Goal: Information Seeking & Learning: Learn about a topic

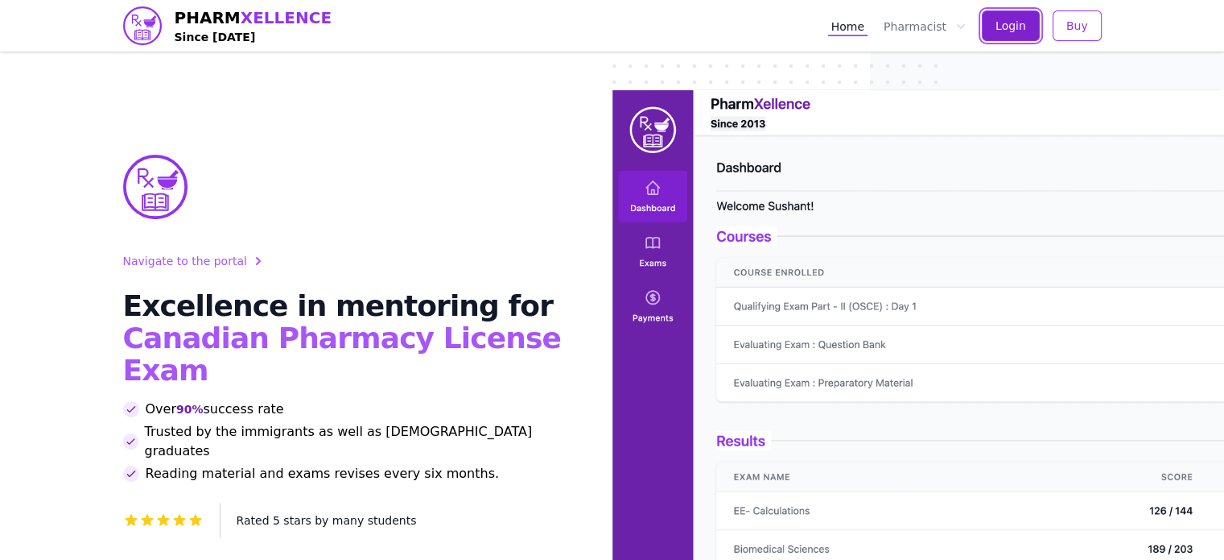
click at [1026, 23] on span "Login" at bounding box center [1011, 26] width 31 height 16
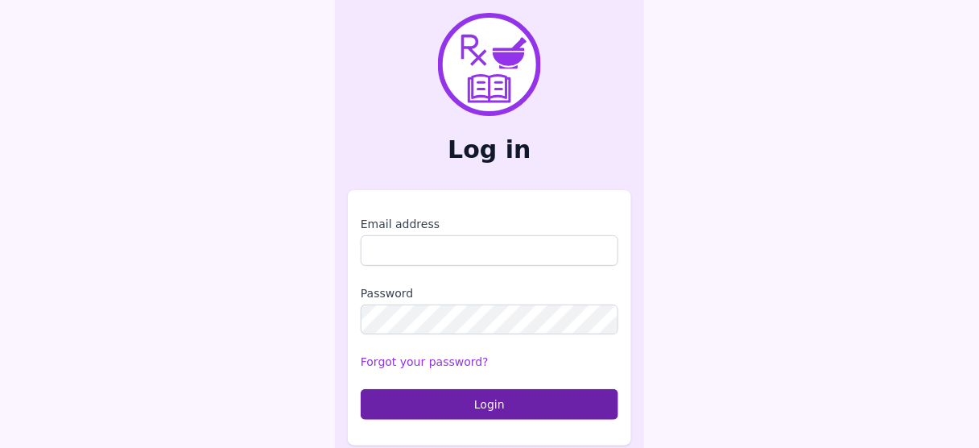
click at [394, 231] on label "Email address" at bounding box center [490, 224] width 258 height 16
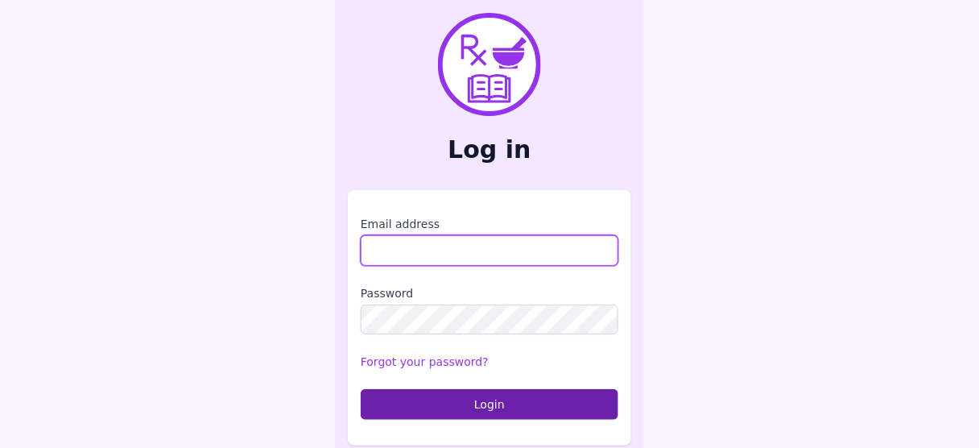
click at [394, 235] on input "Email address" at bounding box center [490, 250] width 258 height 31
click at [407, 242] on input "Email address" at bounding box center [490, 250] width 258 height 31
type input "**********"
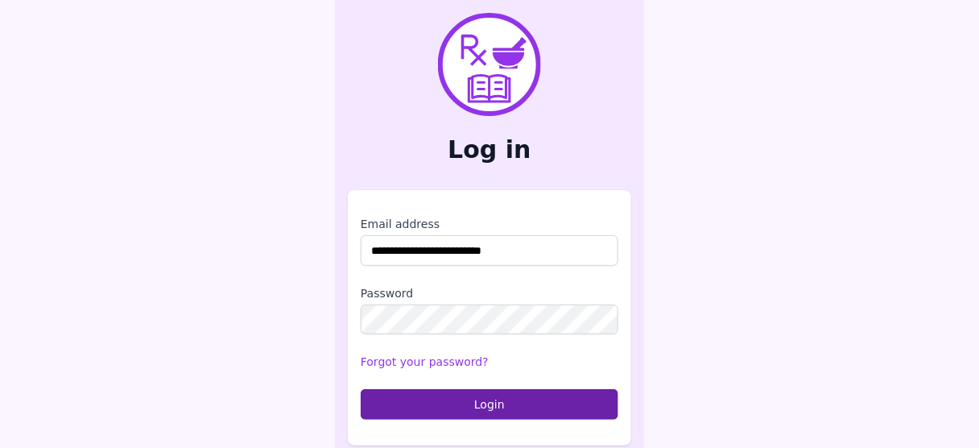
scroll to position [9, 0]
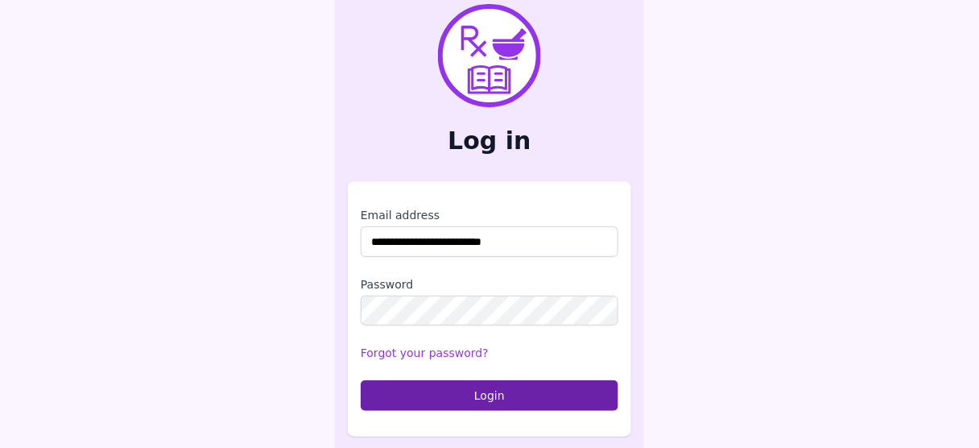
click at [130, 358] on main "**********" at bounding box center [489, 220] width 979 height 458
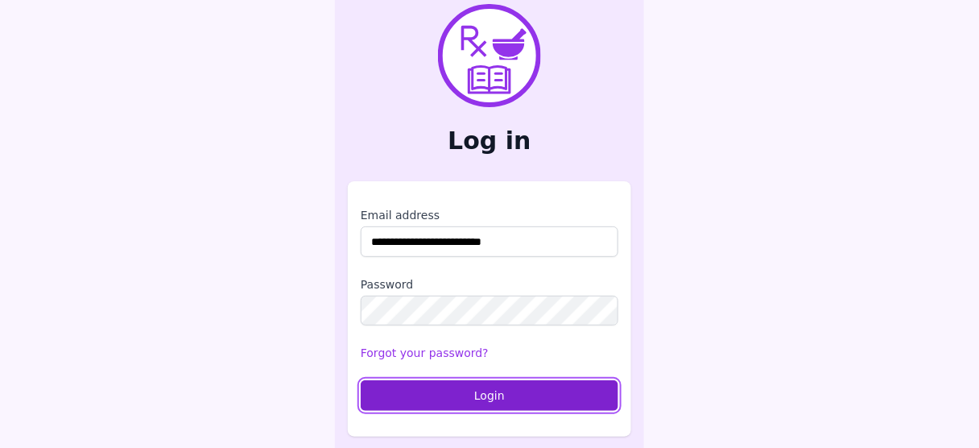
click at [463, 396] on button "Login" at bounding box center [490, 395] width 258 height 31
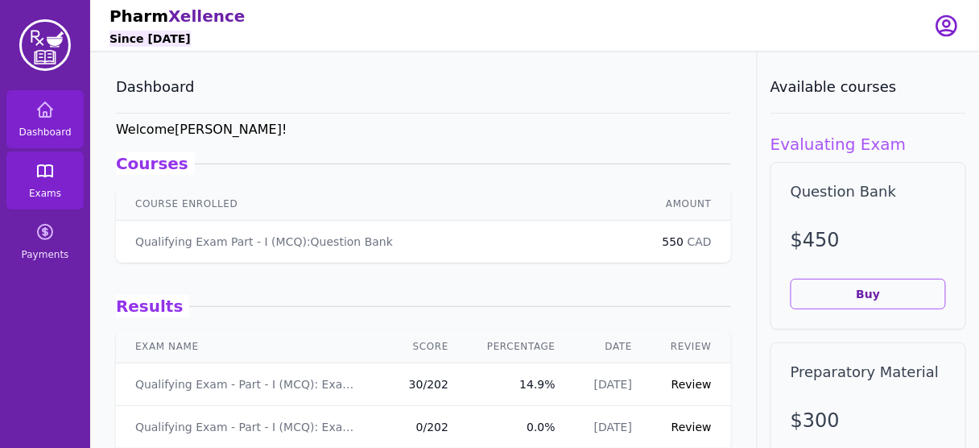
click at [52, 178] on icon at bounding box center [44, 170] width 19 height 19
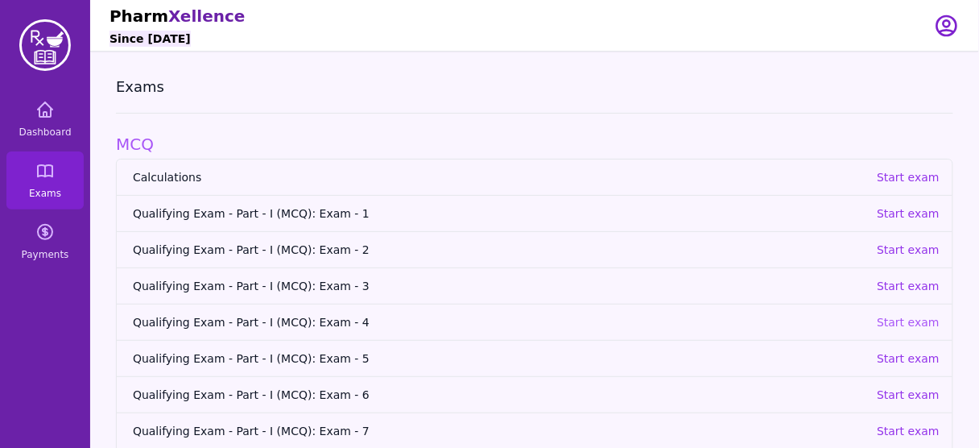
click at [913, 314] on p "Start exam" at bounding box center [908, 322] width 63 height 16
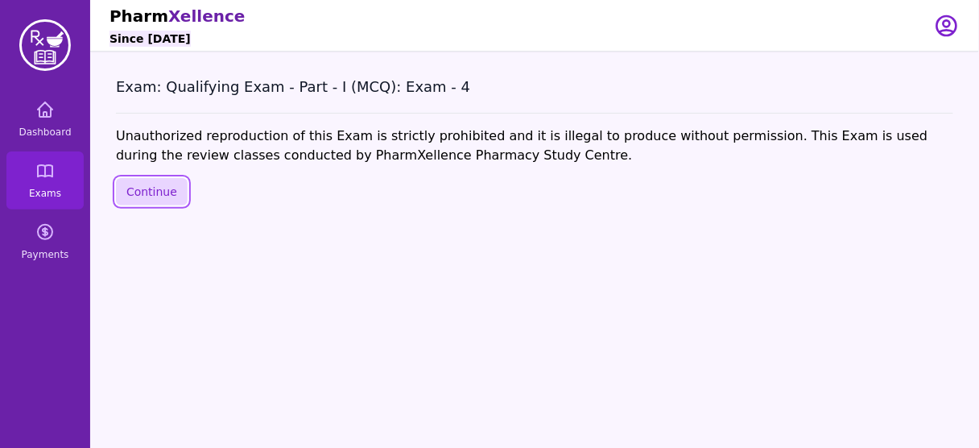
click at [143, 185] on button "Continue" at bounding box center [152, 191] width 72 height 27
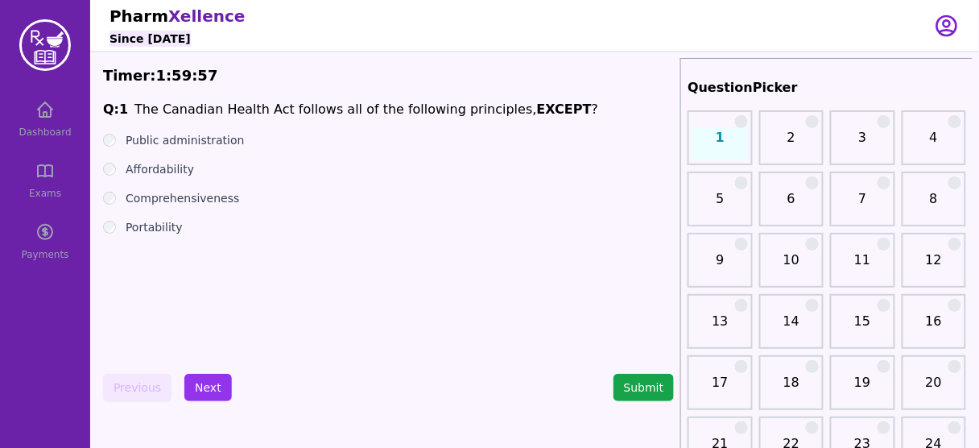
click at [42, 131] on div "Dashboard Exams Payments" at bounding box center [45, 180] width 90 height 180
click at [43, 117] on div "Dashboard Exams Payments" at bounding box center [45, 180] width 90 height 180
click at [648, 386] on button "Submit" at bounding box center [643, 387] width 61 height 27
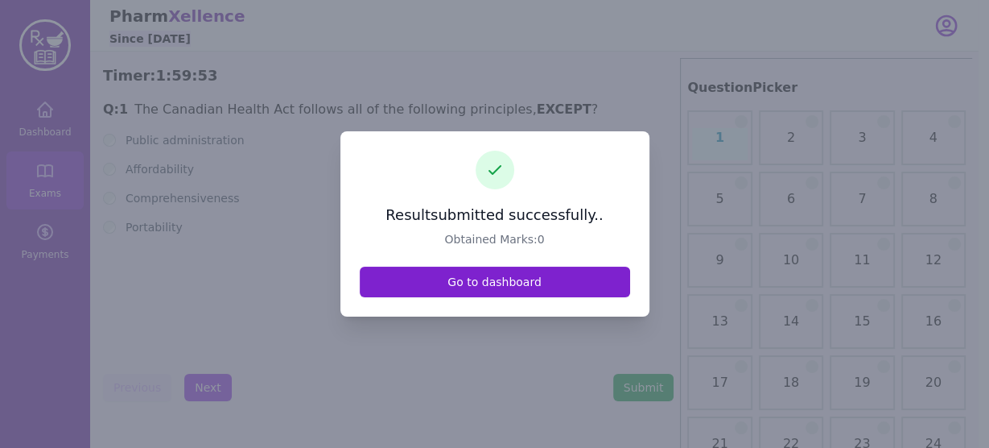
click at [549, 288] on link "Go to dashboard" at bounding box center [495, 281] width 270 height 31
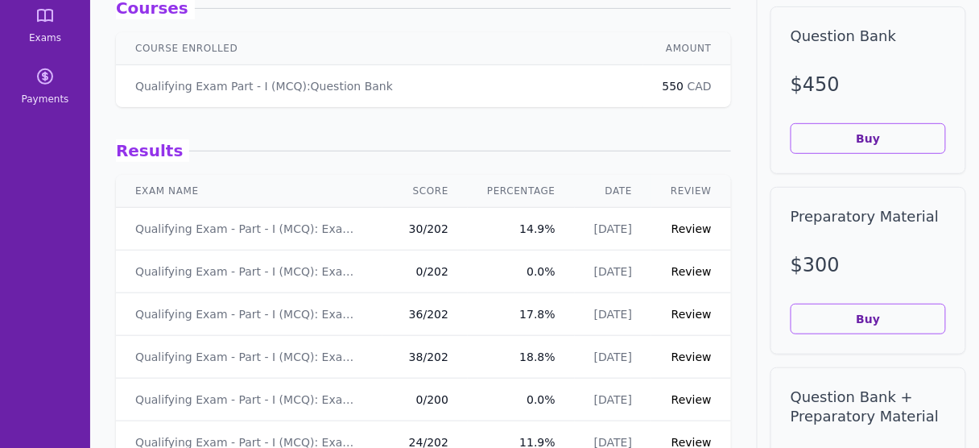
scroll to position [193, 0]
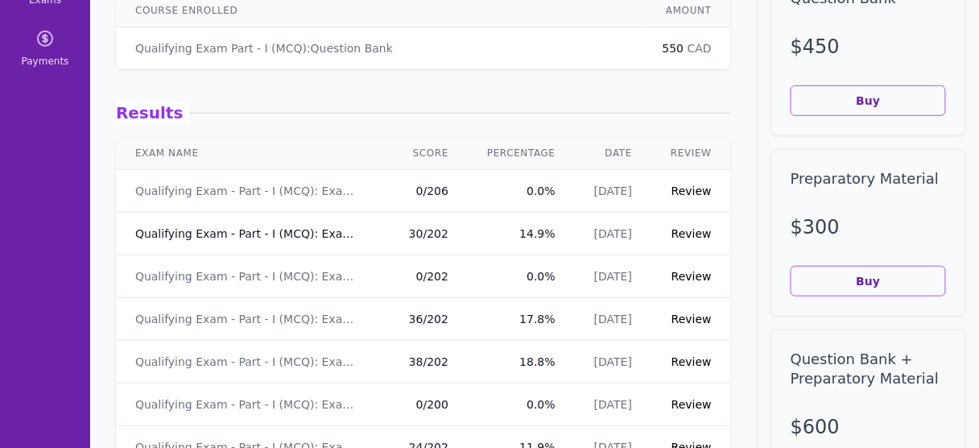
click at [285, 227] on link "Qualifying Exam - Part - I (MCQ): Exam - 5" at bounding box center [249, 233] width 228 height 16
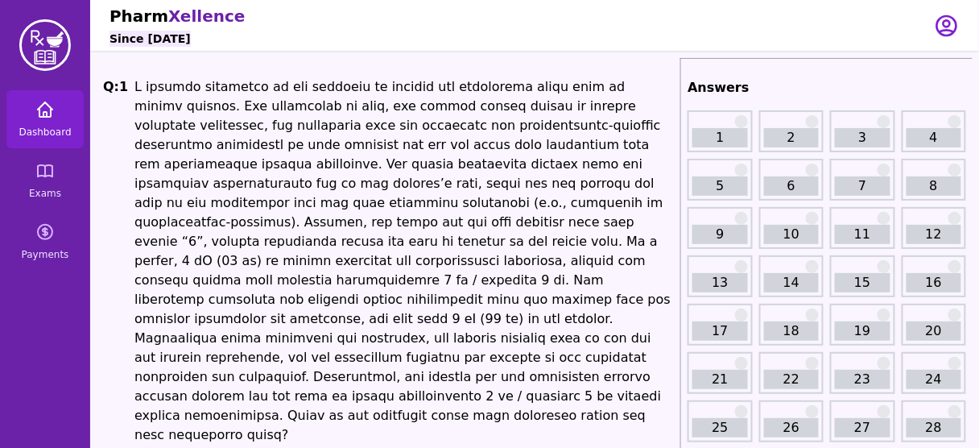
click at [43, 106] on icon at bounding box center [44, 109] width 19 height 19
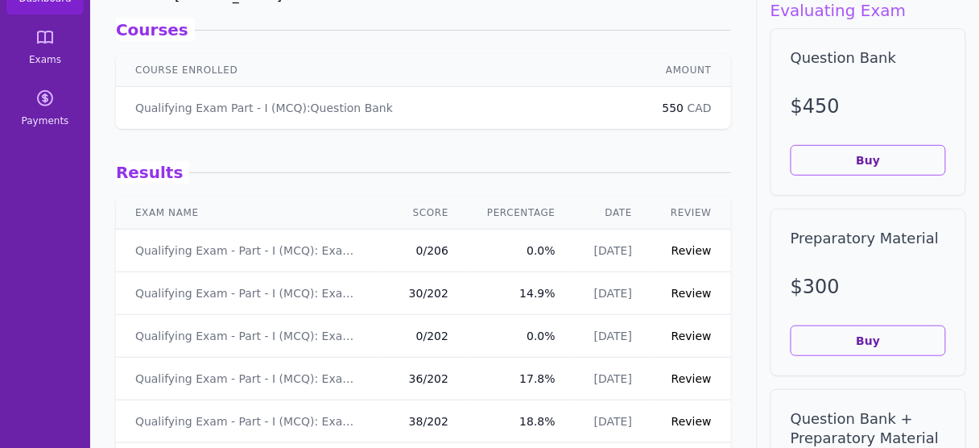
scroll to position [64, 0]
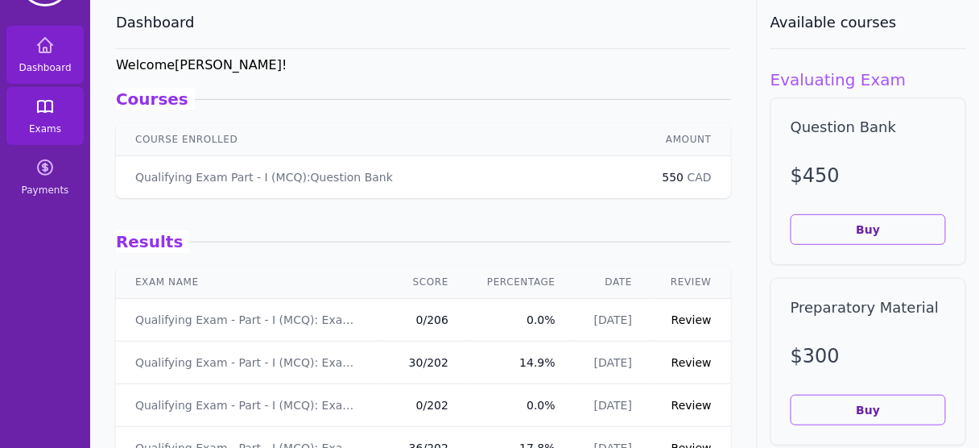
click at [32, 132] on span "Exams" at bounding box center [45, 128] width 32 height 13
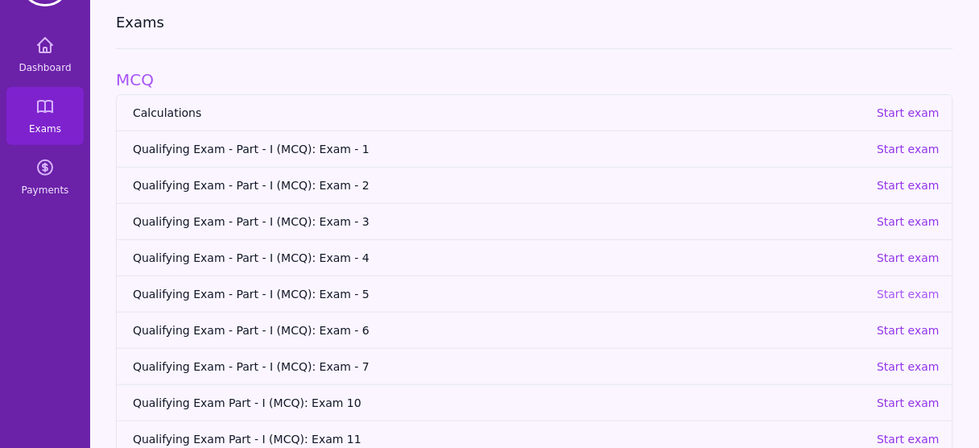
click at [925, 290] on p "Start exam" at bounding box center [908, 294] width 63 height 16
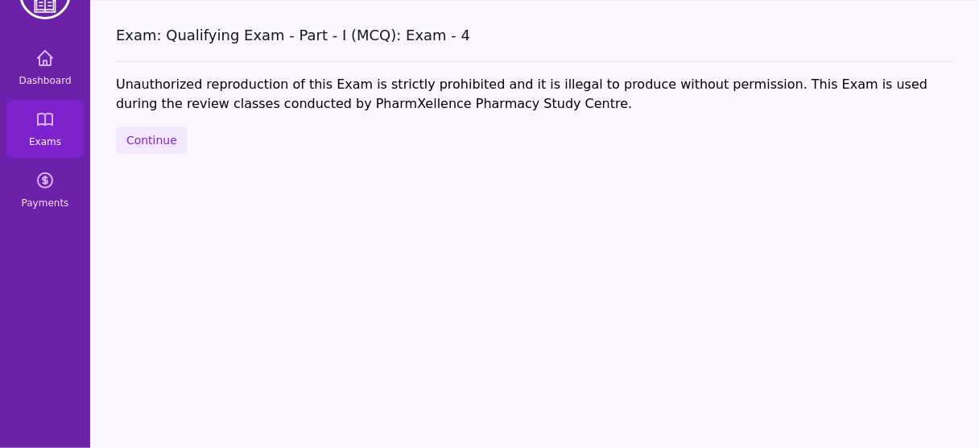
scroll to position [52, 0]
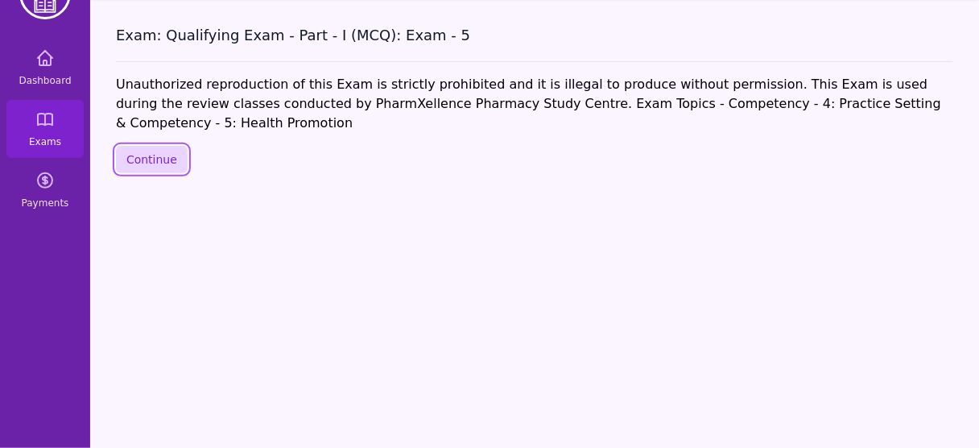
click at [150, 146] on button "Continue" at bounding box center [152, 159] width 72 height 27
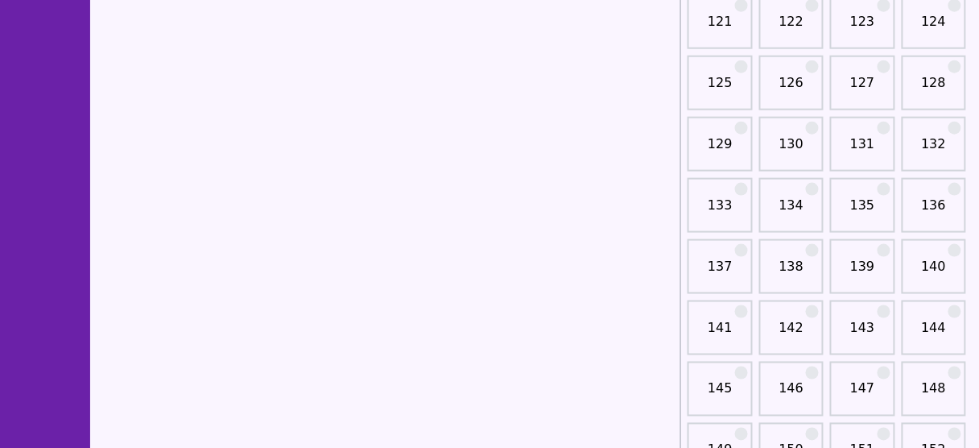
scroll to position [2048, 0]
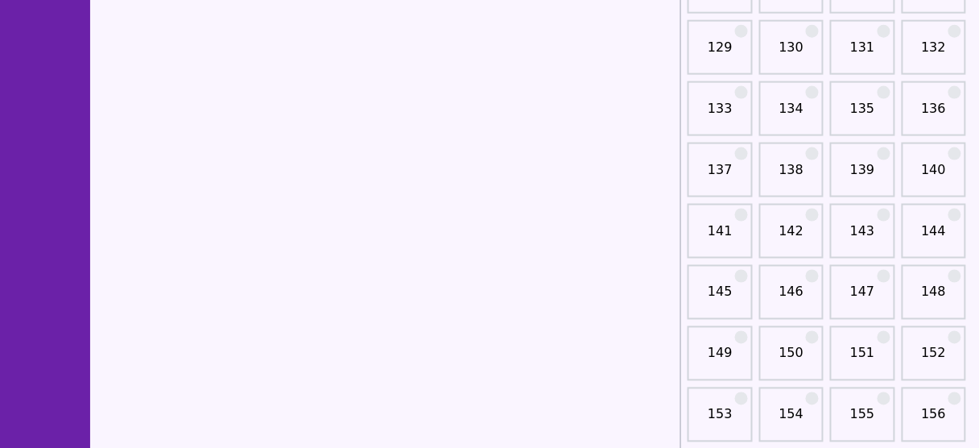
click at [835, 353] on link "151" at bounding box center [862, 360] width 55 height 32
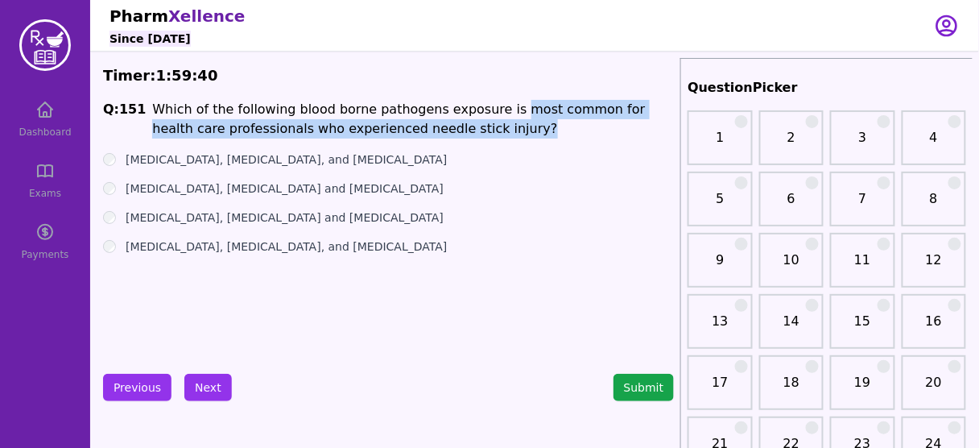
drag, startPoint x: 481, startPoint y: 110, endPoint x: 656, endPoint y: 126, distance: 176.2
click at [656, 126] on li "Which of the following blood borne pathogens exposure is most common for health…" at bounding box center [413, 119] width 522 height 39
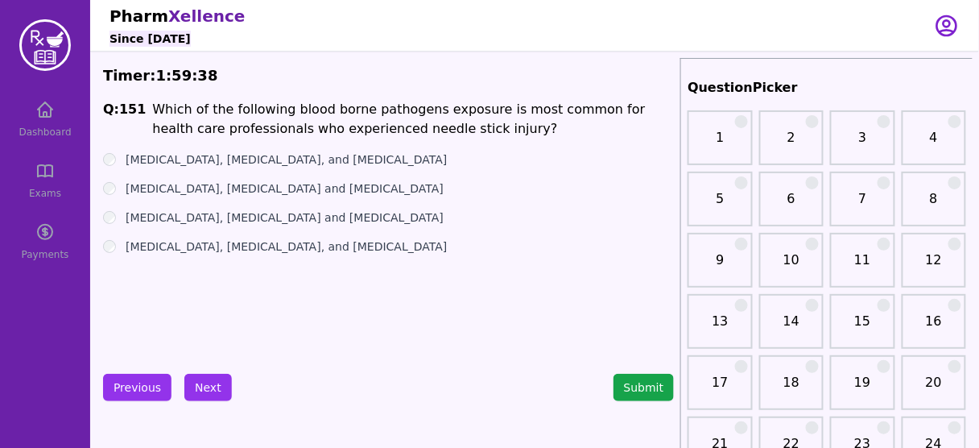
click at [130, 220] on label "[MEDICAL_DATA], [MEDICAL_DATA] and [MEDICAL_DATA]" at bounding box center [285, 217] width 318 height 16
drag, startPoint x: 130, startPoint y: 220, endPoint x: 260, endPoint y: 217, distance: 130.5
click at [260, 217] on label "[MEDICAL_DATA], [MEDICAL_DATA] and [MEDICAL_DATA]" at bounding box center [285, 217] width 318 height 16
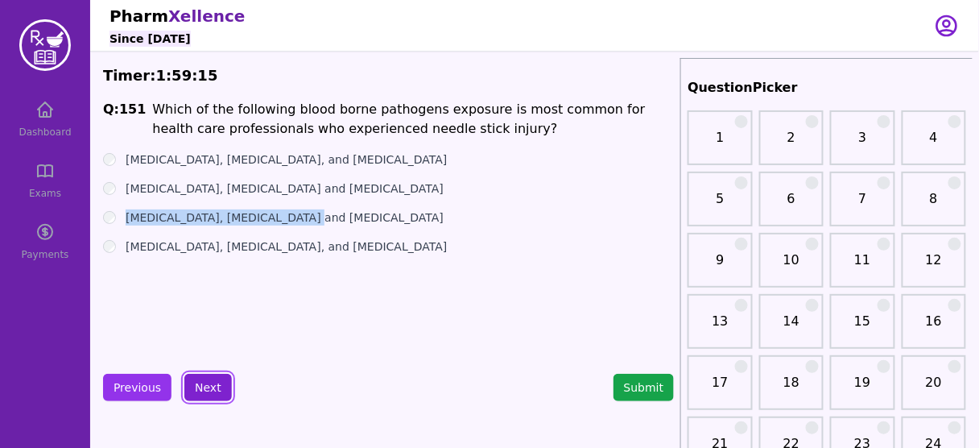
click at [217, 375] on button "Next" at bounding box center [207, 387] width 47 height 27
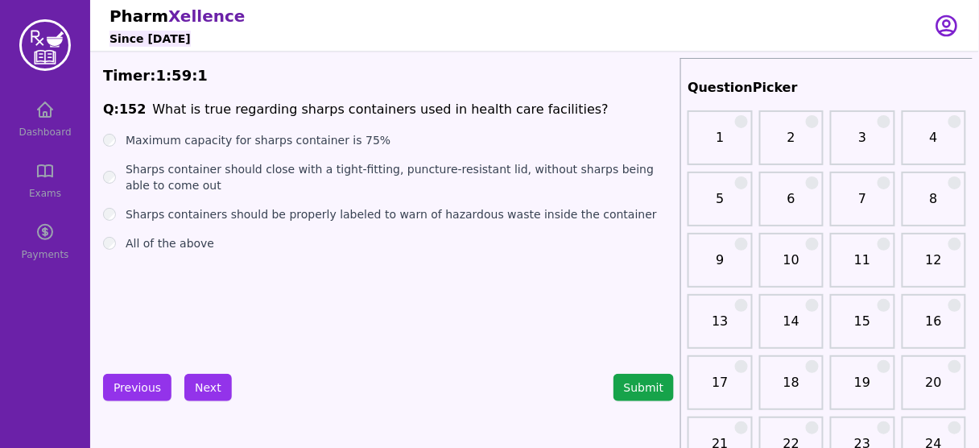
click at [157, 248] on label "All of the above" at bounding box center [170, 243] width 89 height 16
click at [196, 385] on button "Next" at bounding box center [207, 387] width 47 height 27
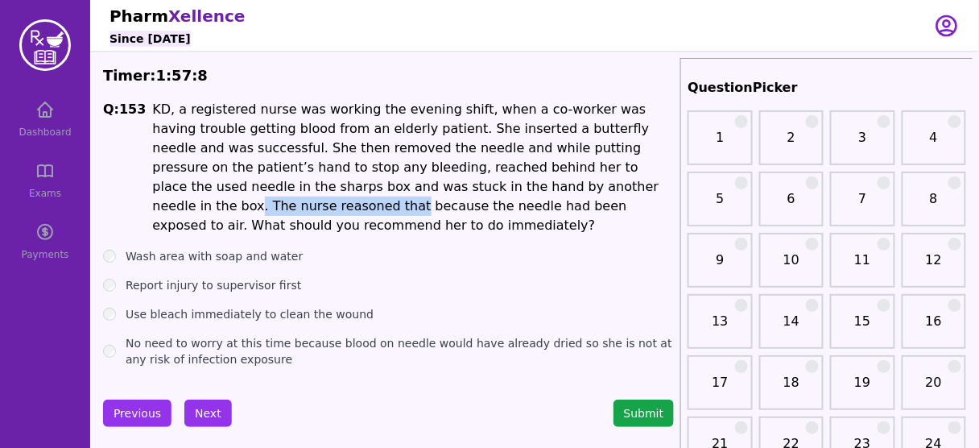
drag, startPoint x: 341, startPoint y: 180, endPoint x: 490, endPoint y: 176, distance: 149.8
click at [490, 176] on li "KD, a registered nurse was working the evening shift, when a co-worker was havi…" at bounding box center [413, 167] width 522 height 135
click at [506, 219] on div "Q: 153 KD, a registered nurse was working the evening shift, when a co-worker w…" at bounding box center [388, 233] width 571 height 267
click at [208, 248] on label "Wash area with soap and water" at bounding box center [214, 256] width 177 height 16
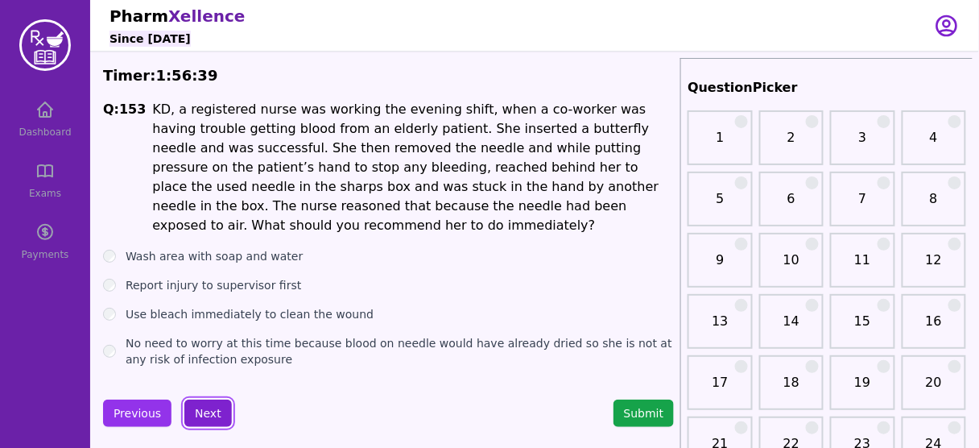
click at [203, 399] on button "Next" at bounding box center [207, 412] width 47 height 27
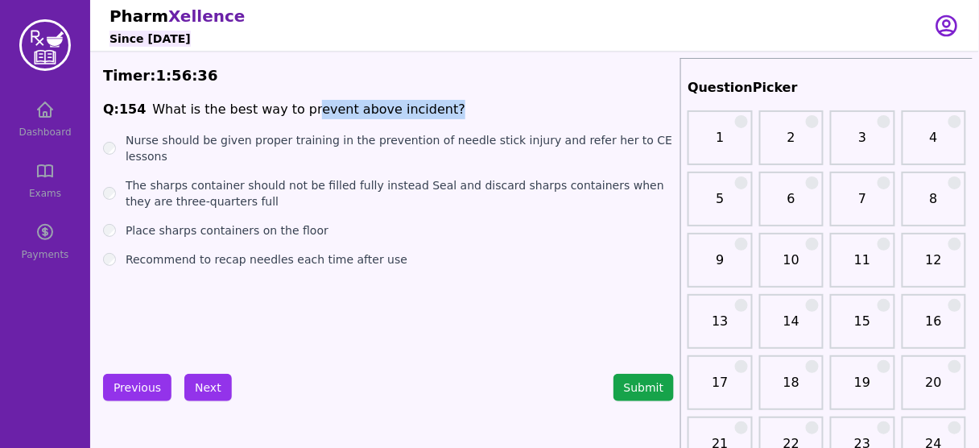
drag, startPoint x: 293, startPoint y: 108, endPoint x: 427, endPoint y: 96, distance: 135.0
click at [371, 177] on label "The sharps container should not be filled fully instead Seal and discard sharps…" at bounding box center [400, 193] width 548 height 32
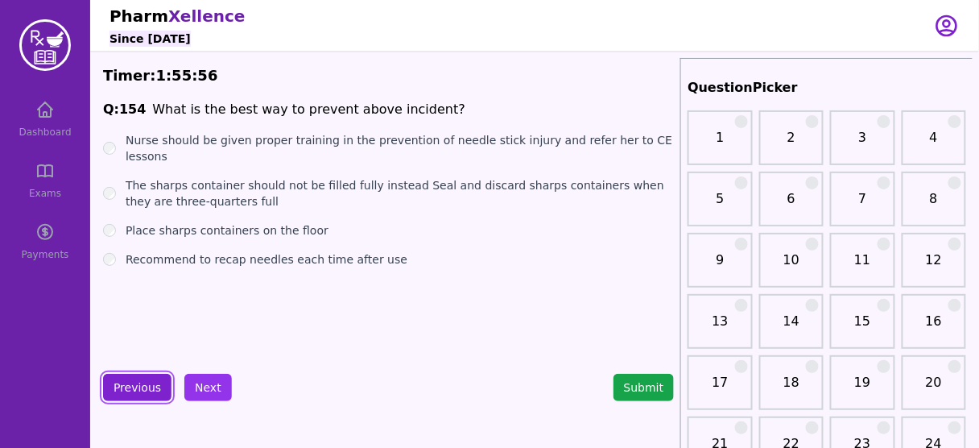
click at [118, 391] on button "Previous" at bounding box center [137, 387] width 68 height 27
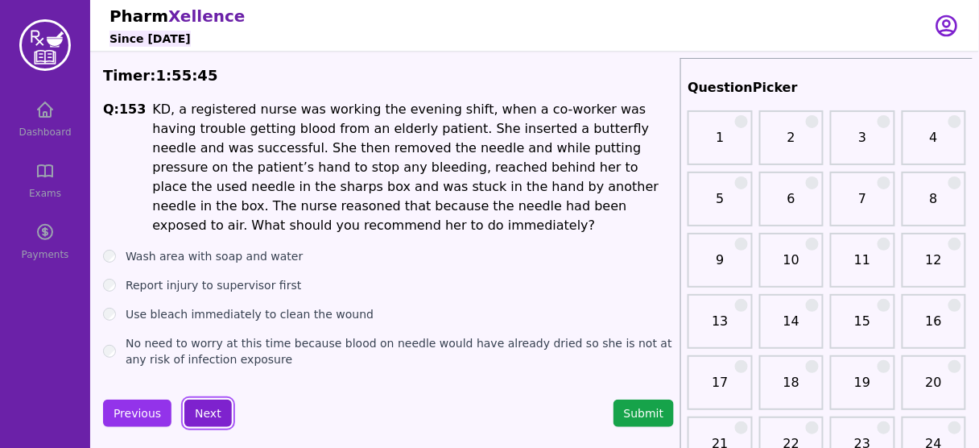
click at [214, 399] on button "Next" at bounding box center [207, 412] width 47 height 27
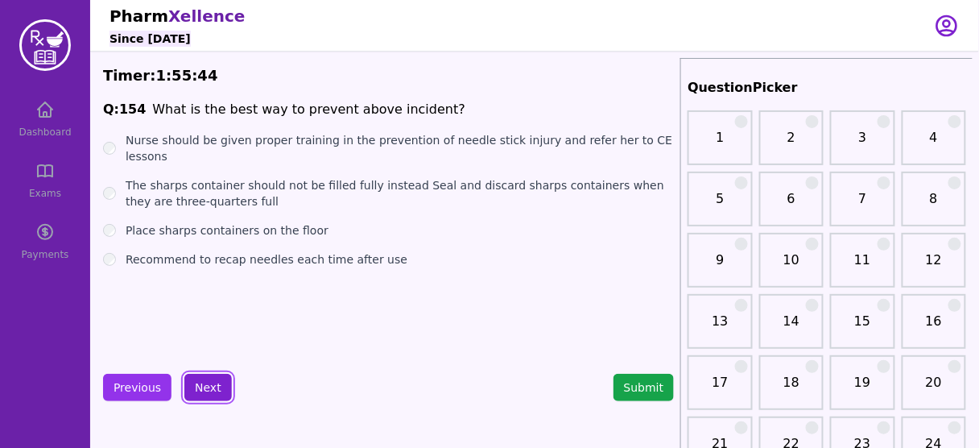
click at [214, 390] on button "Next" at bounding box center [207, 387] width 47 height 27
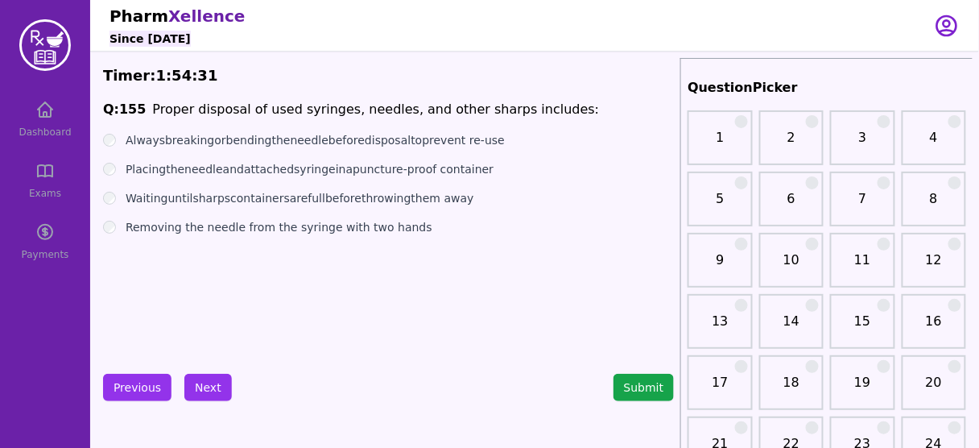
click at [353, 168] on label "Placingtheneedleandattachedsyringeinapuncture-proof container" at bounding box center [310, 169] width 368 height 16
click at [197, 378] on button "Next" at bounding box center [207, 387] width 47 height 27
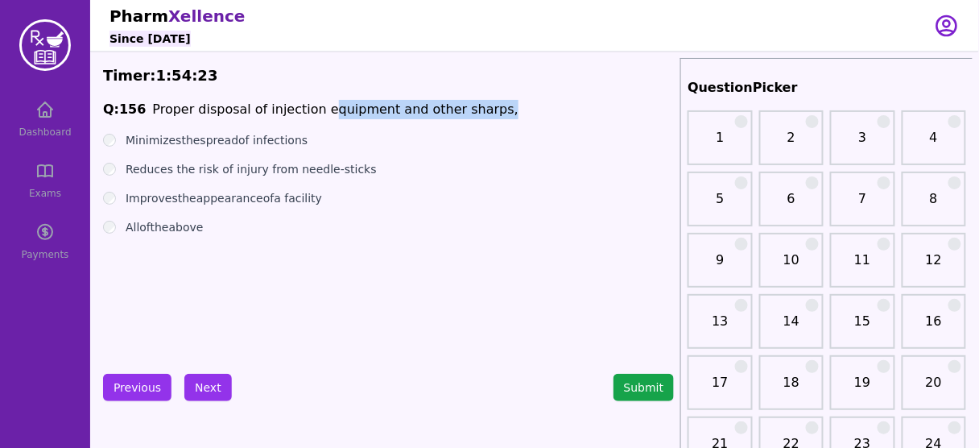
drag, startPoint x: 308, startPoint y: 108, endPoint x: 473, endPoint y: 104, distance: 165.9
click at [473, 104] on span "Q: 156 Proper disposal of injection equipment and other sharps," at bounding box center [388, 109] width 571 height 19
click at [130, 229] on label "Alloftheabove" at bounding box center [165, 227] width 78 height 16
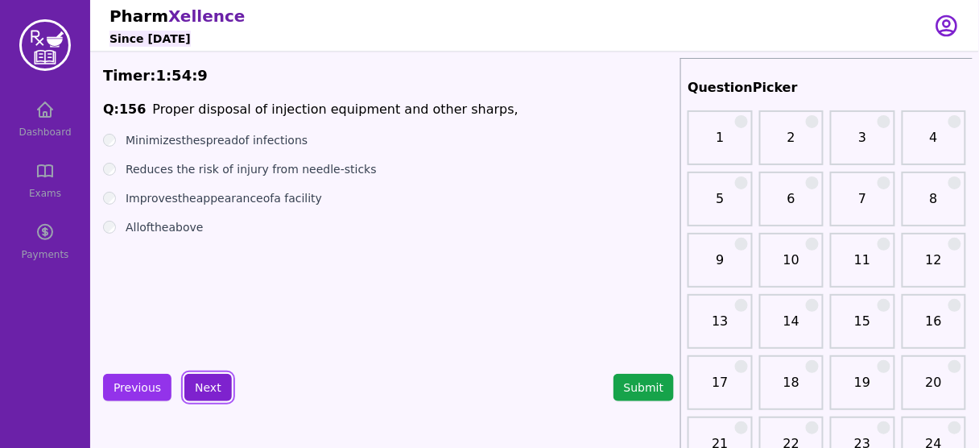
click at [196, 386] on button "Next" at bounding box center [207, 387] width 47 height 27
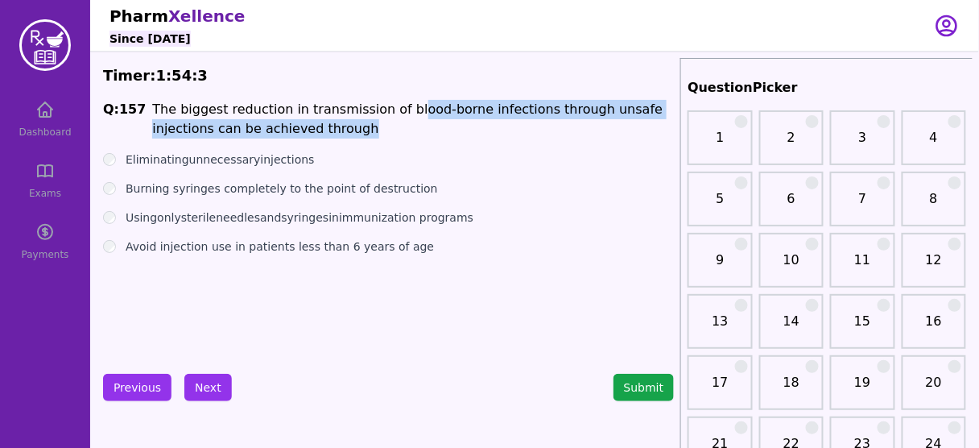
drag, startPoint x: 388, startPoint y: 114, endPoint x: 396, endPoint y: 119, distance: 9.8
click at [396, 119] on li "The biggest reduction in transmission of blood-borne infections through unsafe …" at bounding box center [413, 119] width 522 height 39
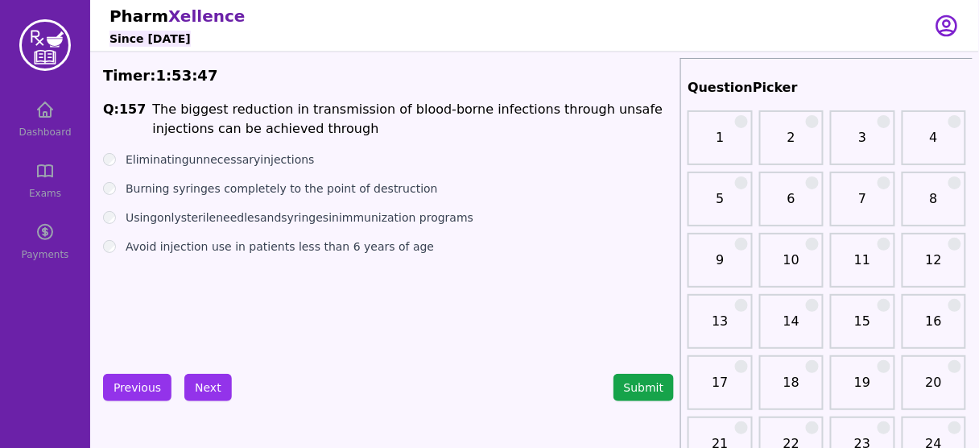
click at [300, 220] on label "Usingonlysterileneedlesandsyringesinimmunization programs" at bounding box center [300, 217] width 348 height 16
click at [207, 375] on button "Next" at bounding box center [207, 387] width 47 height 27
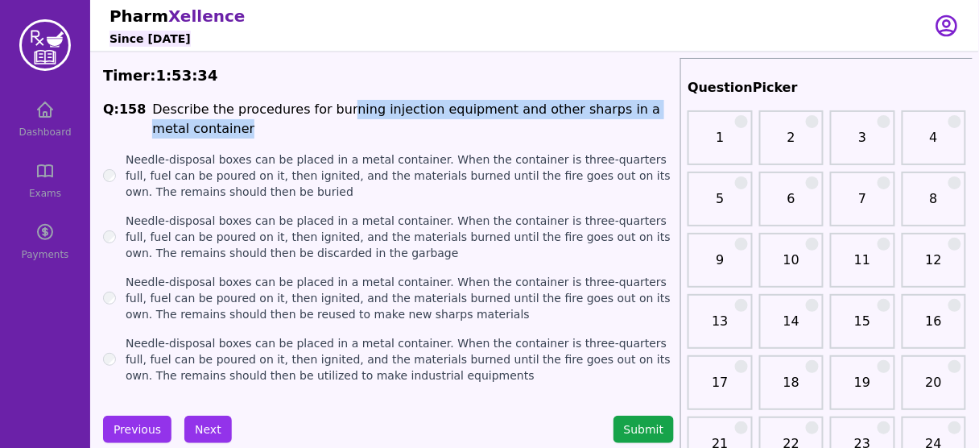
drag, startPoint x: 341, startPoint y: 105, endPoint x: 599, endPoint y: 122, distance: 258.9
click at [599, 122] on li "Describe the procedures for burning injection equipment and other sharps in a m…" at bounding box center [413, 119] width 522 height 39
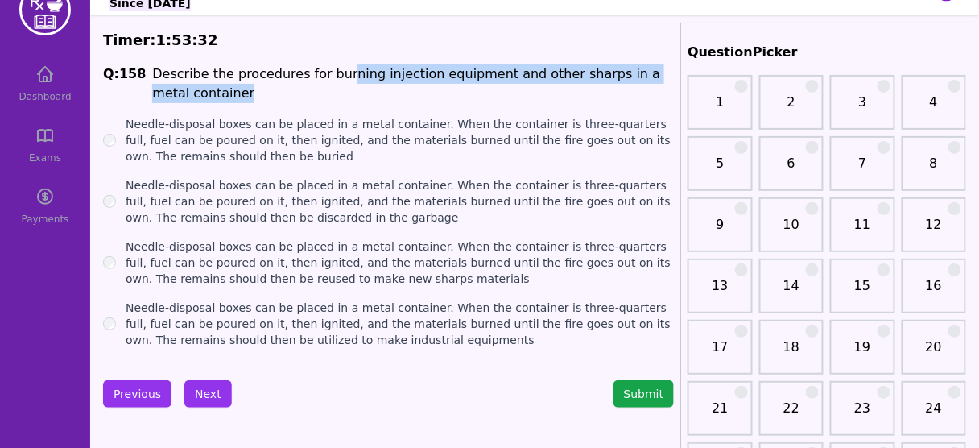
scroll to position [64, 0]
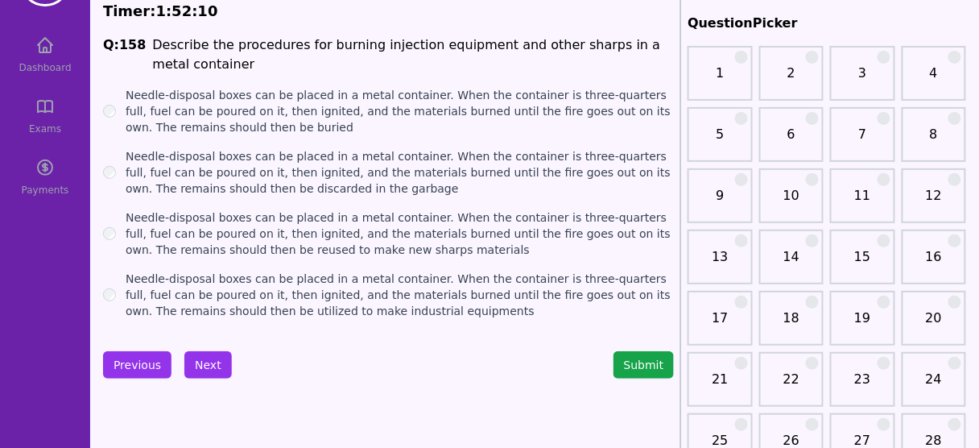
click at [129, 109] on label "Needle-disposal boxes can be placed in a metal container. When the container is…" at bounding box center [400, 111] width 548 height 48
click at [209, 357] on button "Next" at bounding box center [207, 364] width 47 height 27
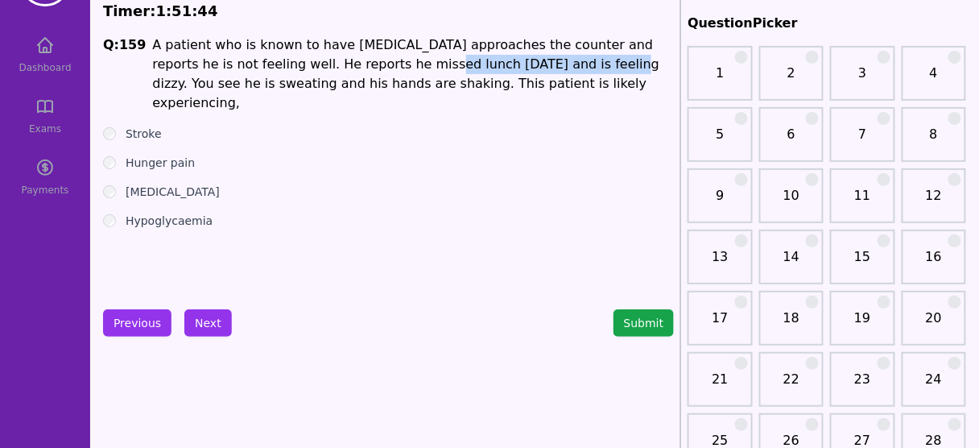
drag, startPoint x: 357, startPoint y: 60, endPoint x: 515, endPoint y: 71, distance: 159.0
click at [515, 71] on li "A patient who is known to have [MEDICAL_DATA] approaches the counter and report…" at bounding box center [413, 73] width 522 height 77
click at [187, 184] on label "[MEDICAL_DATA]" at bounding box center [173, 192] width 94 height 16
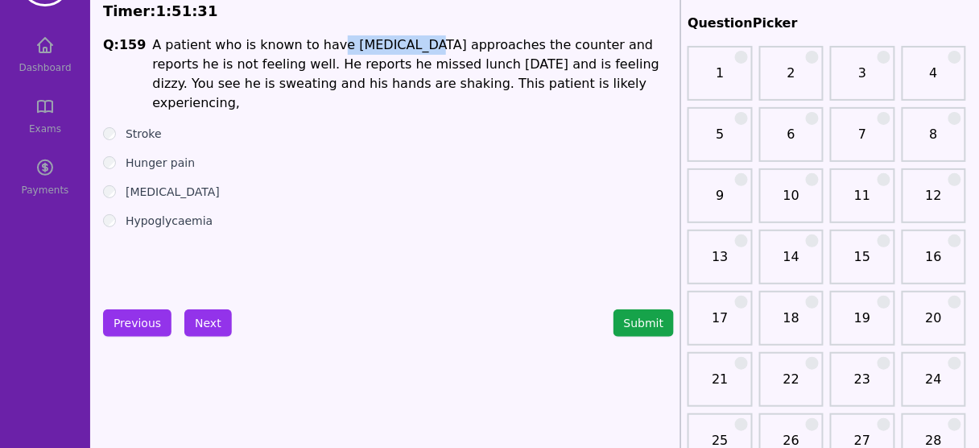
drag, startPoint x: 315, startPoint y: 46, endPoint x: 389, endPoint y: 37, distance: 74.6
click at [389, 37] on li "A patient who is known to have [MEDICAL_DATA] approaches the counter and report…" at bounding box center [413, 73] width 522 height 77
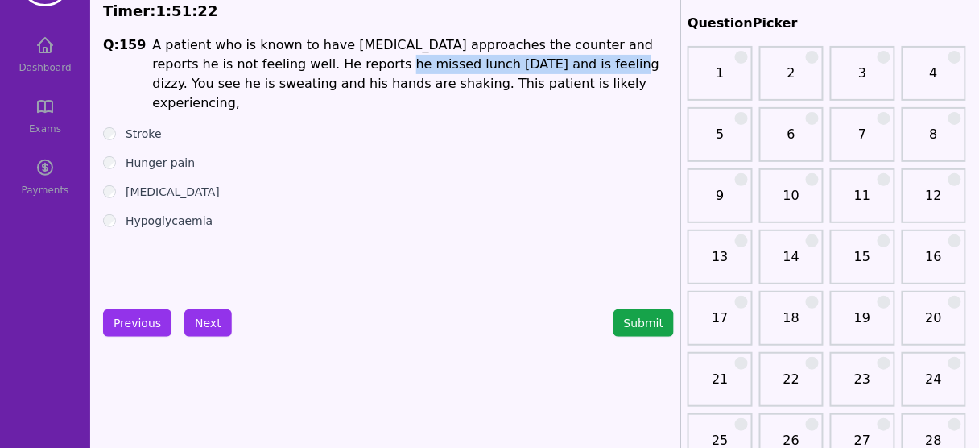
drag, startPoint x: 315, startPoint y: 66, endPoint x: 515, endPoint y: 61, distance: 200.5
click at [515, 61] on li "A patient who is known to have [MEDICAL_DATA] approaches the counter and report…" at bounding box center [413, 73] width 522 height 77
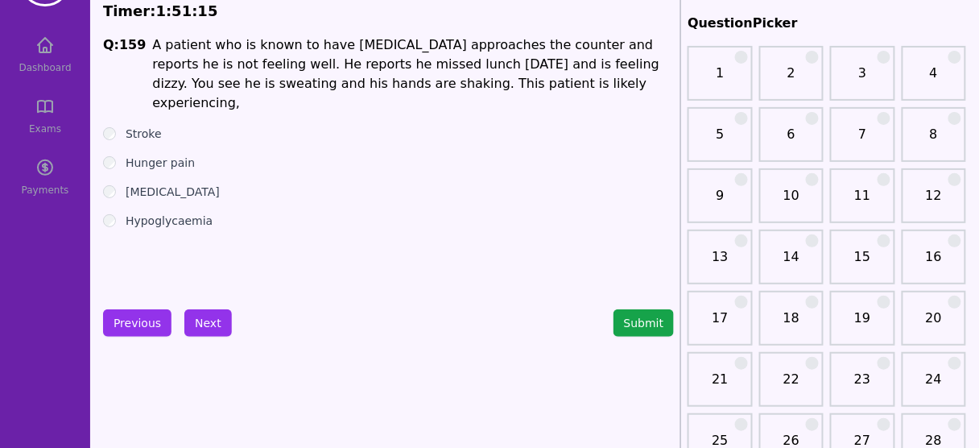
click at [193, 213] on label "Hypoglycaemia" at bounding box center [169, 221] width 87 height 16
click at [205, 323] on button "Next" at bounding box center [207, 322] width 47 height 27
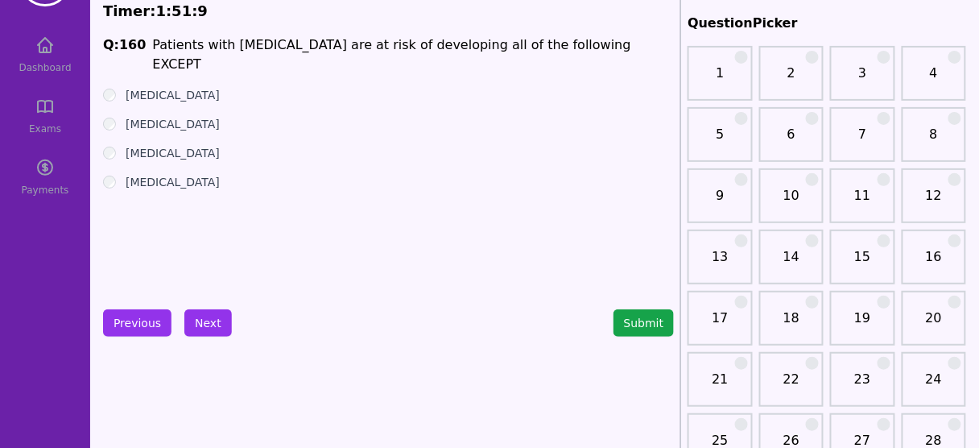
drag, startPoint x: 477, startPoint y: 47, endPoint x: 636, endPoint y: 43, distance: 158.6
click at [636, 43] on span "Q: 160 Patients with [MEDICAL_DATA] are at risk of developing all of the follow…" at bounding box center [388, 54] width 571 height 39
drag, startPoint x: 214, startPoint y: 39, endPoint x: 312, endPoint y: 39, distance: 97.4
click at [312, 39] on li "Patients with [MEDICAL_DATA] are at risk of developing all of the following EXC…" at bounding box center [413, 54] width 522 height 39
click at [580, 45] on li "Patients with [MEDICAL_DATA] are at risk of developing all of the following EXC…" at bounding box center [413, 54] width 522 height 39
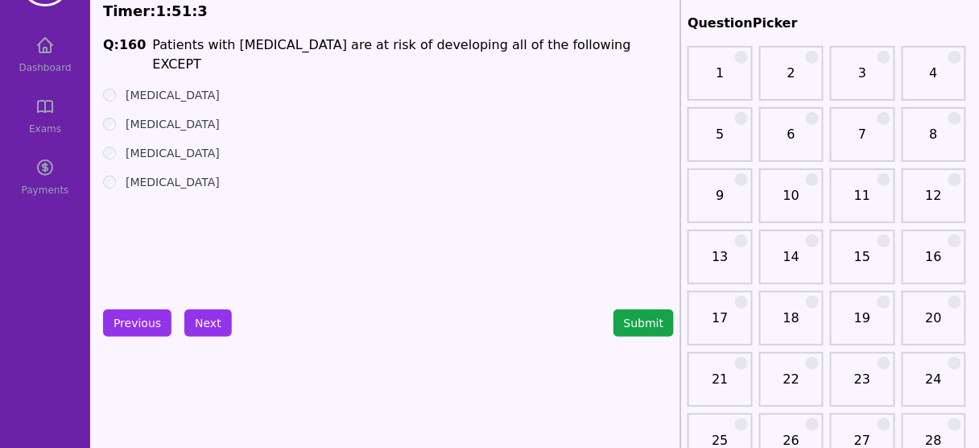
click at [582, 46] on li "Patients with [MEDICAL_DATA] are at risk of developing all of the following EXC…" at bounding box center [413, 54] width 522 height 39
click at [138, 116] on label "[MEDICAL_DATA]" at bounding box center [173, 124] width 94 height 16
click at [192, 321] on button "Next" at bounding box center [207, 322] width 47 height 27
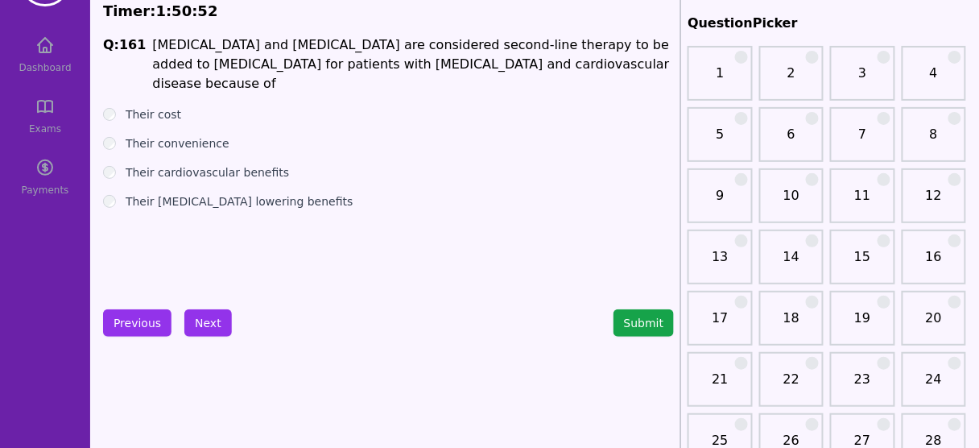
click at [248, 164] on label "Their cardiovascular benefits" at bounding box center [207, 172] width 163 height 16
click at [209, 313] on button "Next" at bounding box center [207, 322] width 47 height 27
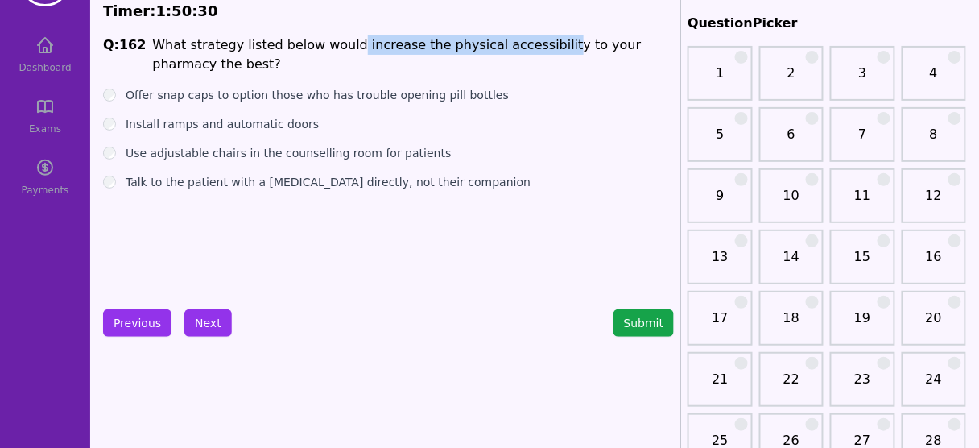
drag, startPoint x: 333, startPoint y: 39, endPoint x: 521, endPoint y: 38, distance: 187.6
click at [521, 38] on li "What strategy listed below would increase the physical accessibility to your ph…" at bounding box center [413, 54] width 522 height 39
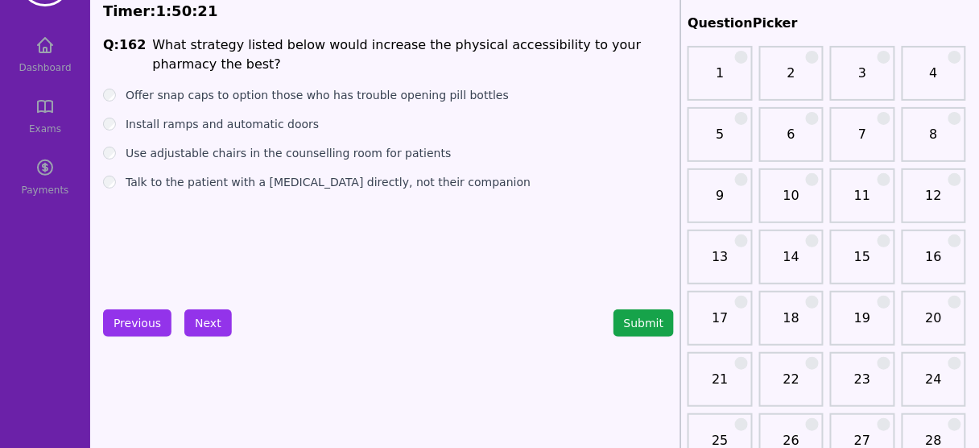
click at [265, 124] on label "Install ramps and automatic doors" at bounding box center [222, 124] width 193 height 16
click at [209, 330] on button "Next" at bounding box center [207, 322] width 47 height 27
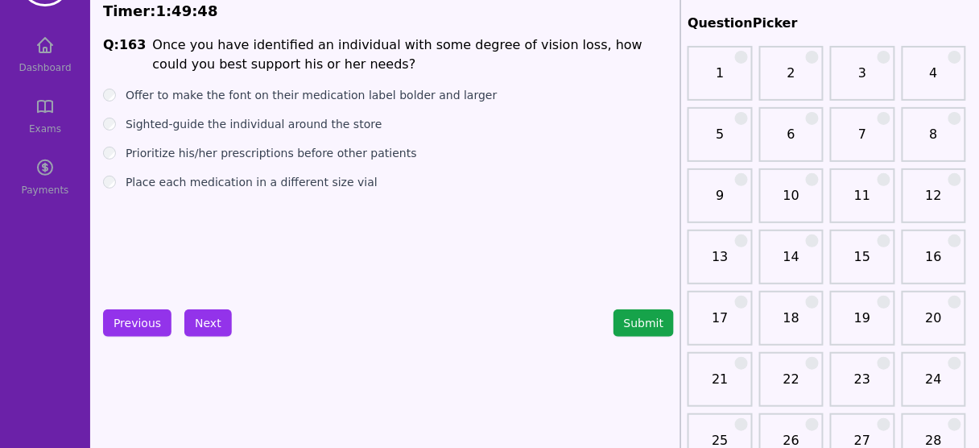
click at [251, 185] on label "Place each medication in a different size vial" at bounding box center [252, 182] width 252 height 16
click at [203, 97] on label "Offer to make the font on their medication label bolder and larger" at bounding box center [312, 95] width 372 height 16
click at [191, 316] on button "Next" at bounding box center [207, 322] width 47 height 27
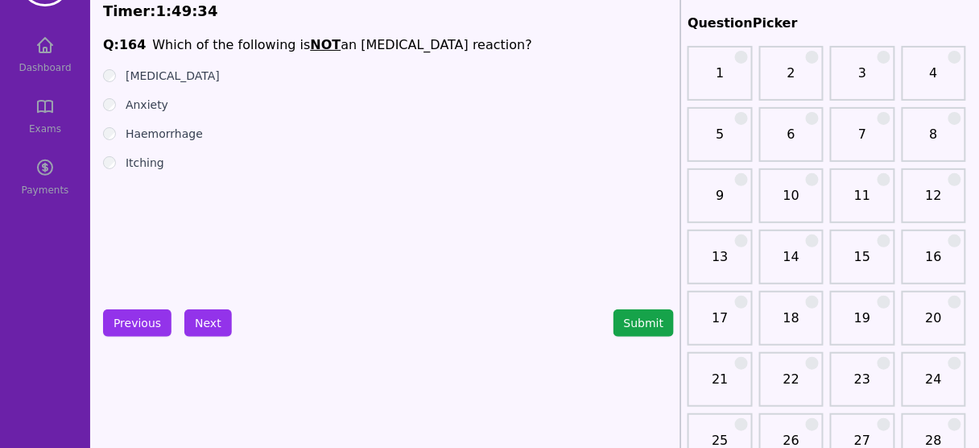
click at [147, 66] on div "Q: 164 Which of the following is NOT an [MEDICAL_DATA] reaction? [MEDICAL_DATA]…" at bounding box center [388, 156] width 571 height 242
click at [129, 100] on label "Anxiety" at bounding box center [147, 105] width 43 height 16
click at [137, 163] on label "Itching" at bounding box center [145, 163] width 39 height 16
click at [144, 134] on label "Haemorrhage" at bounding box center [164, 134] width 77 height 16
click at [138, 58] on div "Q: 164 Which of the following is NOT an [MEDICAL_DATA] reaction? [MEDICAL_DATA]…" at bounding box center [388, 156] width 571 height 242
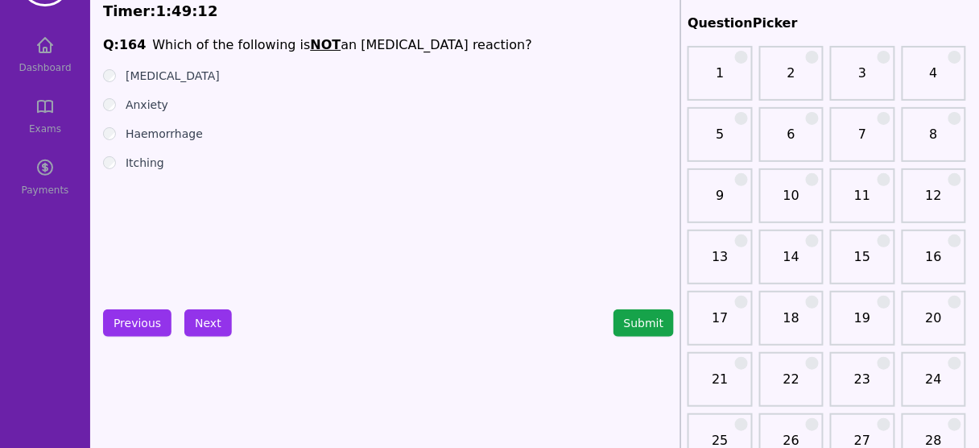
click at [142, 70] on label "[MEDICAL_DATA]" at bounding box center [173, 76] width 94 height 16
click at [209, 324] on button "Next" at bounding box center [207, 322] width 47 height 27
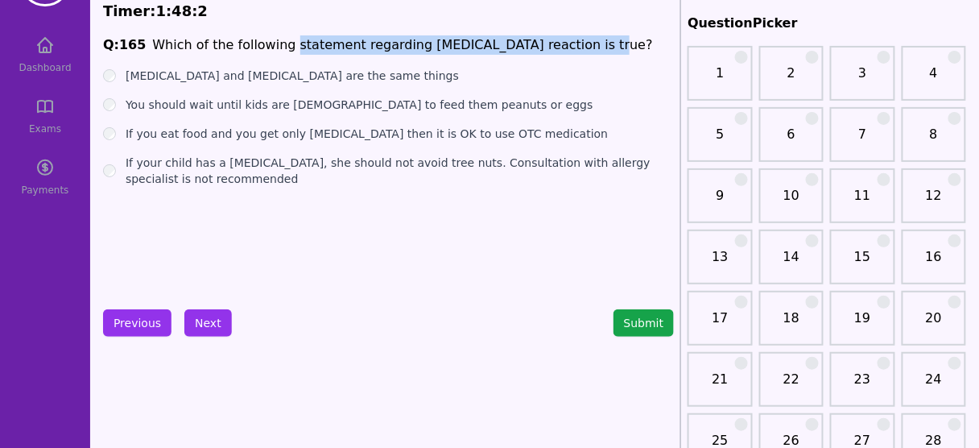
drag, startPoint x: 276, startPoint y: 47, endPoint x: 568, endPoint y: 50, distance: 291.4
click at [568, 50] on span "Q: 165 Which of the following statement regarding [MEDICAL_DATA] reaction is tr…" at bounding box center [388, 44] width 571 height 19
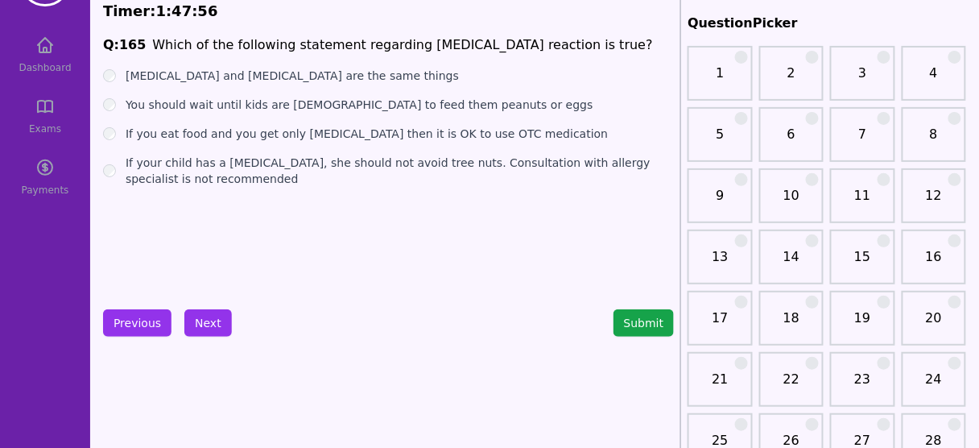
click at [376, 74] on label "[MEDICAL_DATA] and [MEDICAL_DATA] are the same things" at bounding box center [292, 76] width 333 height 16
click at [286, 100] on label "You should wait until kids are [DEMOGRAPHIC_DATA] to feed them peanuts or eggs" at bounding box center [360, 105] width 468 height 16
click at [195, 313] on button "Next" at bounding box center [207, 322] width 47 height 27
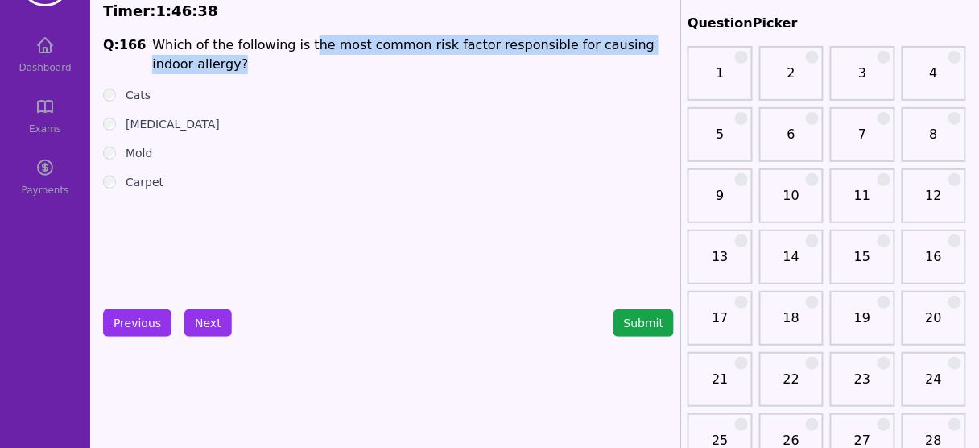
drag, startPoint x: 312, startPoint y: 43, endPoint x: 541, endPoint y: 66, distance: 230.6
click at [541, 66] on li "Which of the following is the most common risk factor responsible for causing i…" at bounding box center [413, 54] width 522 height 39
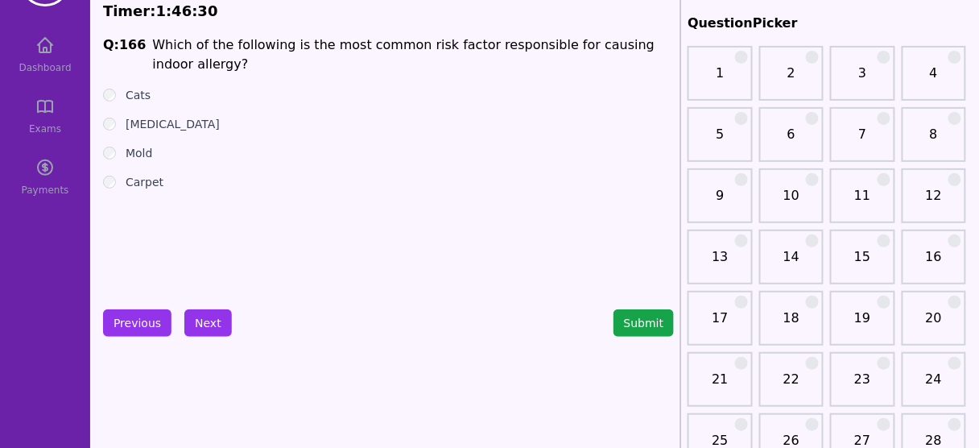
click at [150, 151] on label "Mold" at bounding box center [139, 153] width 27 height 16
click at [213, 320] on button "Next" at bounding box center [207, 322] width 47 height 27
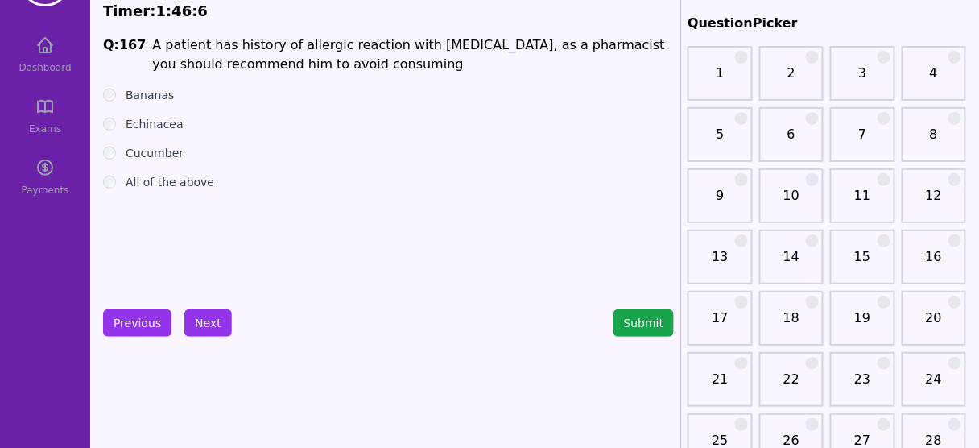
click at [136, 127] on label "Echinacea" at bounding box center [155, 124] width 58 height 16
click at [188, 312] on button "Next" at bounding box center [207, 322] width 47 height 27
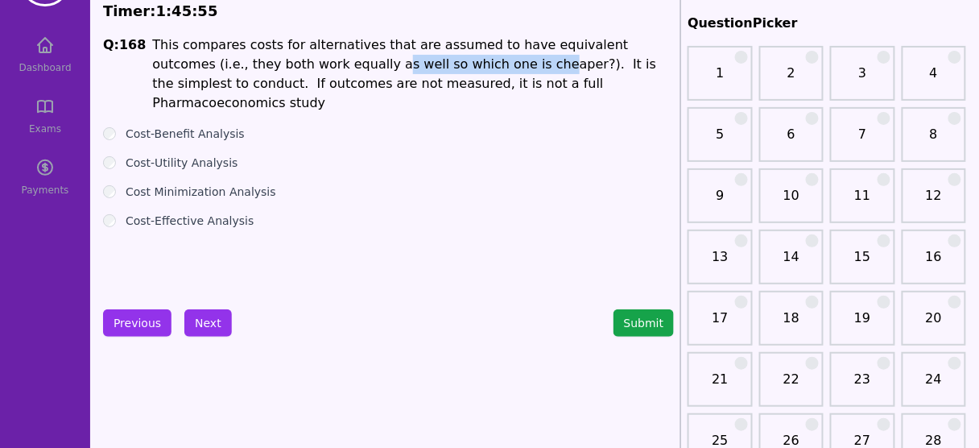
drag, startPoint x: 256, startPoint y: 61, endPoint x: 403, endPoint y: 55, distance: 147.5
click at [403, 55] on p "This compares costs for alternatives that are assumed to have equivalent outcom…" at bounding box center [413, 73] width 522 height 77
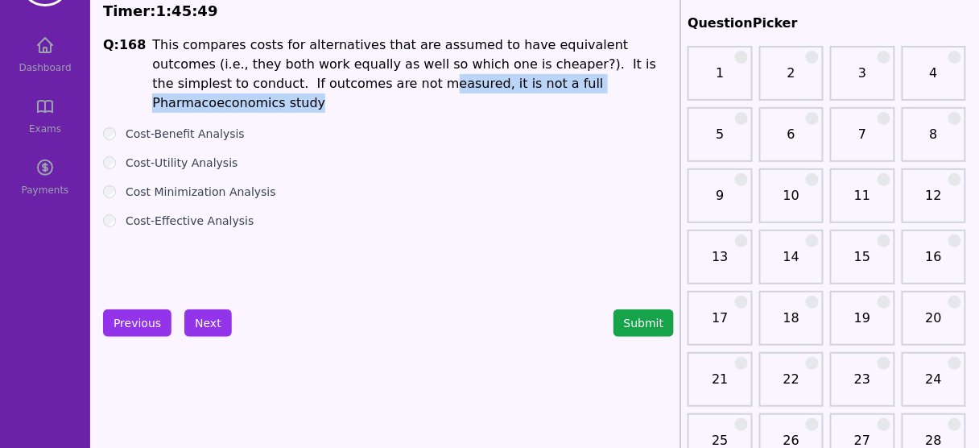
drag, startPoint x: 261, startPoint y: 85, endPoint x: 550, endPoint y: 81, distance: 289.0
click at [550, 81] on p "This compares costs for alternatives that are assumed to have equivalent outcom…" at bounding box center [413, 73] width 522 height 77
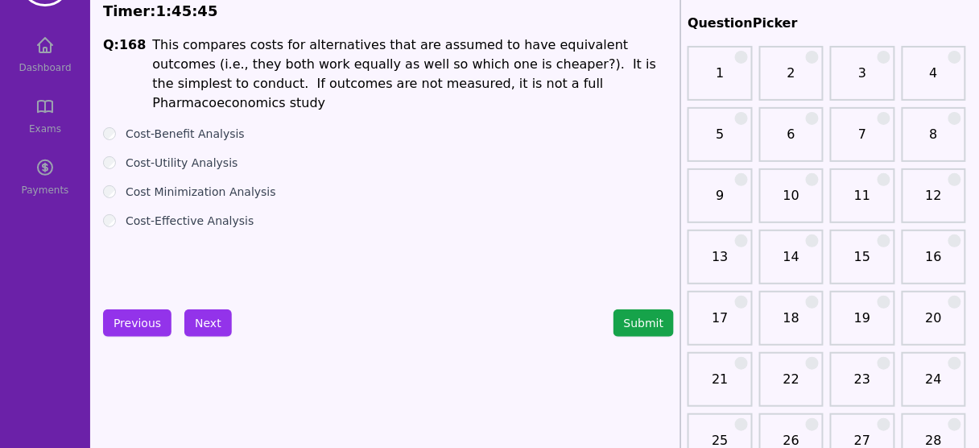
click at [206, 184] on label "Cost Minimization Analysis" at bounding box center [201, 192] width 151 height 16
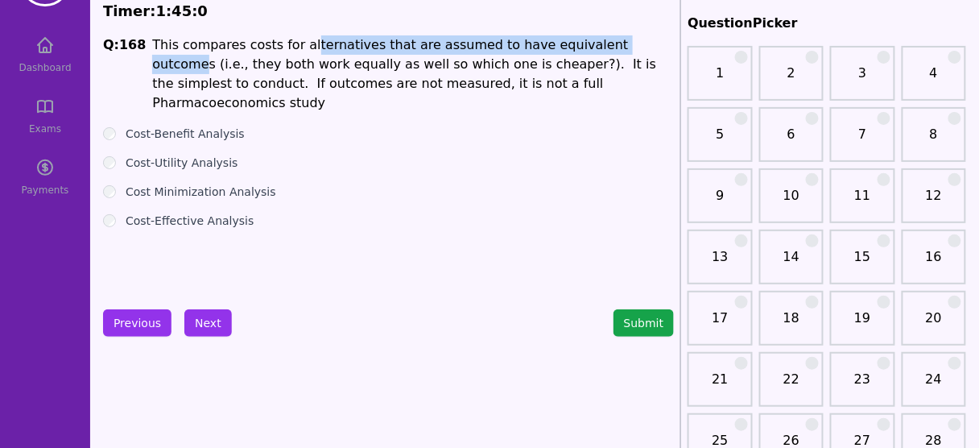
drag, startPoint x: 291, startPoint y: 38, endPoint x: 611, endPoint y: 30, distance: 319.7
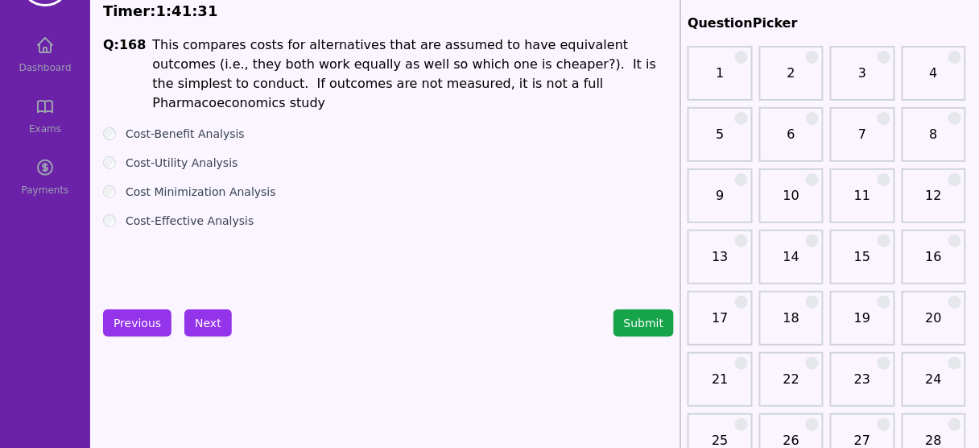
click at [237, 213] on label "Cost-Effective Analysis" at bounding box center [190, 221] width 128 height 16
click at [203, 316] on button "Next" at bounding box center [207, 322] width 47 height 27
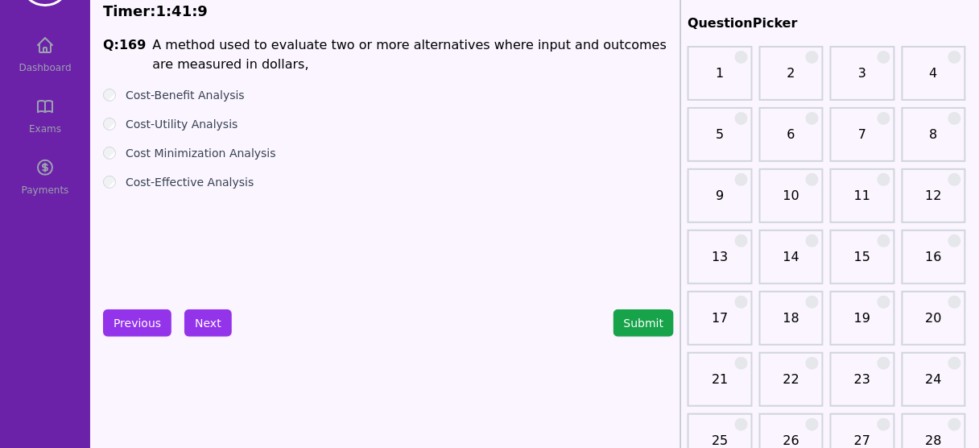
click at [196, 102] on label "Cost-Benefit Analysis" at bounding box center [185, 95] width 119 height 16
click at [203, 127] on label "Cost-Utility Analysis" at bounding box center [182, 124] width 113 height 16
click at [196, 321] on button "Next" at bounding box center [207, 322] width 47 height 27
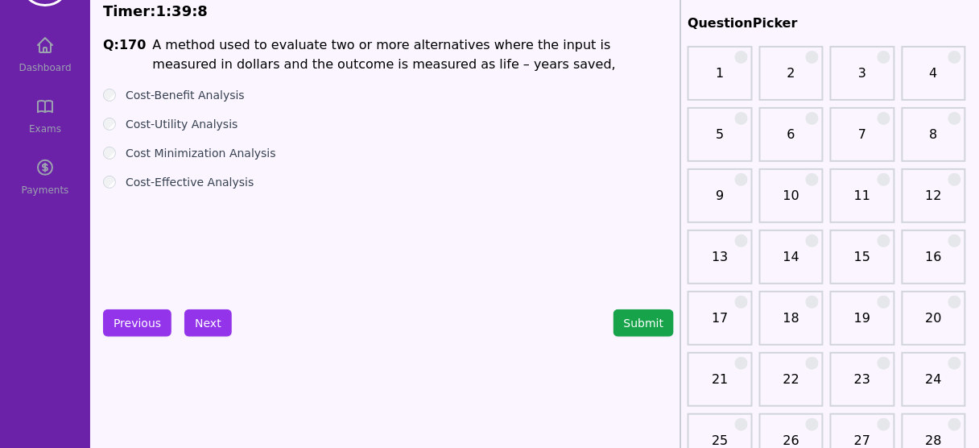
click at [212, 97] on label "Cost-Benefit Analysis" at bounding box center [185, 95] width 119 height 16
click at [194, 313] on button "Next" at bounding box center [207, 322] width 47 height 27
click at [204, 184] on label "Cost-Effective Analysis" at bounding box center [190, 182] width 128 height 16
click at [213, 317] on button "Next" at bounding box center [207, 322] width 47 height 27
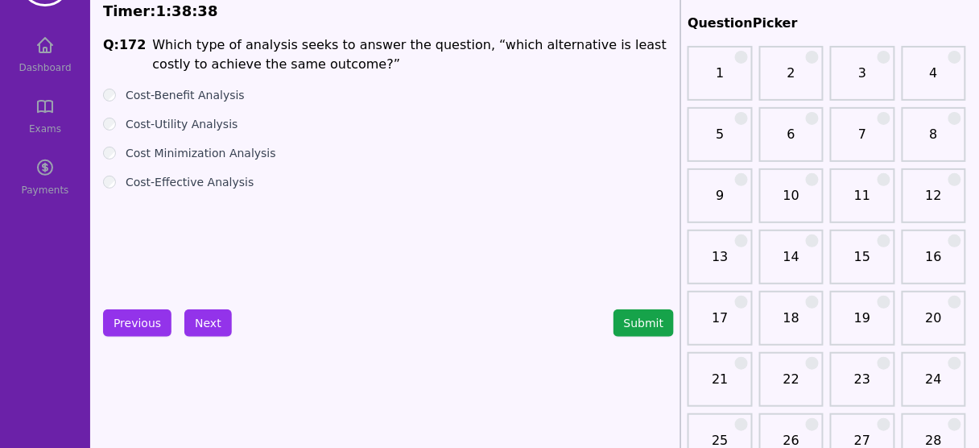
click at [197, 95] on label "Cost-Benefit Analysis" at bounding box center [185, 95] width 119 height 16
click at [196, 321] on button "Next" at bounding box center [207, 322] width 47 height 27
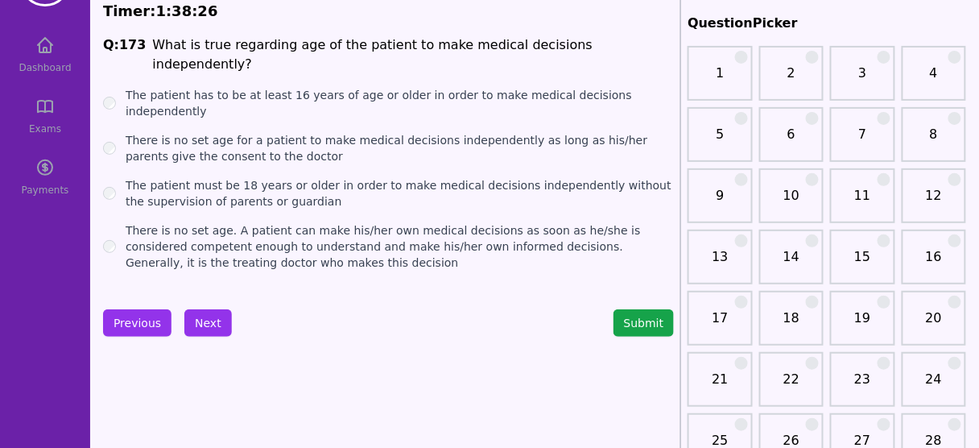
click at [369, 132] on label "There is no set age for a patient to make medical decisions independently as lo…" at bounding box center [400, 148] width 548 height 32
click at [357, 222] on label "There is no set age. A patient can make his/her own medical decisions as soon a…" at bounding box center [400, 246] width 548 height 48
click at [207, 314] on button "Next" at bounding box center [207, 322] width 47 height 27
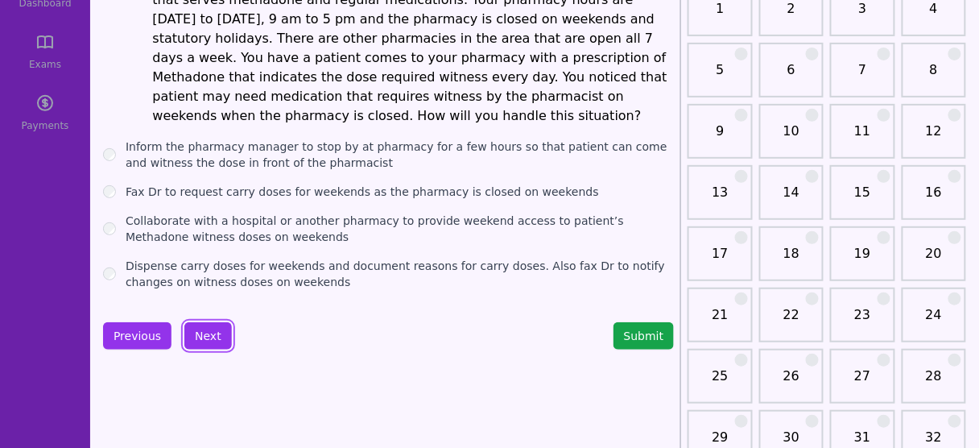
scroll to position [129, 0]
click at [291, 138] on label "Inform the pharmacy manager to stop by at pharmacy for a few hours so that pati…" at bounding box center [400, 154] width 548 height 32
click at [233, 213] on label "Collaborate with a hospital or another pharmacy to provide weekend access to pa…" at bounding box center [400, 229] width 548 height 32
click at [212, 322] on button "Next" at bounding box center [207, 335] width 47 height 27
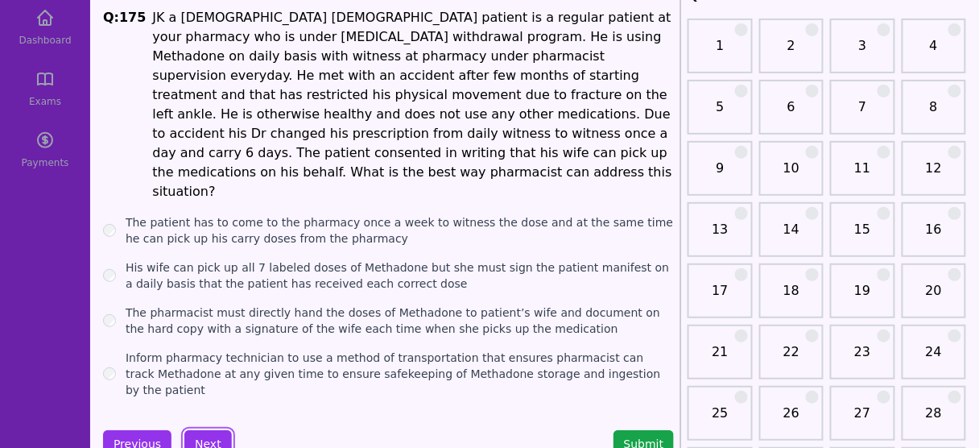
scroll to position [87, 0]
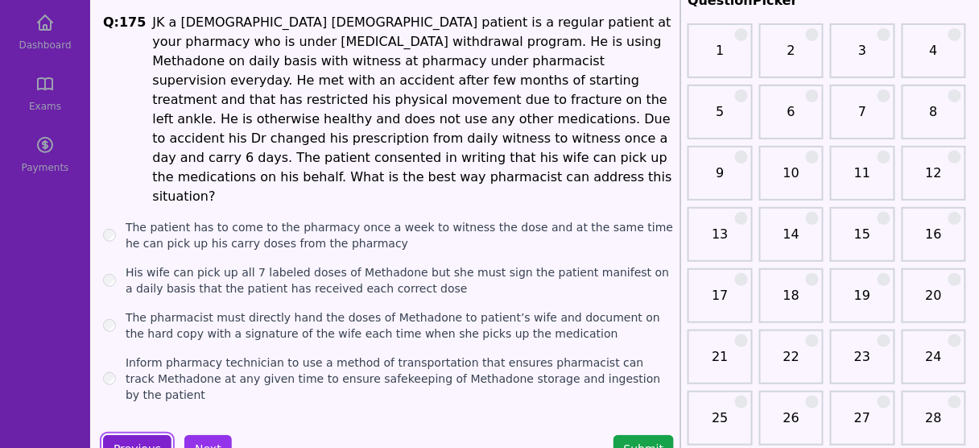
click at [147, 435] on button "Previous" at bounding box center [137, 448] width 68 height 27
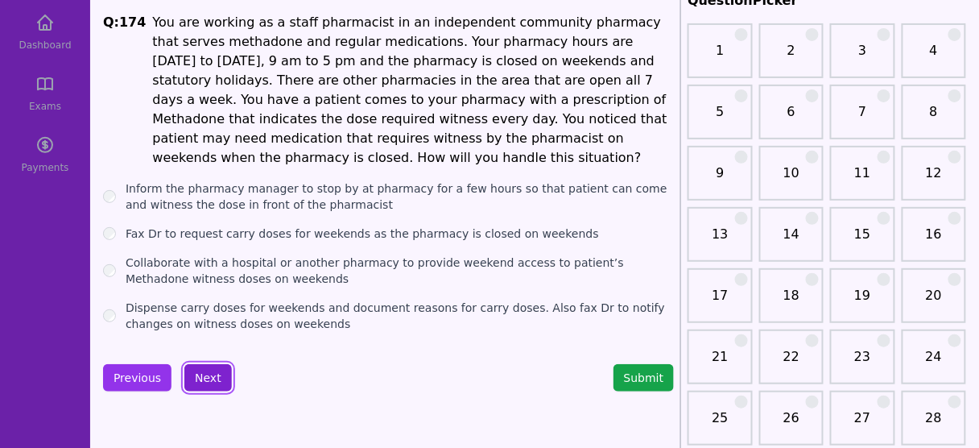
click at [204, 364] on button "Next" at bounding box center [207, 377] width 47 height 27
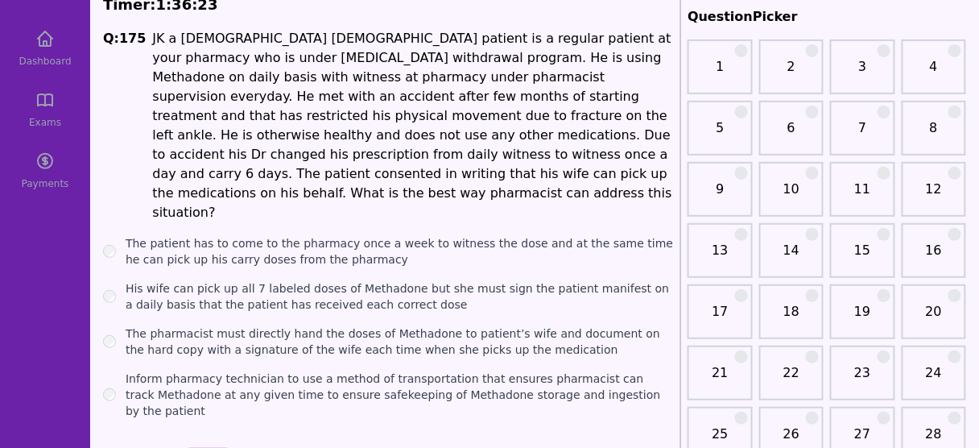
scroll to position [72, 0]
click at [314, 324] on label "The pharmacist must directly hand the doses of Methadone to patient’s wife and …" at bounding box center [400, 340] width 548 height 32
click at [324, 234] on label "The patient has to come to the pharmacy once a week to witness the dose and at …" at bounding box center [400, 250] width 548 height 32
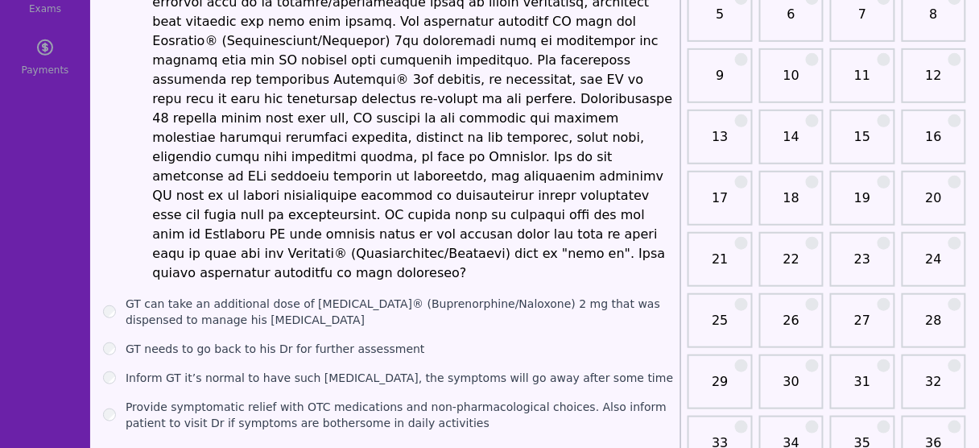
scroll to position [189, 0]
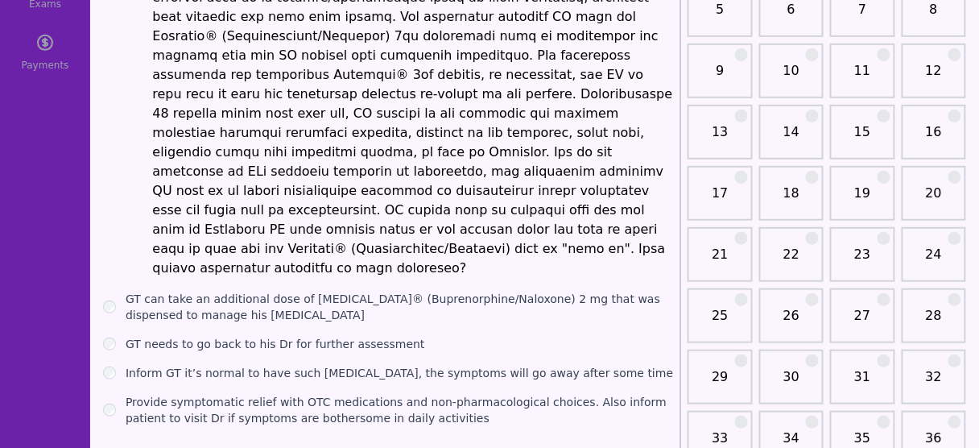
click at [343, 336] on label "GT needs to go back to his Dr for further assessment" at bounding box center [275, 344] width 299 height 16
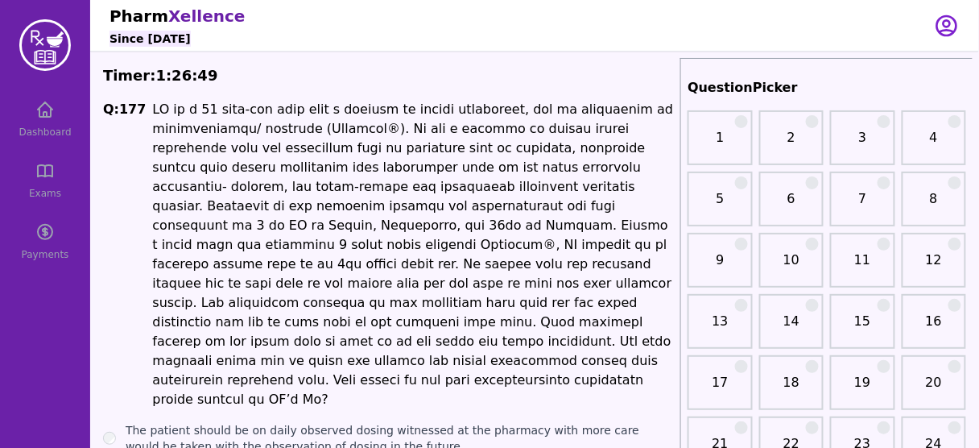
click at [376, 150] on li at bounding box center [413, 254] width 522 height 309
click at [423, 266] on li at bounding box center [413, 254] width 522 height 309
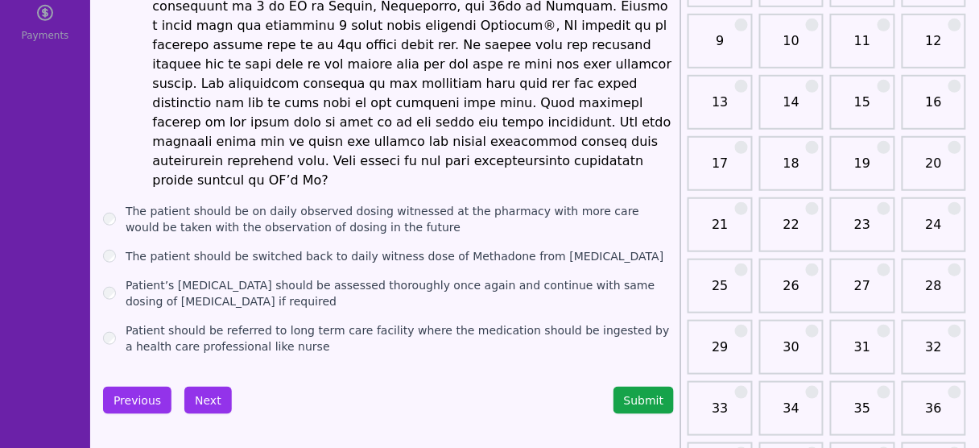
scroll to position [221, 0]
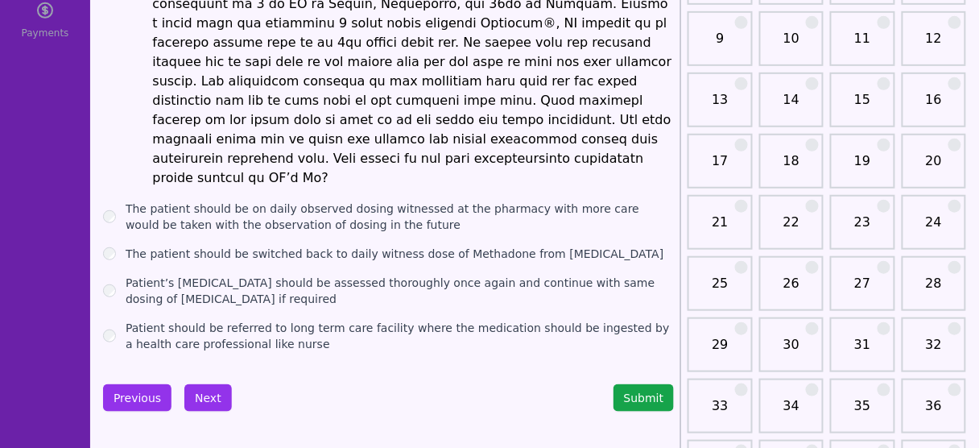
click at [317, 200] on label "The patient should be on daily observed dosing witnessed at the pharmacy with m…" at bounding box center [400, 216] width 548 height 32
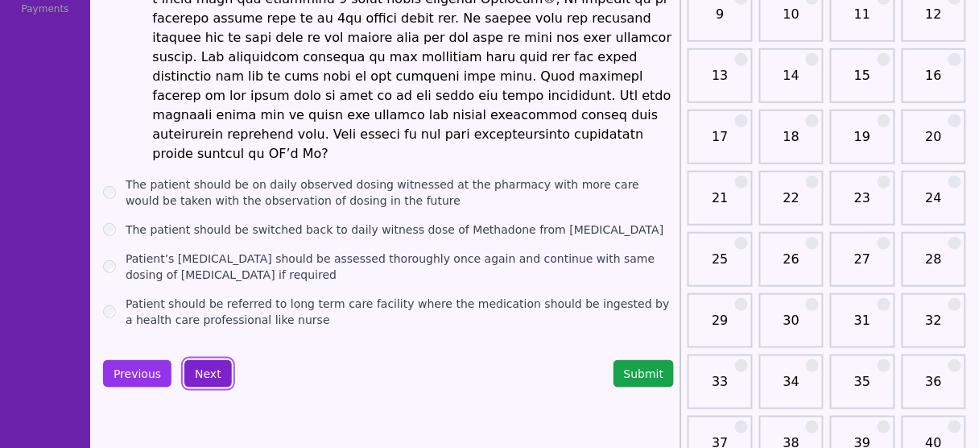
click at [209, 360] on button "Next" at bounding box center [207, 373] width 47 height 27
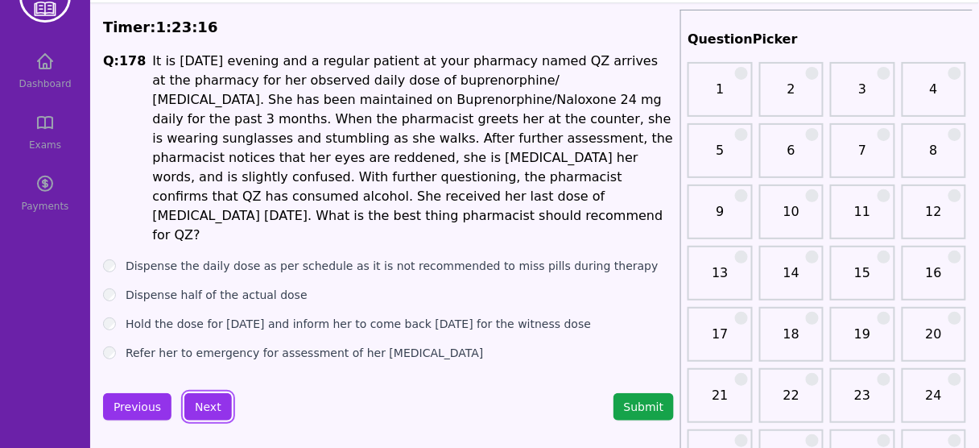
scroll to position [43, 0]
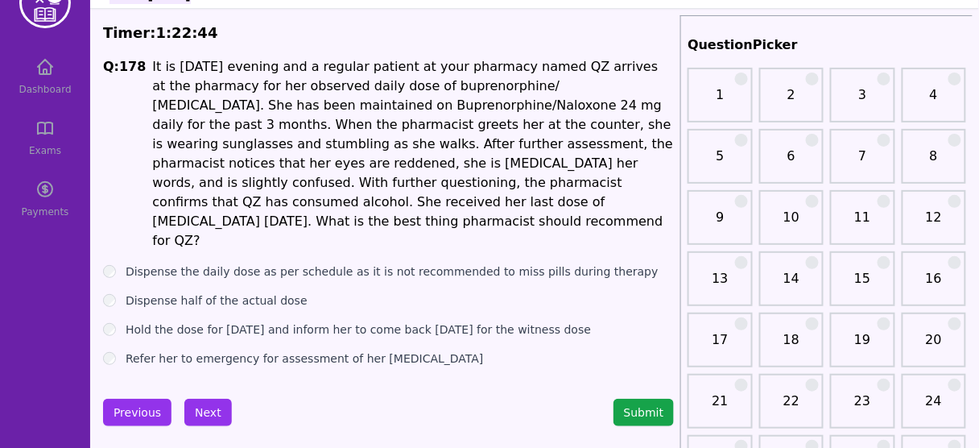
click at [328, 321] on label "Hold the dose for [DATE] and inform her to come back [DATE] for the witness dose" at bounding box center [358, 329] width 465 height 16
click at [324, 350] on label "Refer her to emergency for assessment of her [MEDICAL_DATA]" at bounding box center [305, 358] width 358 height 16
click at [212, 321] on label "Hold the dose for [DATE] and inform her to come back [DATE] for the witness dose" at bounding box center [358, 329] width 465 height 16
click at [171, 350] on label "Refer her to emergency for assessment of her [MEDICAL_DATA]" at bounding box center [305, 358] width 358 height 16
click at [200, 399] on button "Next" at bounding box center [207, 412] width 47 height 27
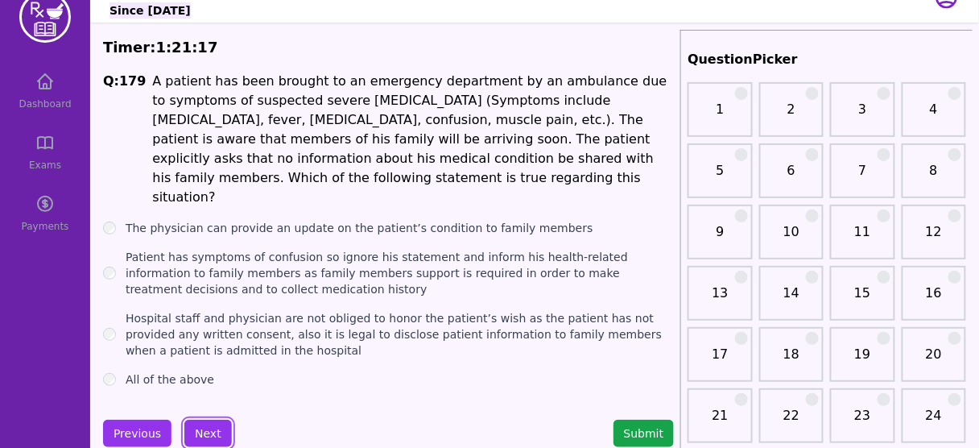
scroll to position [28, 0]
click at [305, 310] on label "Hospital staff and physician are not obliged to honor the patient’s wish as the…" at bounding box center [400, 334] width 548 height 48
click at [297, 249] on label "Patient has symptoms of confusion so ignore his statement and inform his health…" at bounding box center [400, 273] width 548 height 48
click at [275, 220] on label "The physician can provide an update on the patient’s condition to family members" at bounding box center [360, 228] width 468 height 16
click at [207, 419] on button "Next" at bounding box center [207, 432] width 47 height 27
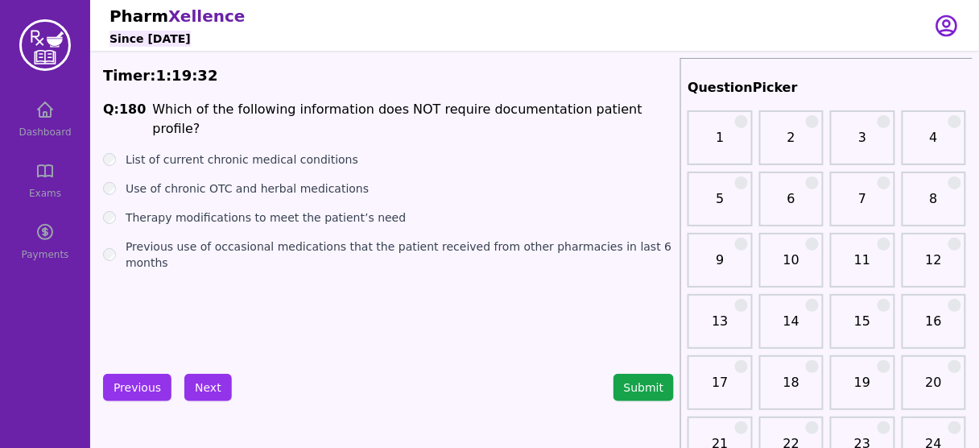
click at [261, 238] on div "Q: 180 Which of the following information does NOT require documentation patien…" at bounding box center [388, 221] width 571 height 242
click at [257, 236] on div "Q: 180 Which of the following information does NOT require documentation patien…" at bounding box center [388, 221] width 571 height 242
click at [234, 238] on label "Previous use of occasional medications that the patient received from other pha…" at bounding box center [400, 254] width 548 height 32
click at [208, 394] on button "Next" at bounding box center [207, 387] width 47 height 27
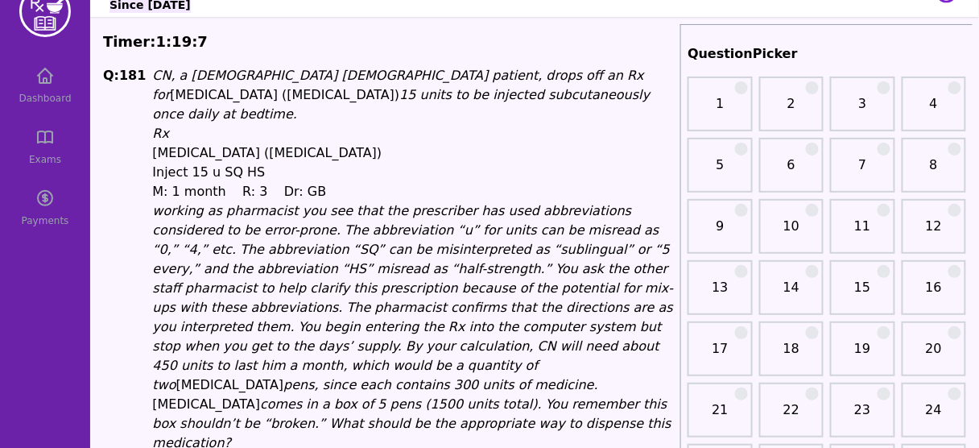
scroll to position [32, 0]
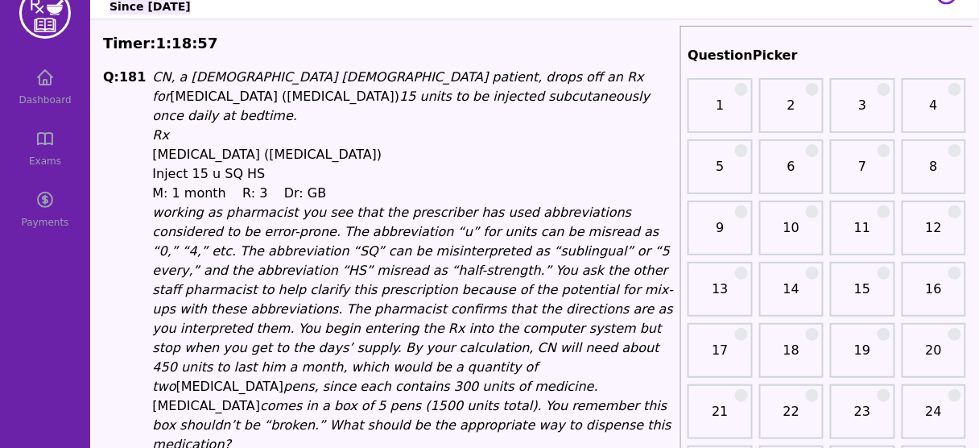
click at [319, 216] on em "working as pharmacist you see that the prescriber has used abbreviations consid…" at bounding box center [412, 260] width 521 height 112
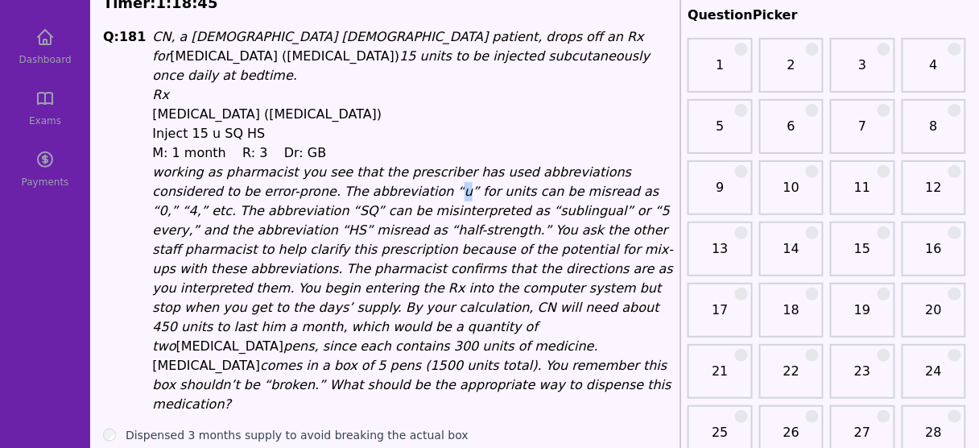
scroll to position [78, 0]
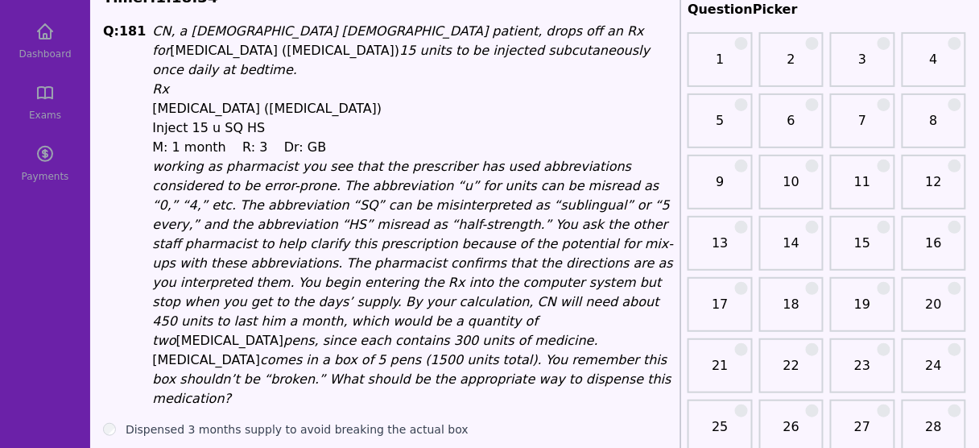
click at [545, 294] on em "calculation, CN will need about 450 units to last him a month, which would be a…" at bounding box center [405, 321] width 506 height 54
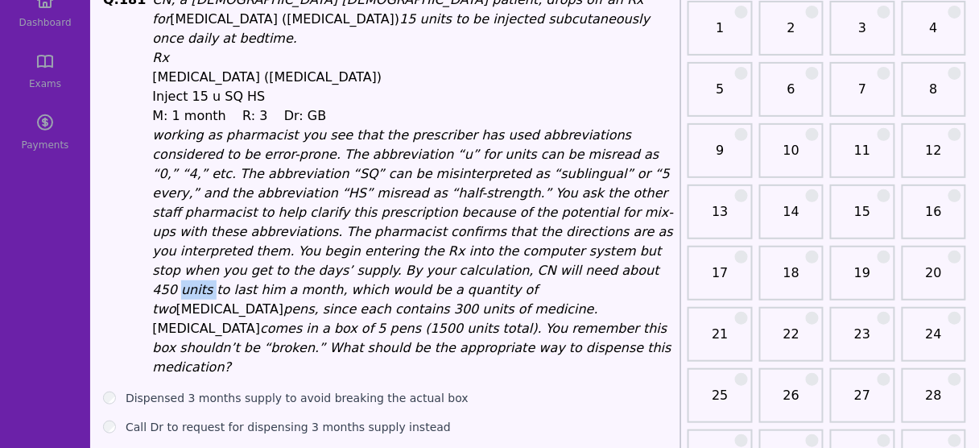
scroll to position [101, 0]
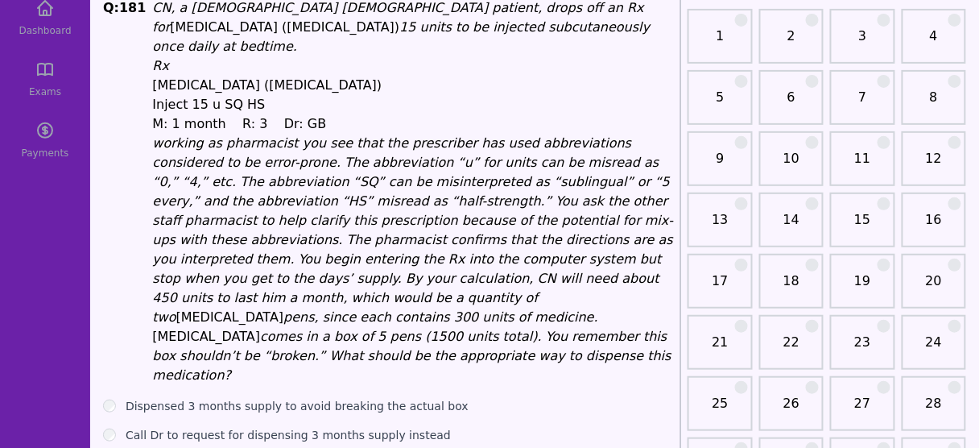
click at [489, 309] on em "pens, since each contains 300 units of medicine." at bounding box center [440, 316] width 315 height 15
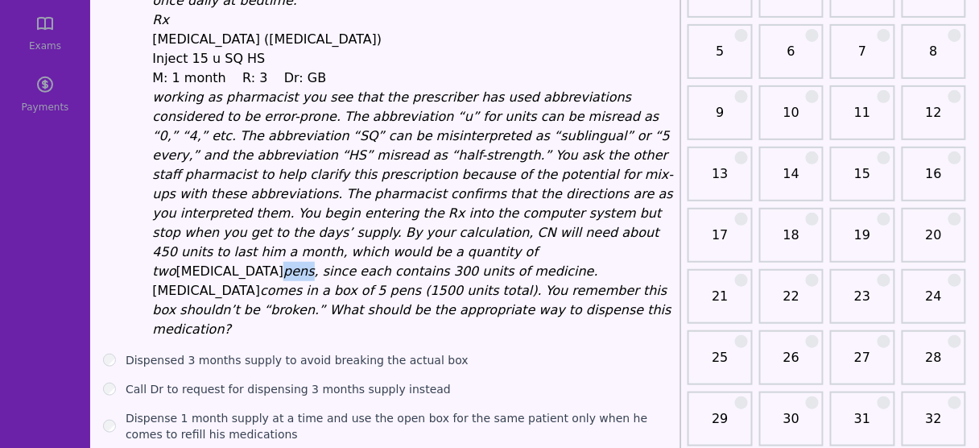
scroll to position [148, 0]
click at [429, 409] on label "Dispense 1 month supply at a time and use the open box for the same patient onl…" at bounding box center [400, 425] width 548 height 32
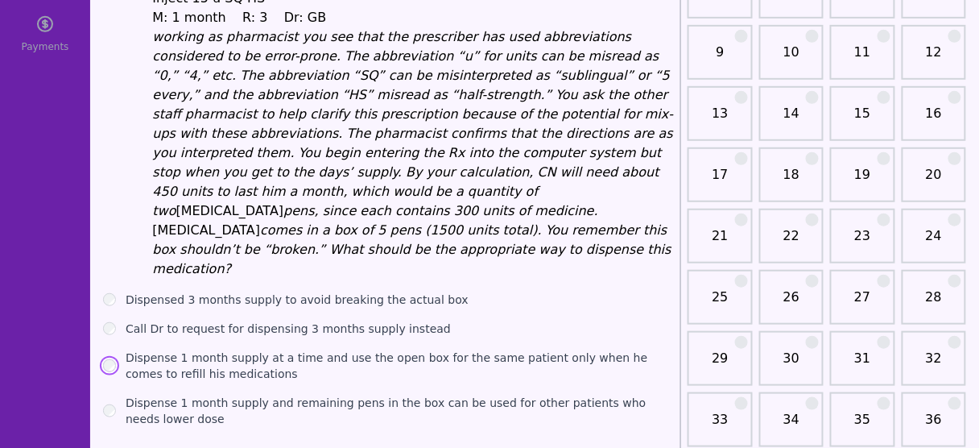
scroll to position [210, 0]
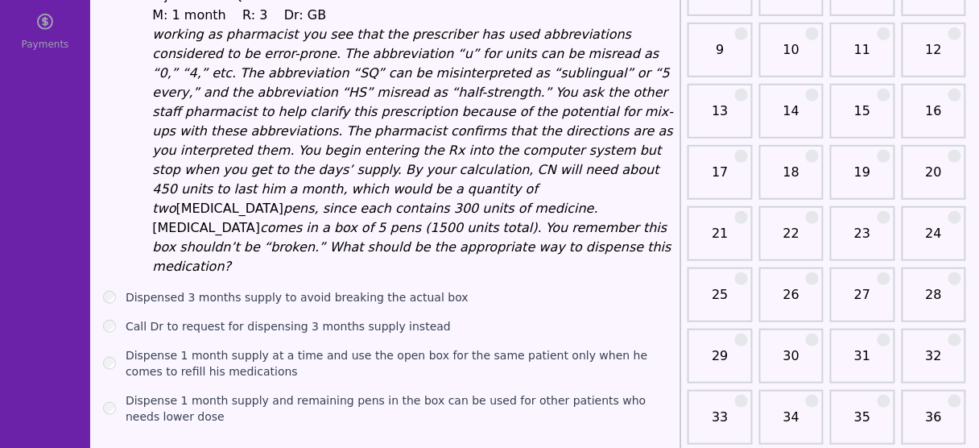
click at [333, 392] on label "Dispense 1 month supply and remaining pens in the box can be used for other pat…" at bounding box center [400, 408] width 548 height 32
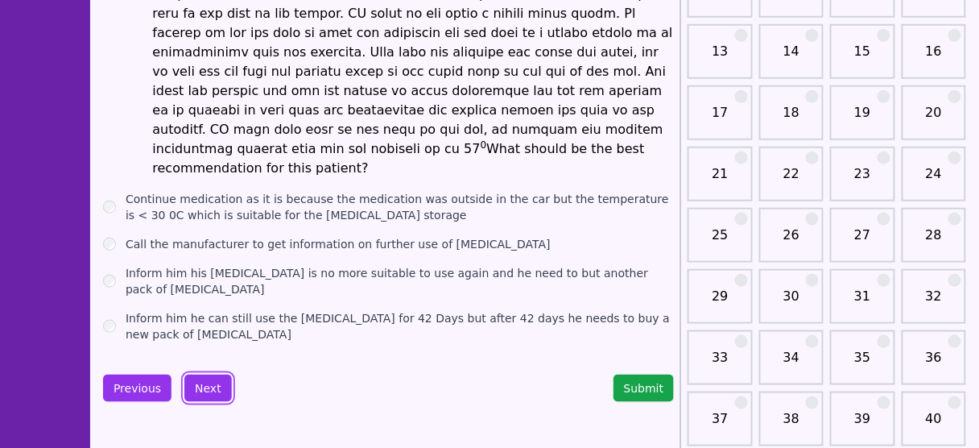
scroll to position [275, 0]
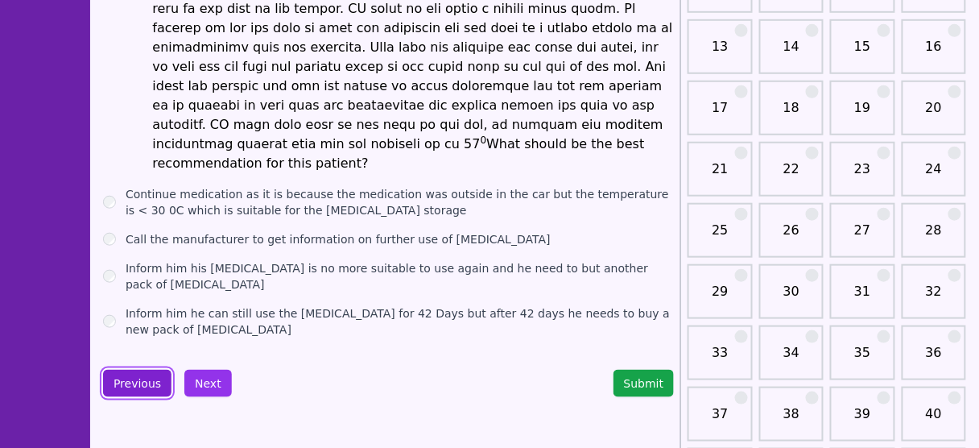
click at [146, 370] on button "Previous" at bounding box center [137, 383] width 68 height 27
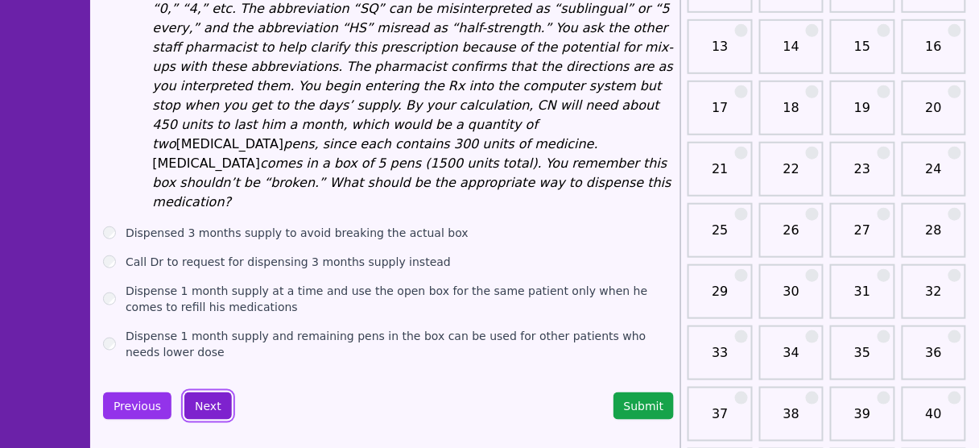
click at [210, 392] on button "Next" at bounding box center [207, 405] width 47 height 27
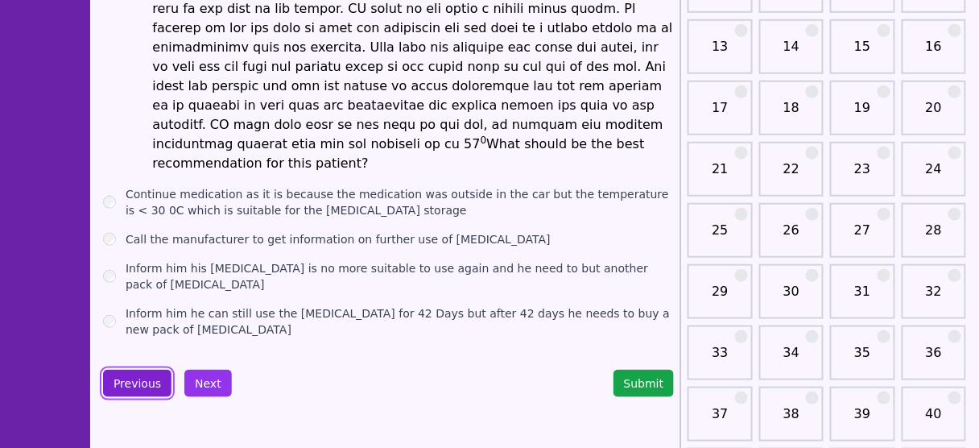
click at [127, 370] on button "Previous" at bounding box center [137, 383] width 68 height 27
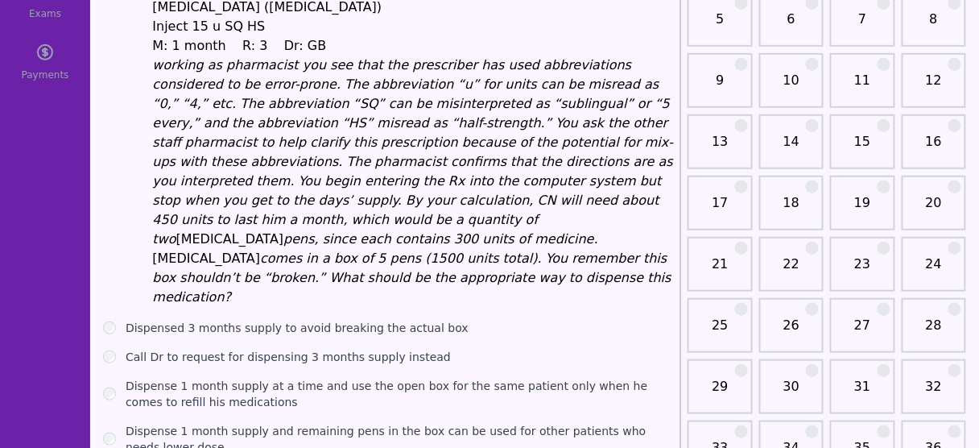
scroll to position [171, 0]
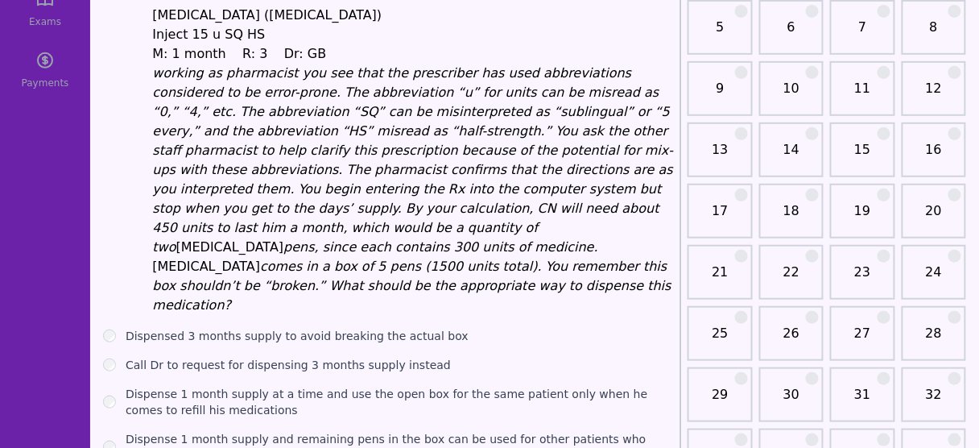
click at [326, 357] on label "Call Dr to request for dispensing 3 months supply instead" at bounding box center [288, 365] width 325 height 16
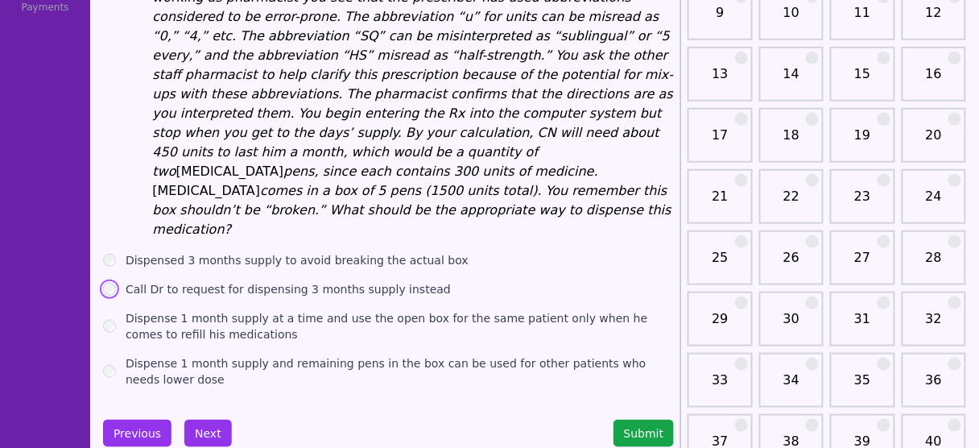
scroll to position [251, 0]
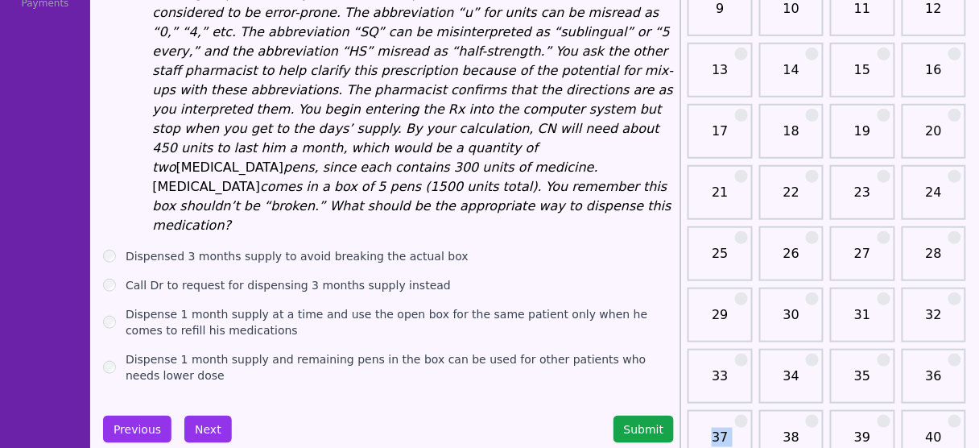
click at [262, 351] on label "Dispense 1 month supply and remaining pens in the box can be used for other pat…" at bounding box center [400, 367] width 548 height 32
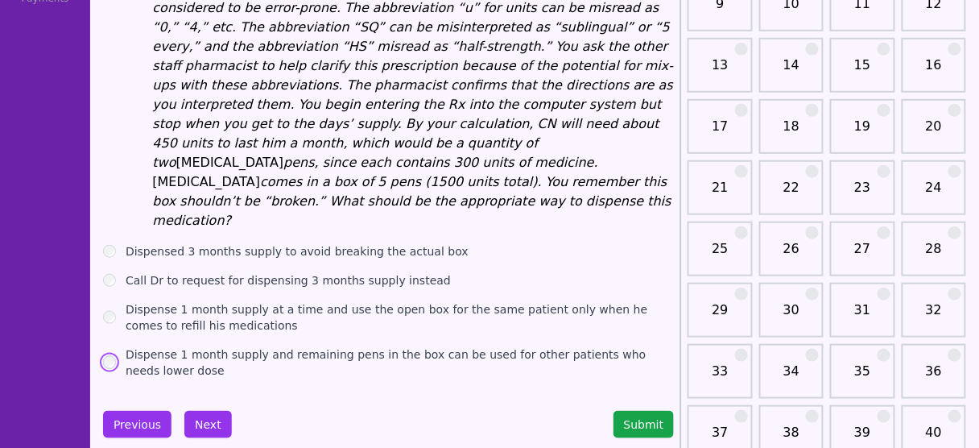
scroll to position [258, 0]
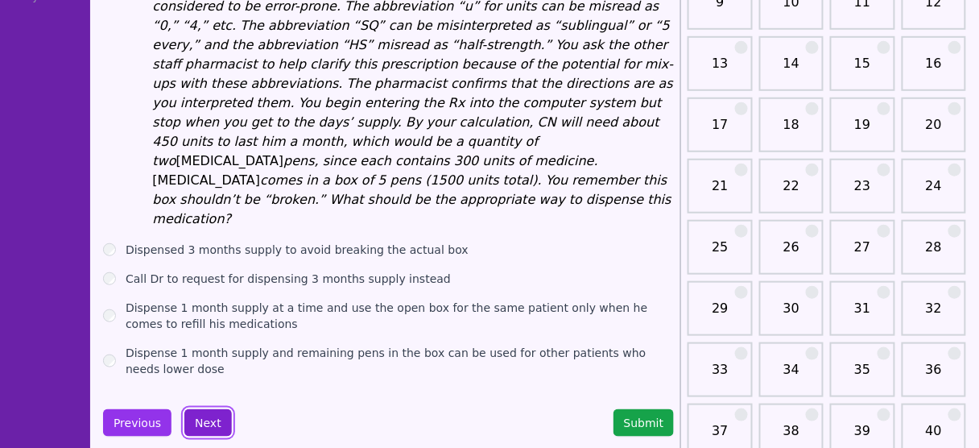
click at [197, 409] on button "Next" at bounding box center [207, 422] width 47 height 27
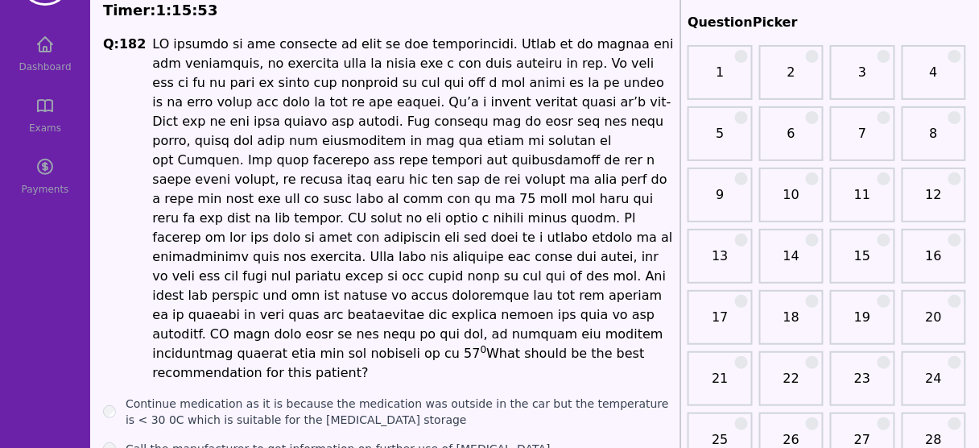
scroll to position [64, 0]
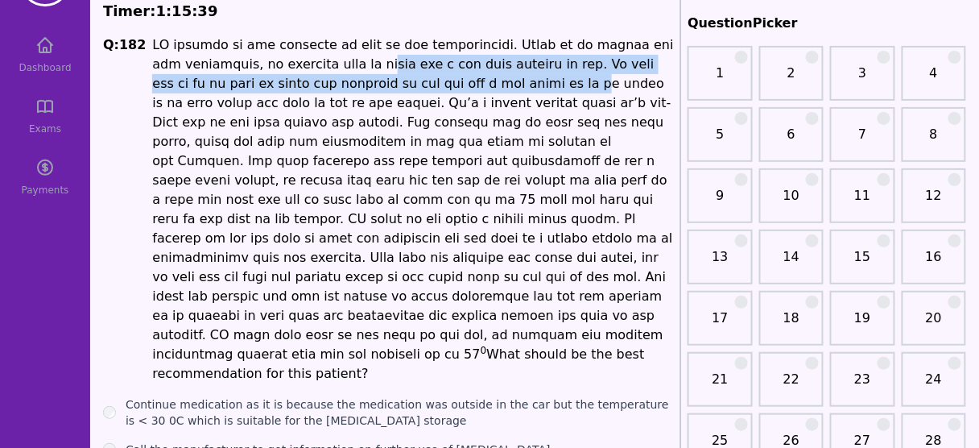
drag, startPoint x: 342, startPoint y: 68, endPoint x: 451, endPoint y: 76, distance: 108.9
click at [451, 76] on li "0 What should be the best recommendation for this patient?" at bounding box center [413, 209] width 522 height 348
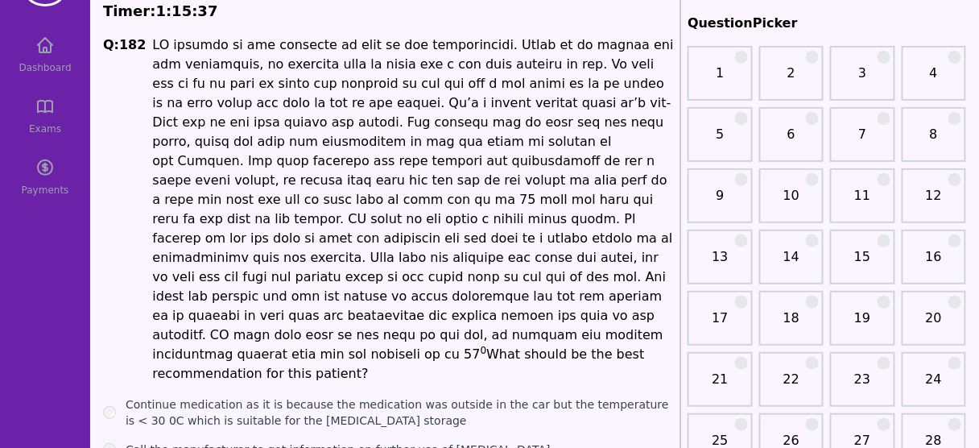
click at [243, 128] on li "0 What should be the best recommendation for this patient?" at bounding box center [413, 209] width 522 height 348
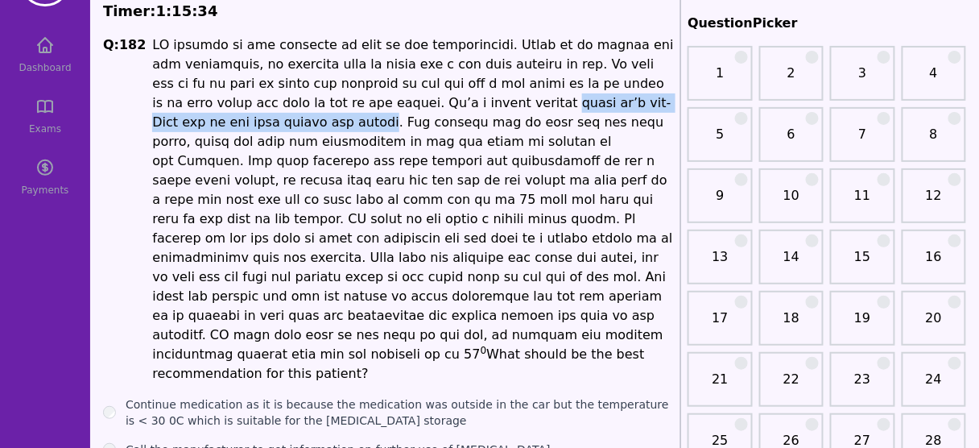
drag, startPoint x: 352, startPoint y: 100, endPoint x: 613, endPoint y: 99, distance: 261.6
click at [613, 99] on li "0 What should be the best recommendation for this patient?" at bounding box center [413, 209] width 522 height 348
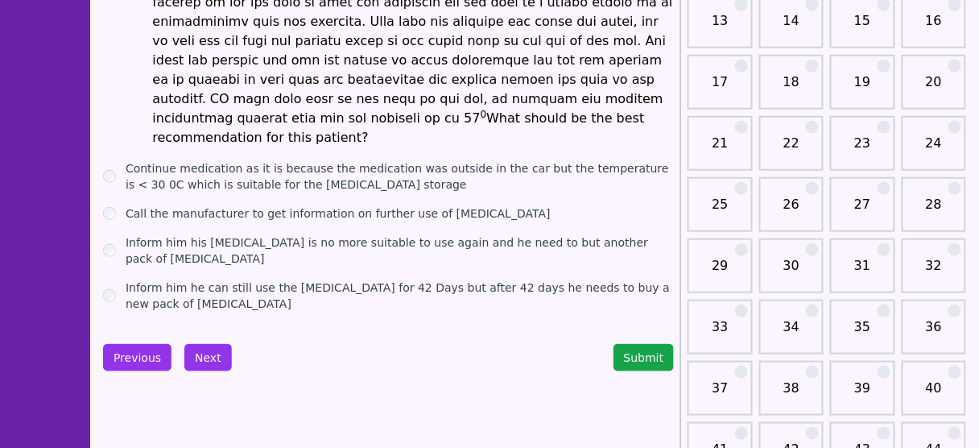
scroll to position [386, 0]
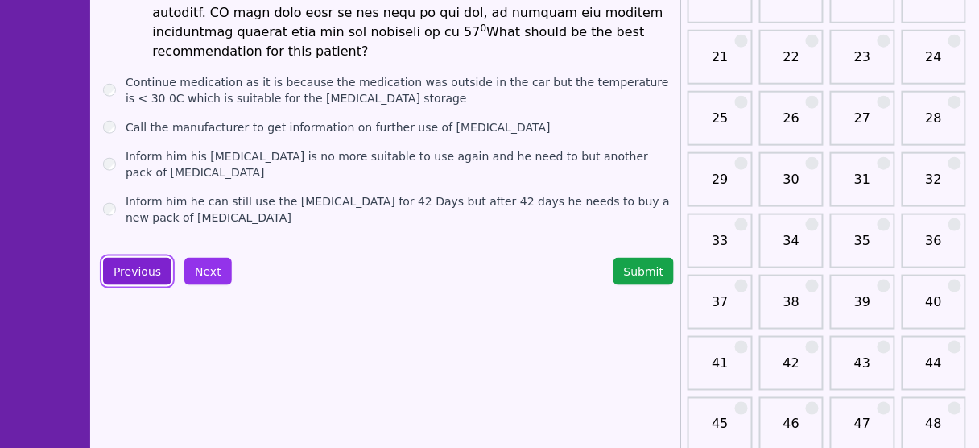
click at [150, 258] on button "Previous" at bounding box center [137, 271] width 68 height 27
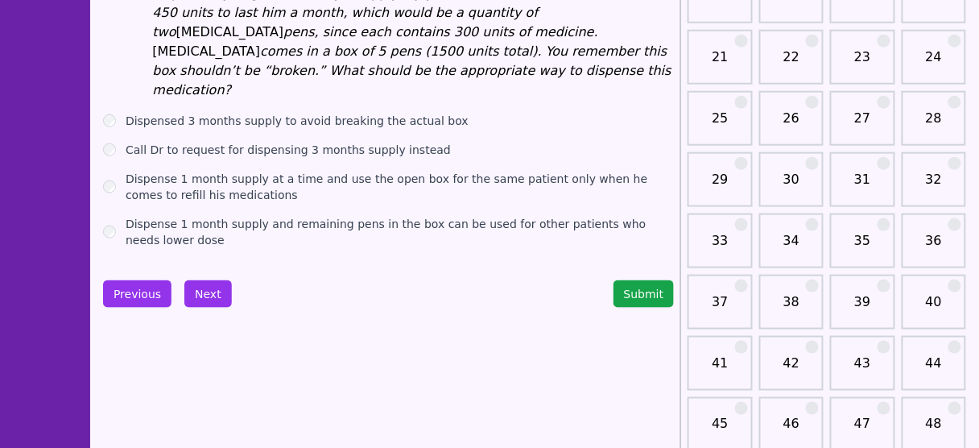
click at [182, 113] on label "Dispensed 3 months supply to avoid breaking the actual box" at bounding box center [297, 121] width 343 height 16
click at [210, 280] on button "Next" at bounding box center [207, 293] width 47 height 27
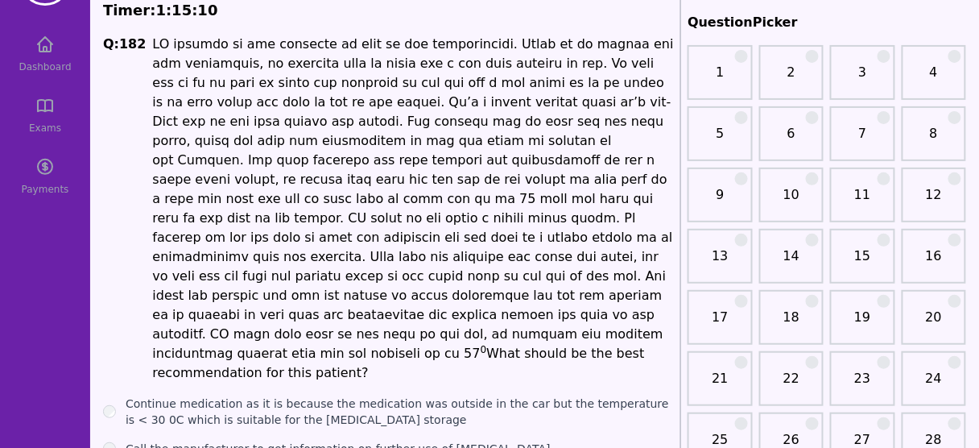
scroll to position [64, 0]
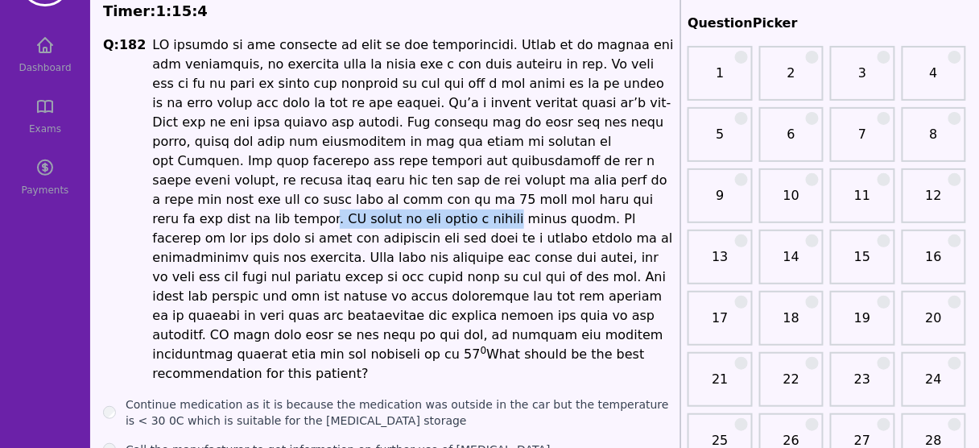
drag, startPoint x: 179, startPoint y: 191, endPoint x: 361, endPoint y: 199, distance: 182.1
click at [361, 199] on li "0 What should be the best recommendation for this patient?" at bounding box center [413, 209] width 522 height 348
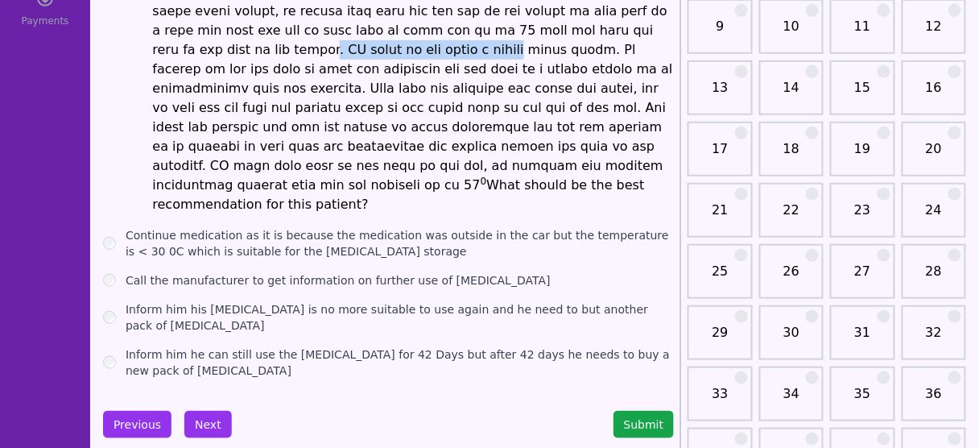
scroll to position [243, 0]
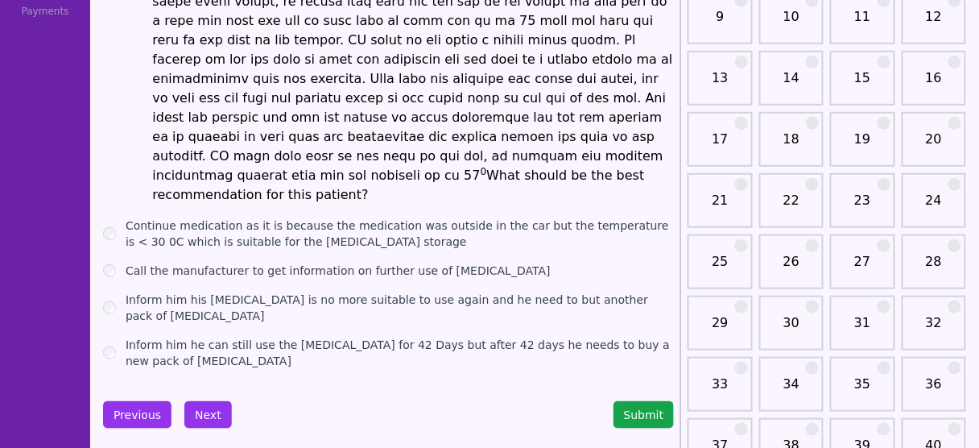
click at [386, 262] on label "Call the manufacturer to get information on further use of [MEDICAL_DATA]" at bounding box center [338, 270] width 425 height 16
click at [210, 401] on button "Next" at bounding box center [207, 414] width 47 height 27
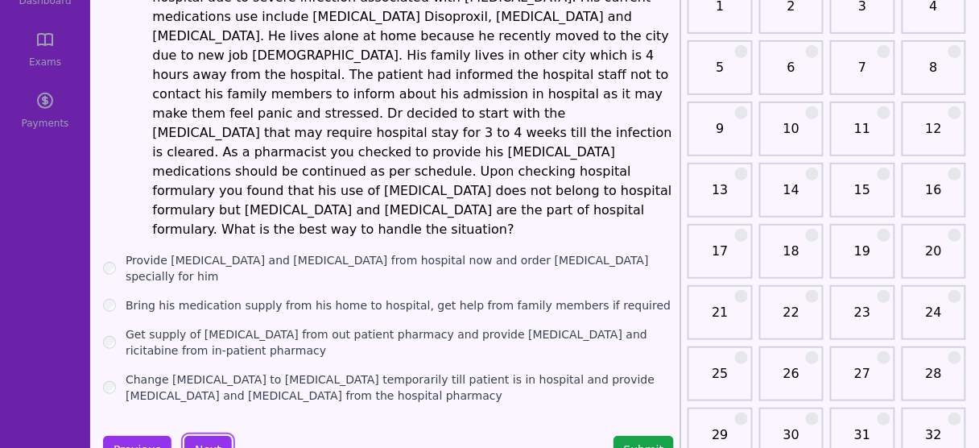
scroll to position [133, 0]
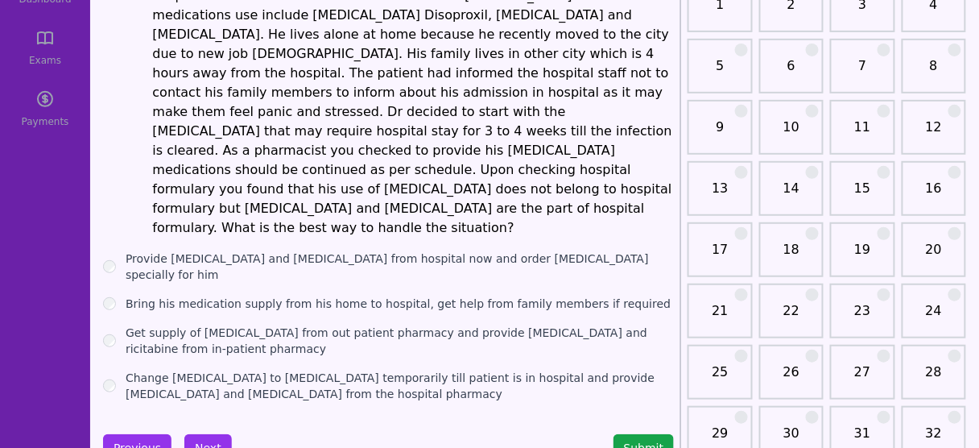
click at [377, 295] on label "Bring his medication supply from his home to hospital, get help from family mem…" at bounding box center [398, 303] width 545 height 16
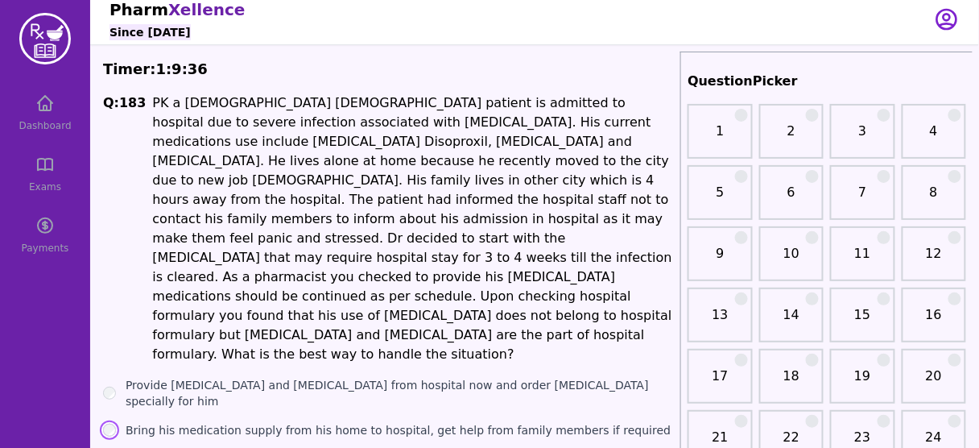
scroll to position [6, 0]
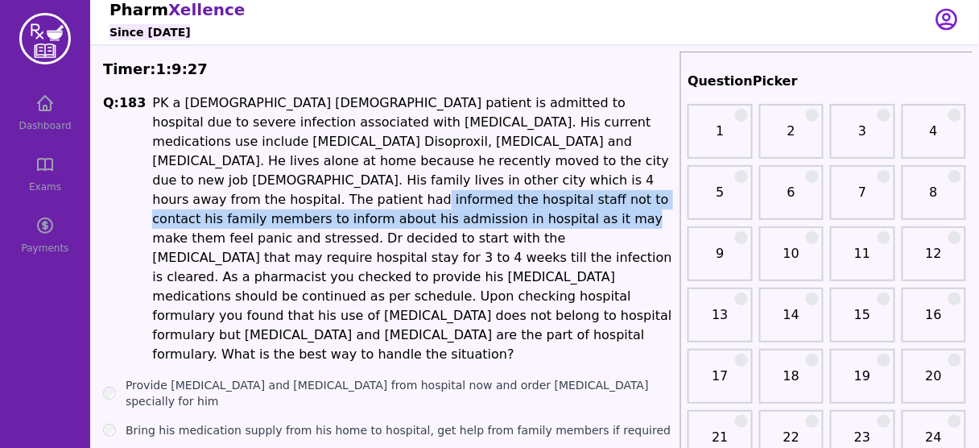
drag, startPoint x: 351, startPoint y: 184, endPoint x: 519, endPoint y: 207, distance: 169.9
click at [519, 207] on li "PK a [DEMOGRAPHIC_DATA] [DEMOGRAPHIC_DATA] patient is admitted to hospital due …" at bounding box center [413, 228] width 522 height 270
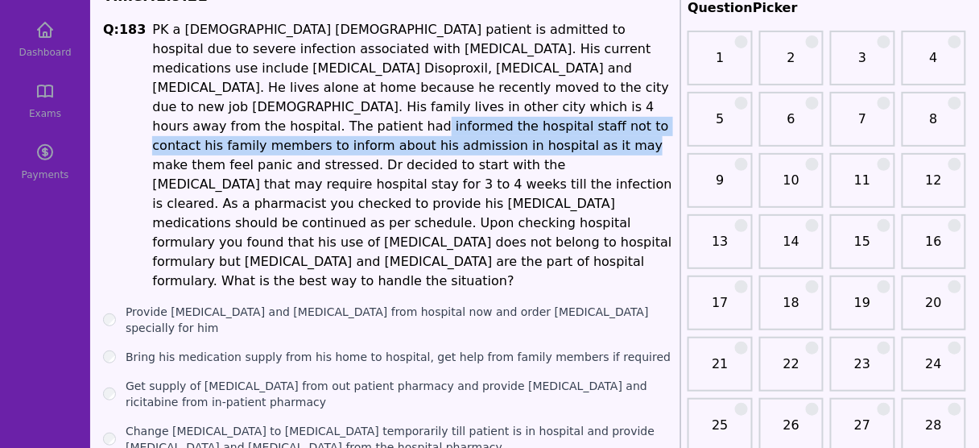
scroll to position [79, 0]
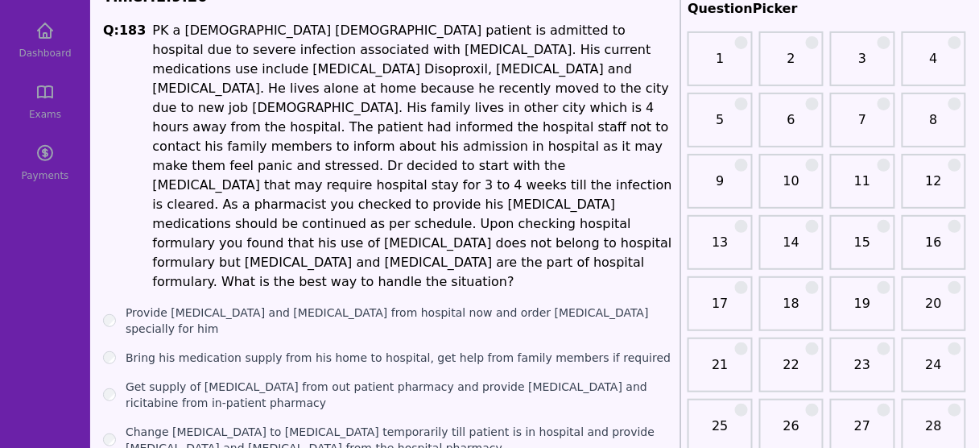
click at [457, 304] on label "Provide [MEDICAL_DATA] and [MEDICAL_DATA] from hospital now and order [MEDICAL_…" at bounding box center [400, 320] width 548 height 32
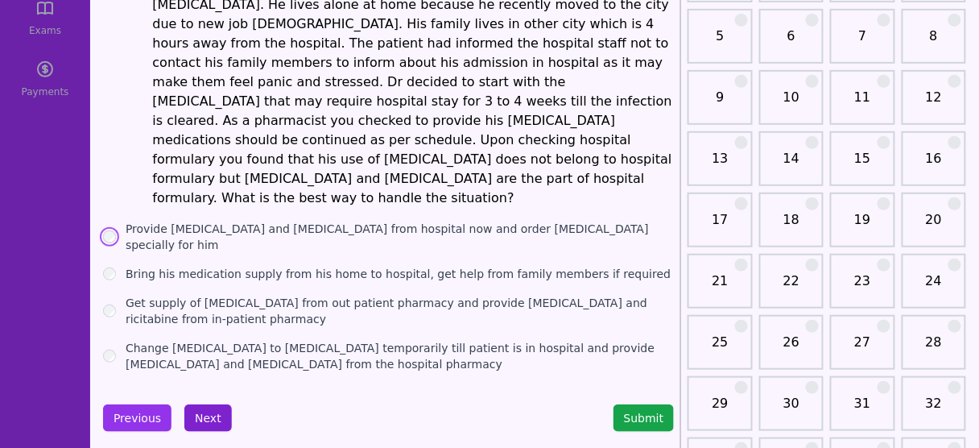
scroll to position [171, 0]
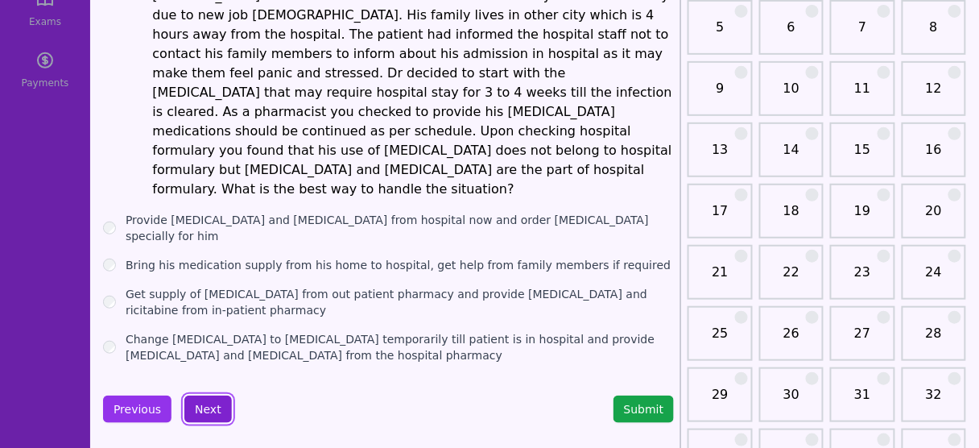
click at [200, 395] on button "Next" at bounding box center [207, 408] width 47 height 27
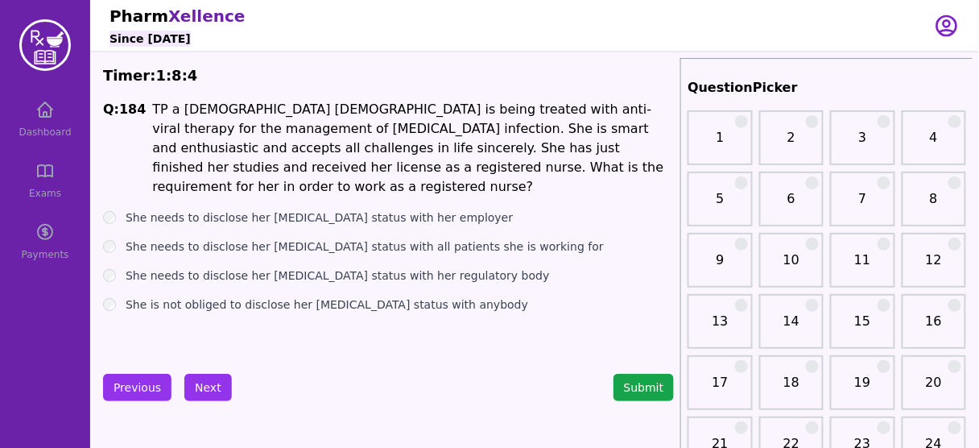
click at [374, 209] on label "She needs to disclose her [MEDICAL_DATA] status with her employer" at bounding box center [319, 217] width 387 height 16
click at [380, 267] on label "She needs to disclose her [MEDICAL_DATA] status with her regulatory body" at bounding box center [338, 275] width 424 height 16
click at [352, 209] on label "She needs to disclose her [MEDICAL_DATA] status with her employer" at bounding box center [319, 217] width 387 height 16
click at [196, 389] on button "Next" at bounding box center [207, 387] width 47 height 27
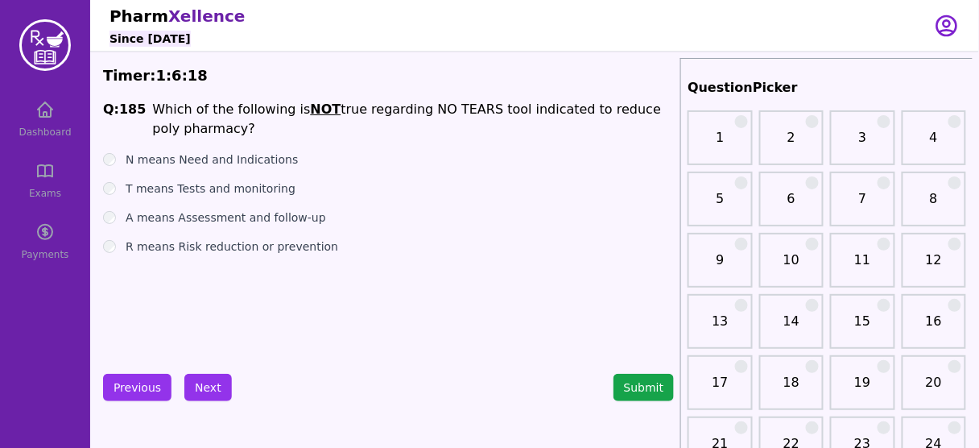
click at [262, 189] on label "T means Tests and monitoring" at bounding box center [211, 188] width 170 height 16
click at [235, 167] on ul "N means Need and Indications T means Tests and monitoring A means Assessment an…" at bounding box center [388, 202] width 571 height 103
click at [242, 159] on label "N means Need and Indications" at bounding box center [212, 159] width 172 height 16
click at [206, 387] on button "Next" at bounding box center [207, 387] width 47 height 27
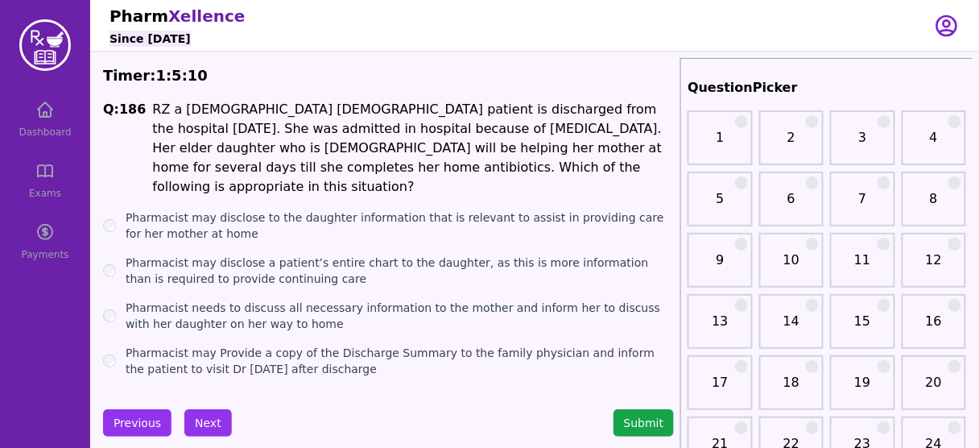
click at [232, 299] on label "Pharmacist needs to discuss all necessary information to the mother and inform …" at bounding box center [400, 315] width 548 height 32
click at [386, 209] on label "Pharmacist may disclose to the daughter information that is relevant to assist …" at bounding box center [400, 225] width 548 height 32
click at [217, 409] on button "Next" at bounding box center [207, 422] width 47 height 27
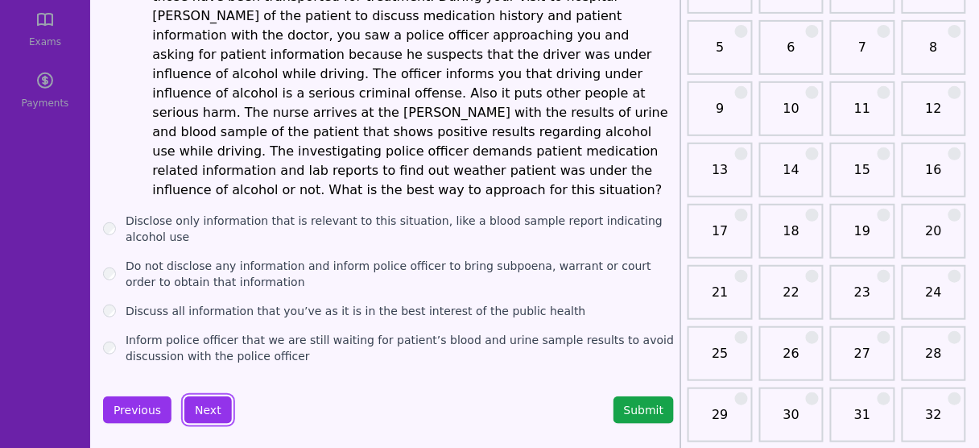
scroll to position [154, 0]
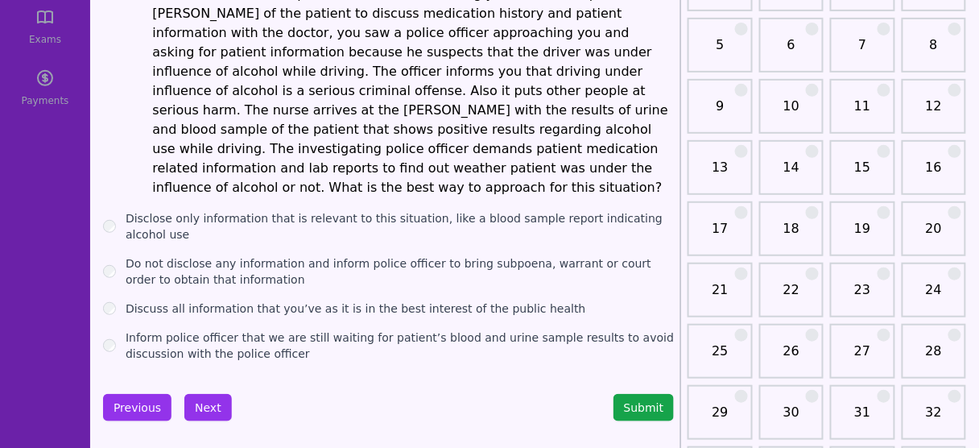
click at [235, 255] on label "Do not disclose any information and inform police officer to bring subpoena, wa…" at bounding box center [400, 271] width 548 height 32
click at [209, 394] on button "Next" at bounding box center [207, 407] width 47 height 27
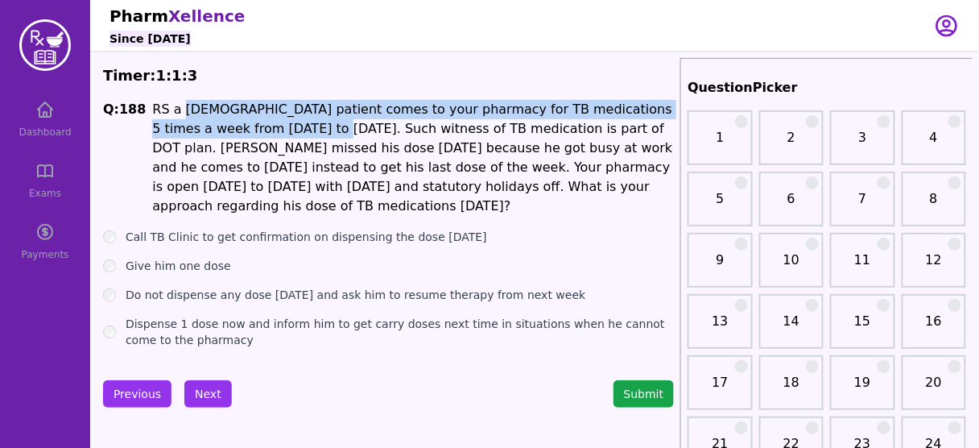
drag, startPoint x: 176, startPoint y: 111, endPoint x: 245, endPoint y: 122, distance: 70.1
click at [245, 122] on li "RS a [DEMOGRAPHIC_DATA] patient comes to your pharmacy for TB medications 5 tim…" at bounding box center [413, 158] width 522 height 116
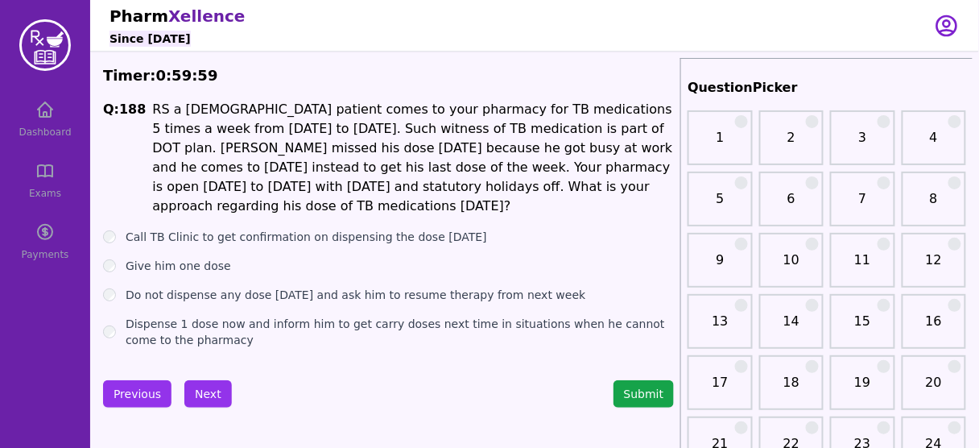
click at [203, 258] on label "Give him one dose" at bounding box center [178, 266] width 105 height 16
click at [178, 316] on label "Dispense 1 dose now and inform him to get carry doses next time in situations w…" at bounding box center [400, 332] width 548 height 32
click at [201, 383] on button "Next" at bounding box center [207, 393] width 47 height 27
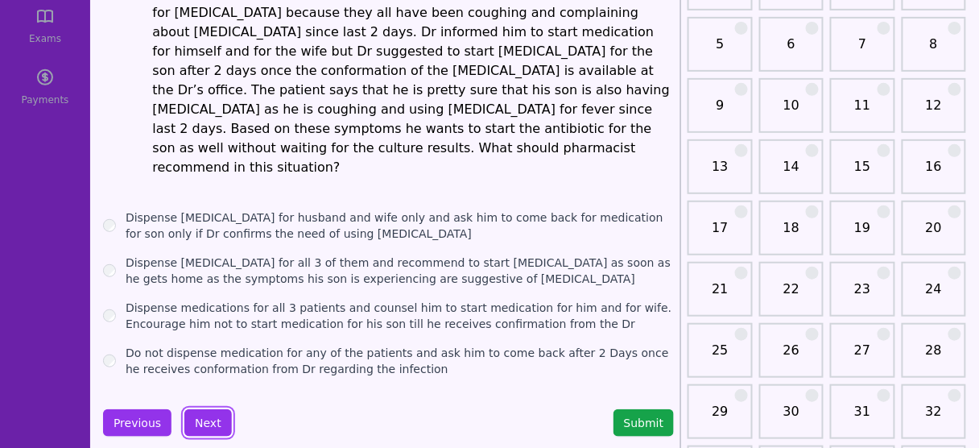
scroll to position [155, 0]
click at [284, 299] on label "Dispense medications for all 3 patients and counsel him to start medication for…" at bounding box center [400, 315] width 548 height 32
click at [206, 409] on button "Next" at bounding box center [207, 422] width 47 height 27
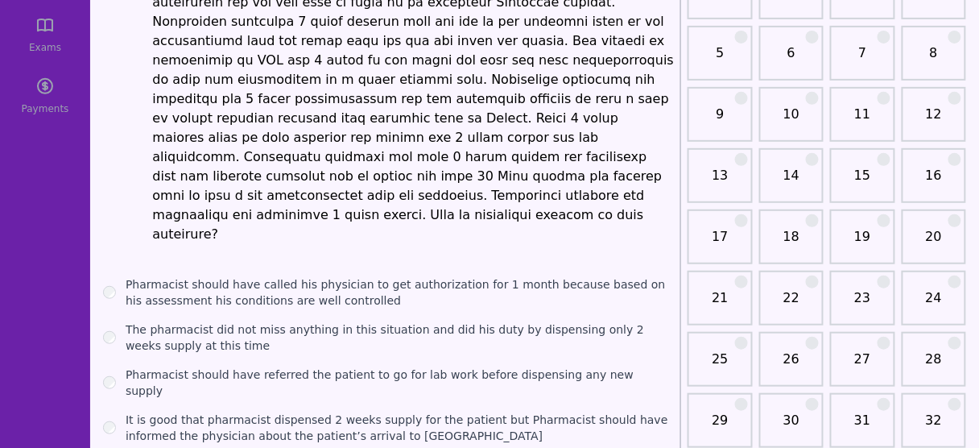
scroll to position [146, 0]
click at [302, 276] on label "Pharmacist should have called his physician to get authorization for 1 month be…" at bounding box center [400, 292] width 548 height 32
click at [394, 366] on label "Pharmacist should have referred the patient to go for lab work before dispensin…" at bounding box center [400, 382] width 548 height 32
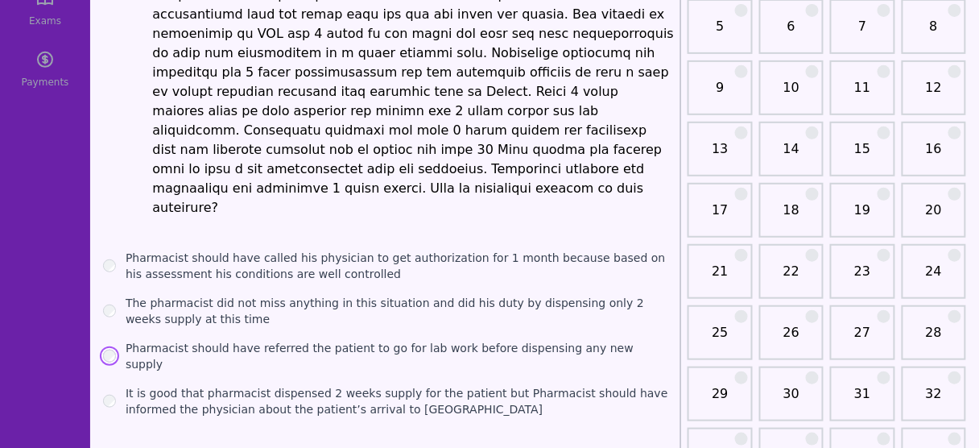
scroll to position [174, 0]
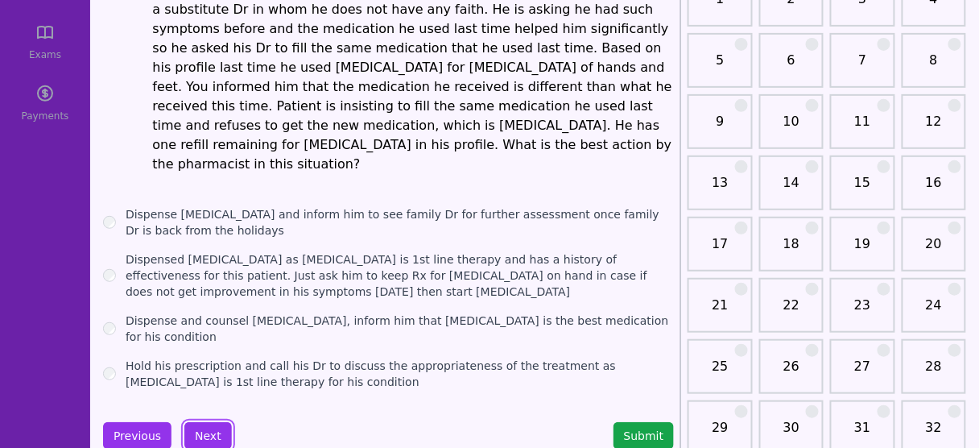
scroll to position [138, 0]
click at [386, 357] on label "Hold his prescription and call his Dr to discuss the appropriateness of the tre…" at bounding box center [400, 373] width 548 height 32
click at [206, 422] on button "Next" at bounding box center [207, 435] width 47 height 27
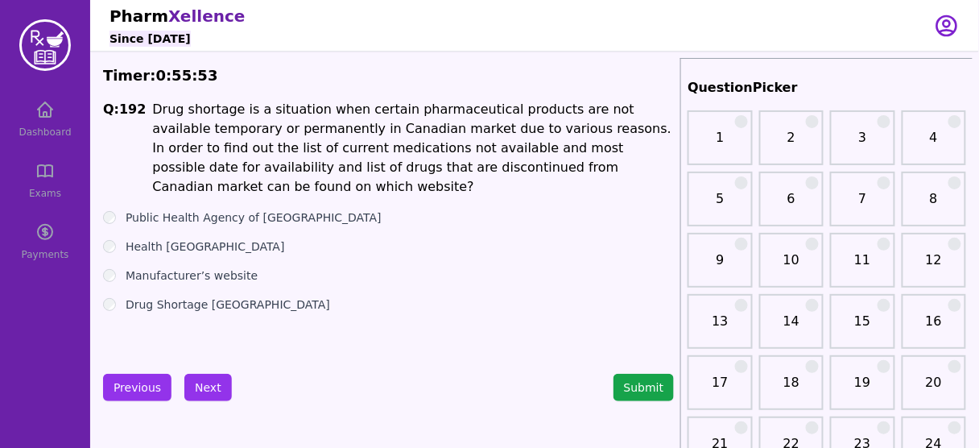
click at [206, 293] on div "Q: 192 Drug shortage is a situation when certain pharmaceutical products are no…" at bounding box center [388, 221] width 571 height 242
click at [217, 296] on label "Drug Shortage [GEOGRAPHIC_DATA]" at bounding box center [228, 304] width 204 height 16
click at [200, 390] on button "Next" at bounding box center [207, 387] width 47 height 27
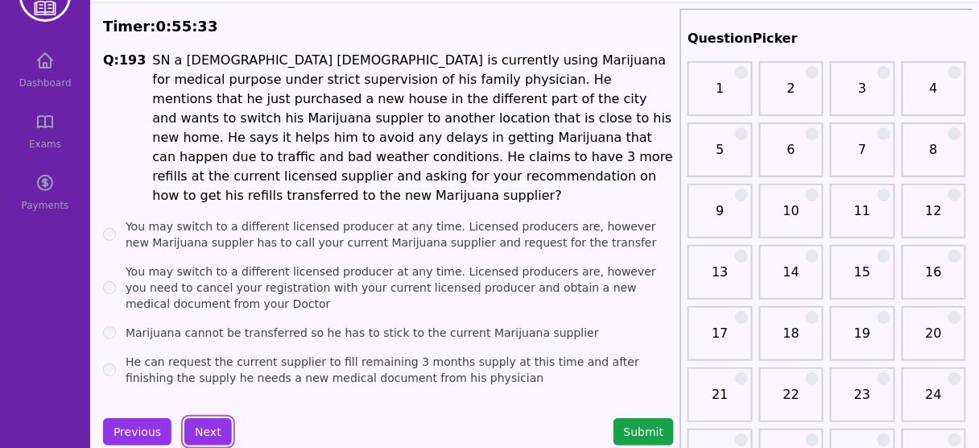
scroll to position [50, 0]
click at [188, 263] on label "You may switch to a different licensed producer at any time. Licensed producers…" at bounding box center [400, 286] width 548 height 48
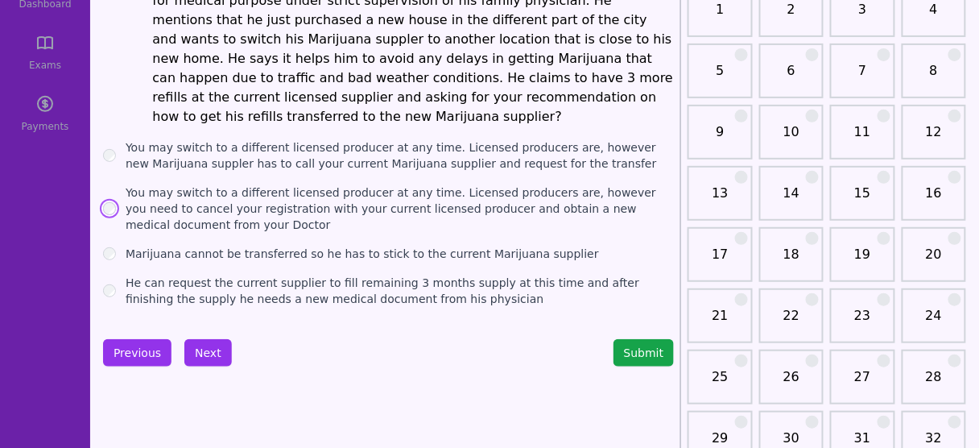
scroll to position [129, 0]
click at [212, 338] on button "Next" at bounding box center [207, 351] width 47 height 27
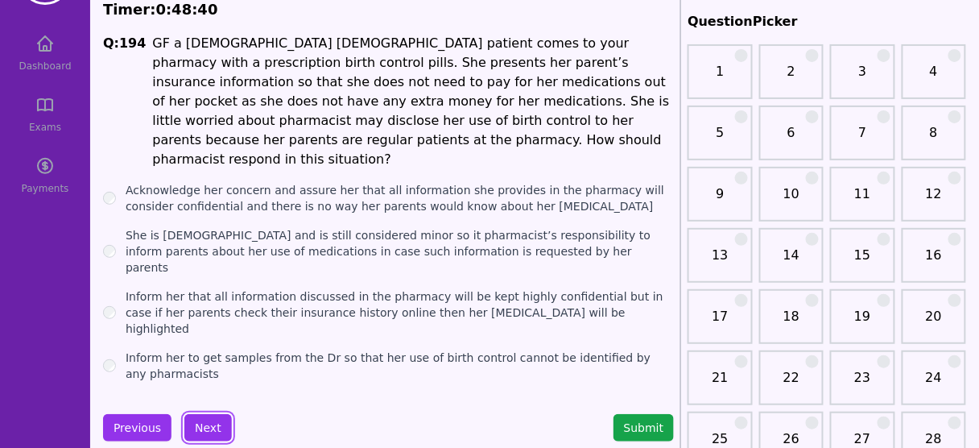
scroll to position [67, 0]
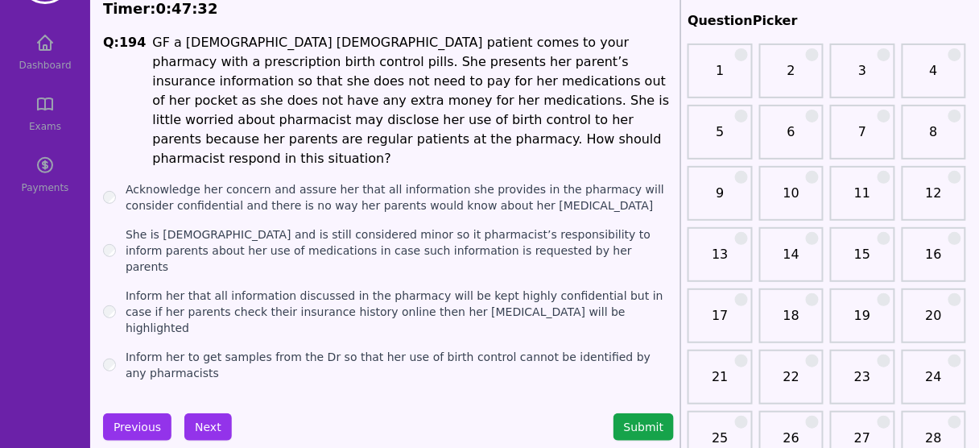
click at [286, 287] on label "Inform her that all information discussed in the pharmacy will be kept highly c…" at bounding box center [400, 311] width 548 height 48
click at [209, 413] on button "Next" at bounding box center [207, 426] width 47 height 27
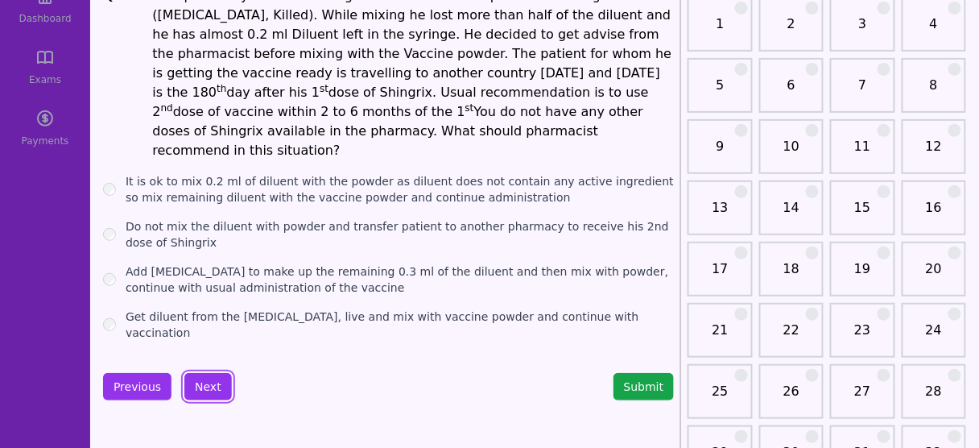
scroll to position [131, 0]
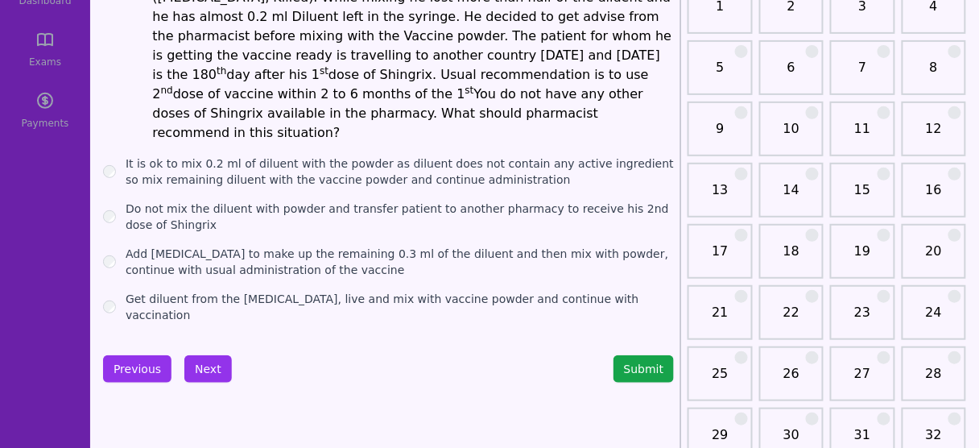
click at [466, 200] on label "Do not mix the diluent with powder and transfer patient to another pharmacy to …" at bounding box center [400, 216] width 548 height 32
click at [200, 355] on button "Next" at bounding box center [207, 368] width 47 height 27
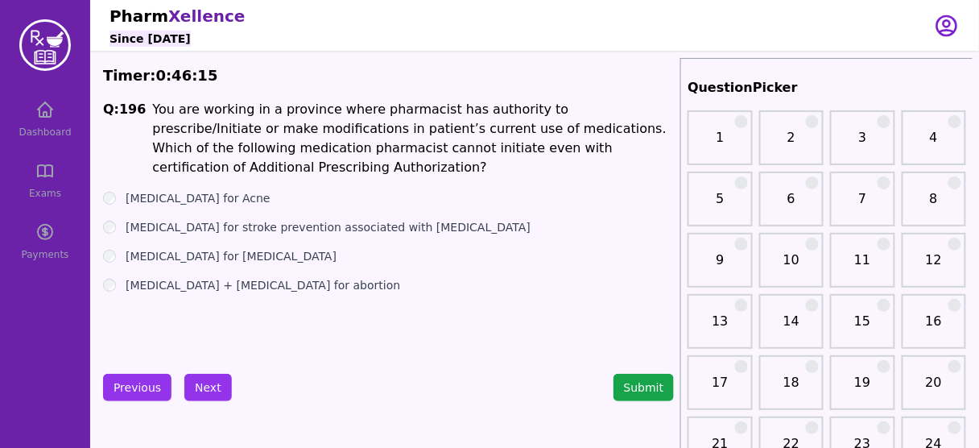
click at [253, 277] on label "[MEDICAL_DATA] + [MEDICAL_DATA] for abortion" at bounding box center [263, 285] width 275 height 16
click at [200, 384] on button "Next" at bounding box center [207, 387] width 47 height 27
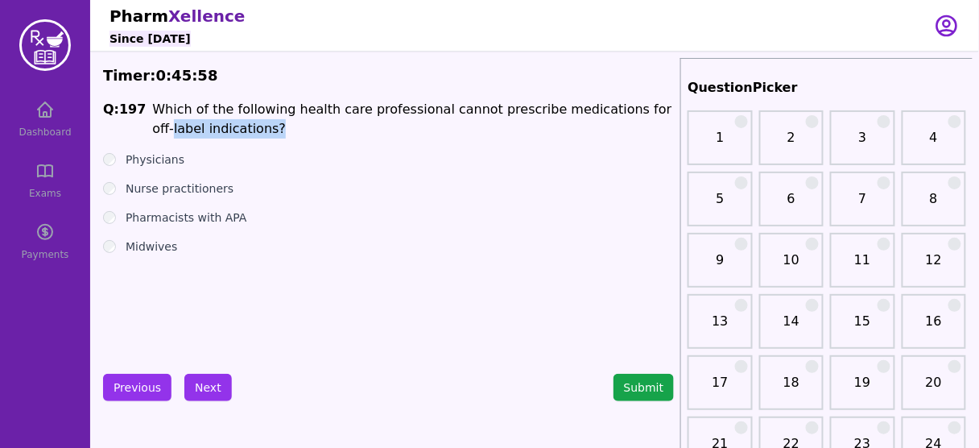
drag, startPoint x: 626, startPoint y: 110, endPoint x: 636, endPoint y: 122, distance: 15.5
click at [636, 122] on li "Which of the following health care professional cannot prescribe medications fo…" at bounding box center [413, 119] width 522 height 39
click at [222, 211] on label "Pharmacists with APA" at bounding box center [187, 217] width 122 height 16
click at [198, 386] on button "Next" at bounding box center [207, 387] width 47 height 27
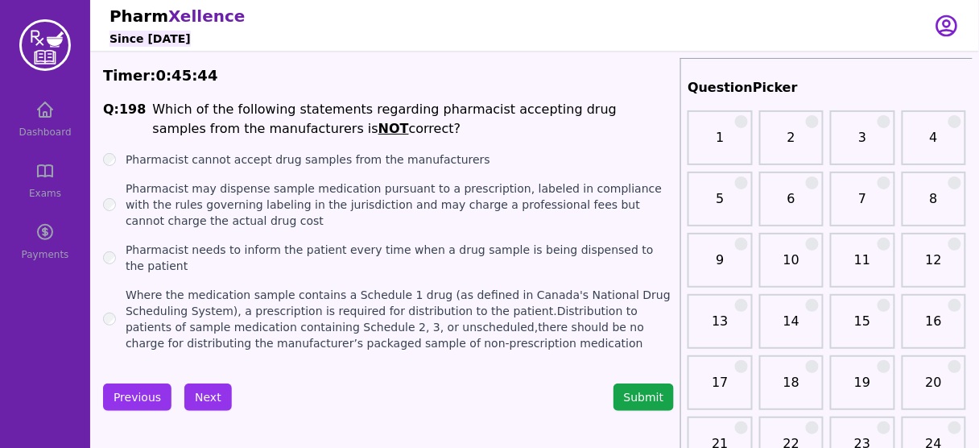
drag, startPoint x: 243, startPoint y: 127, endPoint x: 320, endPoint y: 125, distance: 77.3
click at [320, 125] on li "Which of the following statements regarding pharmacist accepting drug samples f…" at bounding box center [413, 119] width 522 height 39
click at [440, 202] on label "Pharmacist may dispense sample medication pursuant to a prescription, labeled i…" at bounding box center [400, 204] width 548 height 48
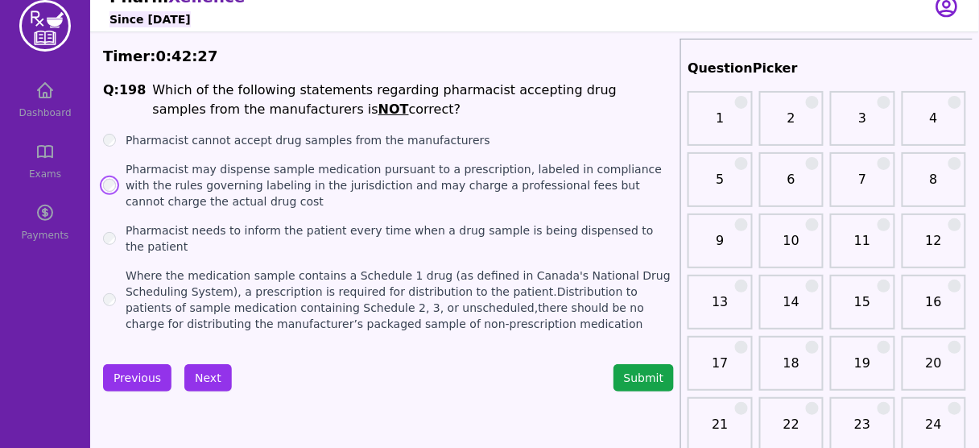
scroll to position [20, 0]
click at [209, 369] on button "Next" at bounding box center [207, 376] width 47 height 27
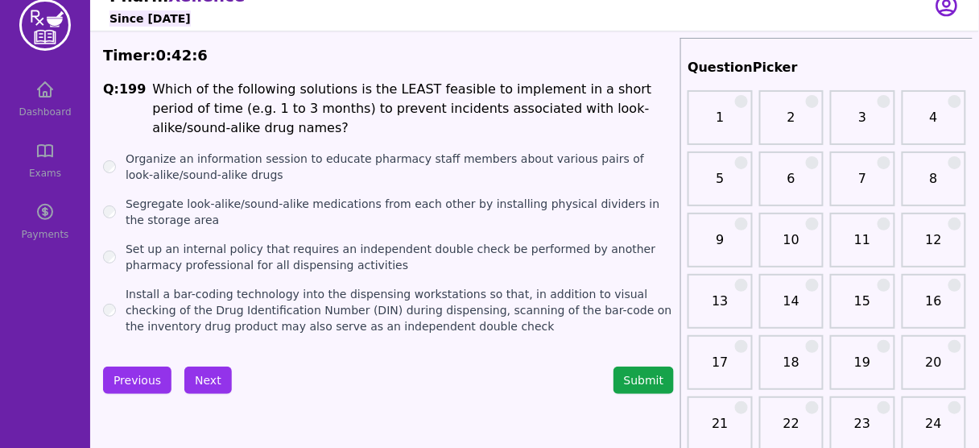
click at [229, 151] on label "Organize an information session to educate pharmacy staff members about various…" at bounding box center [400, 167] width 548 height 32
click at [335, 294] on label "Install a bar-coding technology into the dispensing workstations so that, in ad…" at bounding box center [400, 310] width 548 height 48
click at [214, 366] on button "Next" at bounding box center [207, 379] width 47 height 27
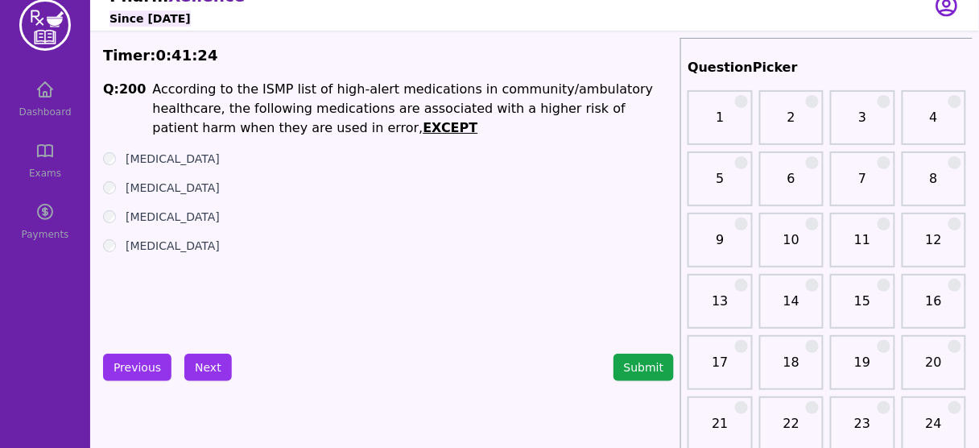
click at [153, 163] on label "[MEDICAL_DATA]" at bounding box center [173, 159] width 94 height 16
click at [200, 364] on button "Next" at bounding box center [207, 366] width 47 height 27
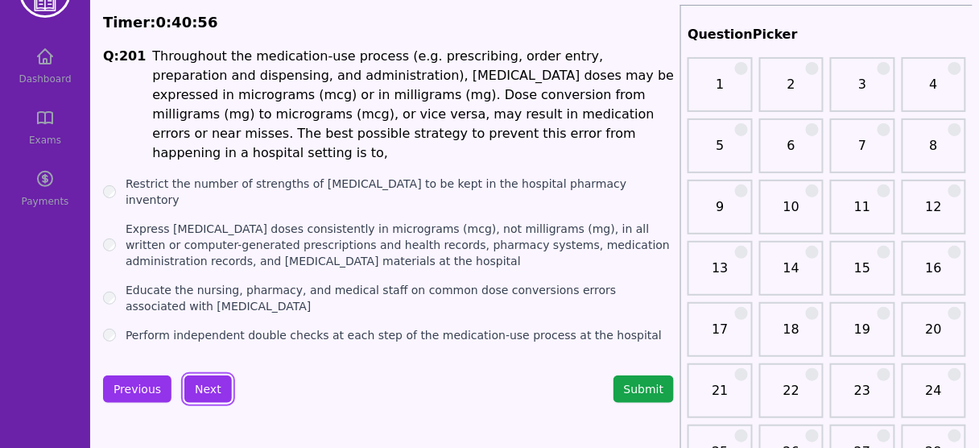
scroll to position [54, 0]
click at [355, 220] on label "Express [MEDICAL_DATA] doses consistently in micrograms (mcg), not milligrams (…" at bounding box center [400, 244] width 548 height 48
click at [210, 374] on button "Next" at bounding box center [207, 387] width 47 height 27
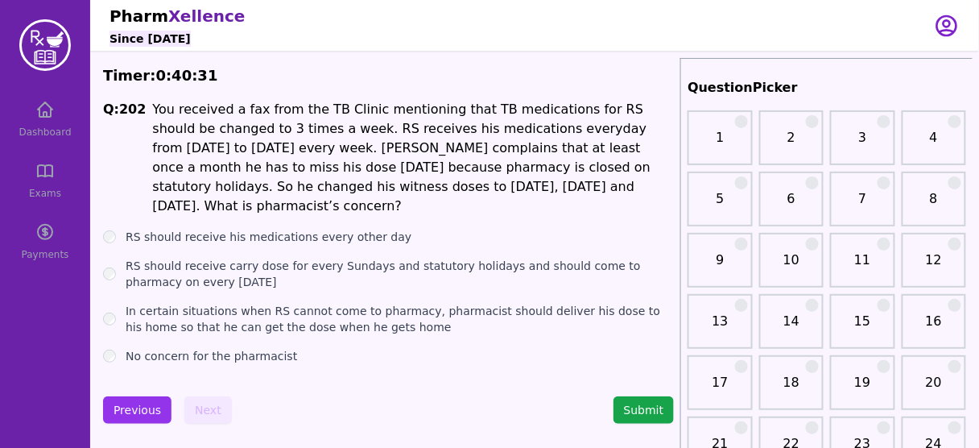
click at [275, 278] on ul "RS should receive his medications every other day RS should receive carry dose …" at bounding box center [388, 296] width 571 height 135
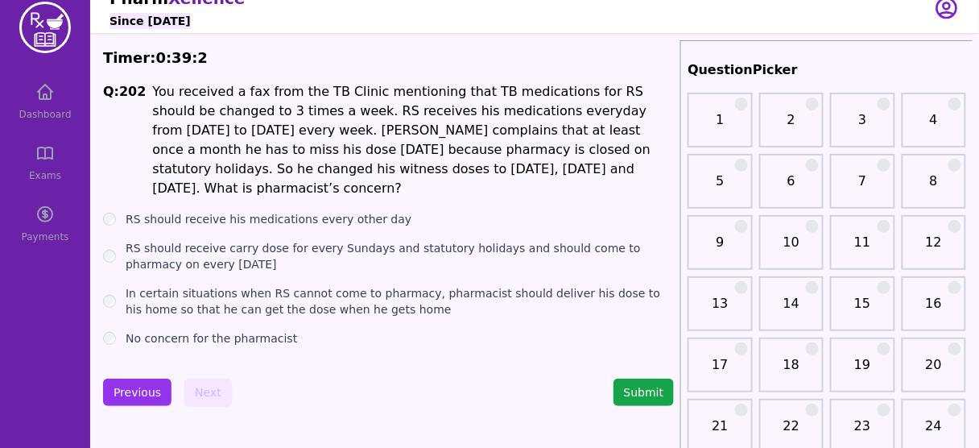
scroll to position [17, 0]
click at [242, 331] on label "No concern for the pharmacist" at bounding box center [211, 339] width 171 height 16
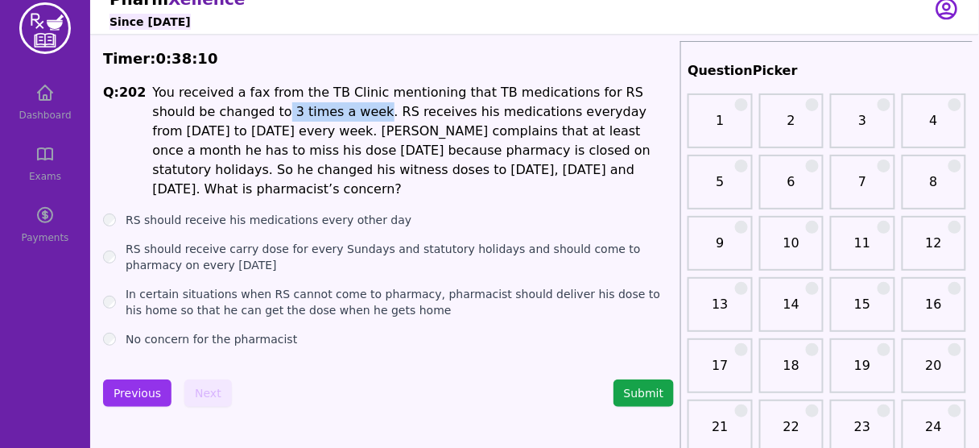
drag, startPoint x: 209, startPoint y: 114, endPoint x: 297, endPoint y: 118, distance: 88.6
click at [297, 118] on li "You received a fax from the TB Clinic mentioning that TB medications for RS sho…" at bounding box center [413, 141] width 522 height 116
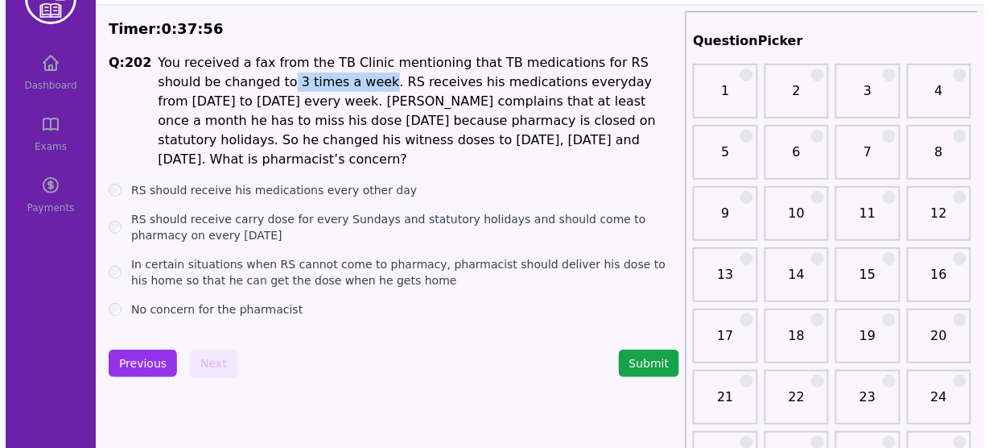
scroll to position [47, 0]
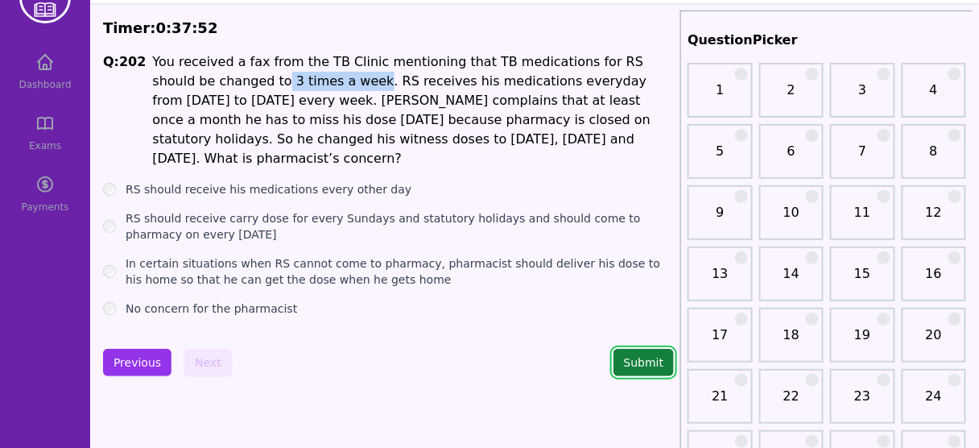
click at [636, 349] on button "Submit" at bounding box center [643, 362] width 61 height 27
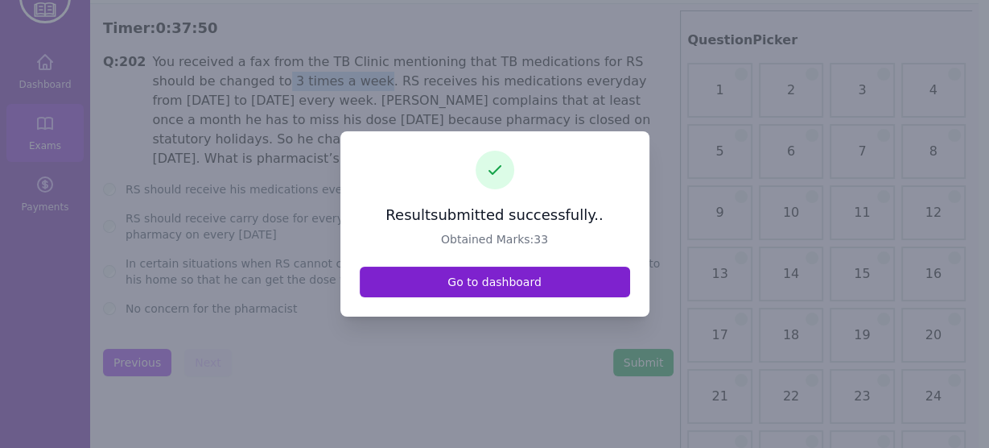
click at [489, 279] on link "Go to dashboard" at bounding box center [495, 281] width 270 height 31
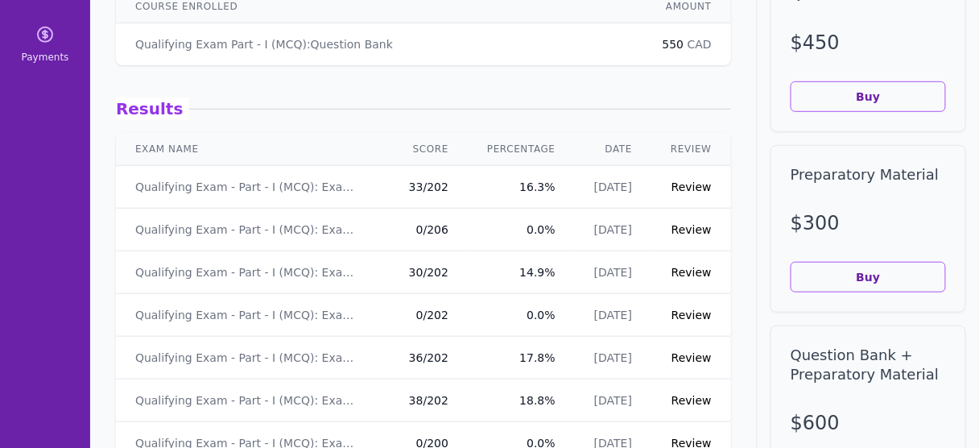
scroll to position [197, 0]
click at [687, 187] on link "Review" at bounding box center [691, 186] width 40 height 13
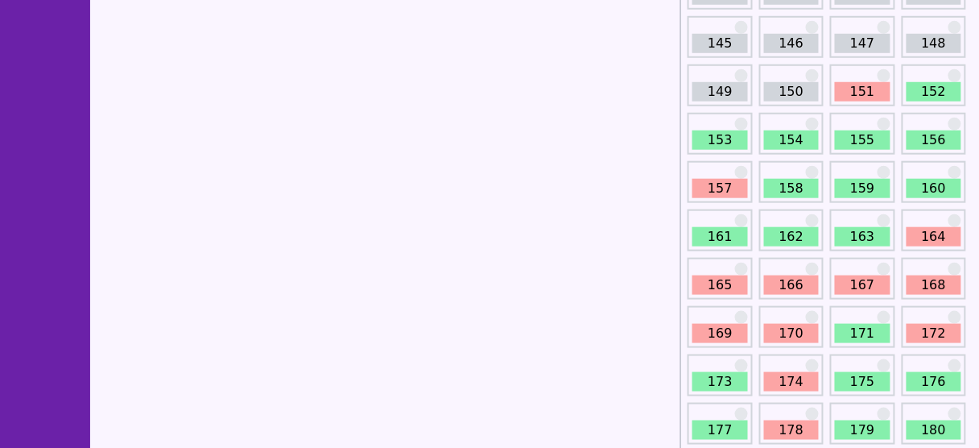
scroll to position [1833, 0]
click at [863, 86] on link "151" at bounding box center [862, 91] width 55 height 19
click at [870, 87] on link "151" at bounding box center [862, 91] width 55 height 19
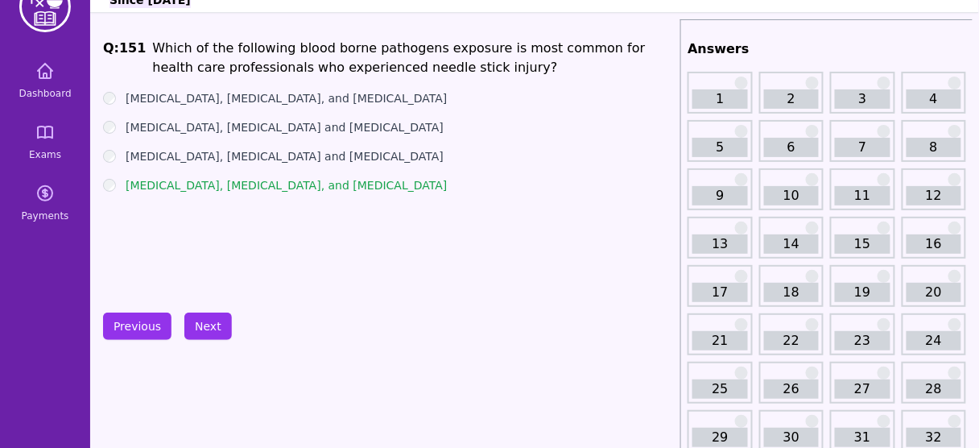
scroll to position [50, 0]
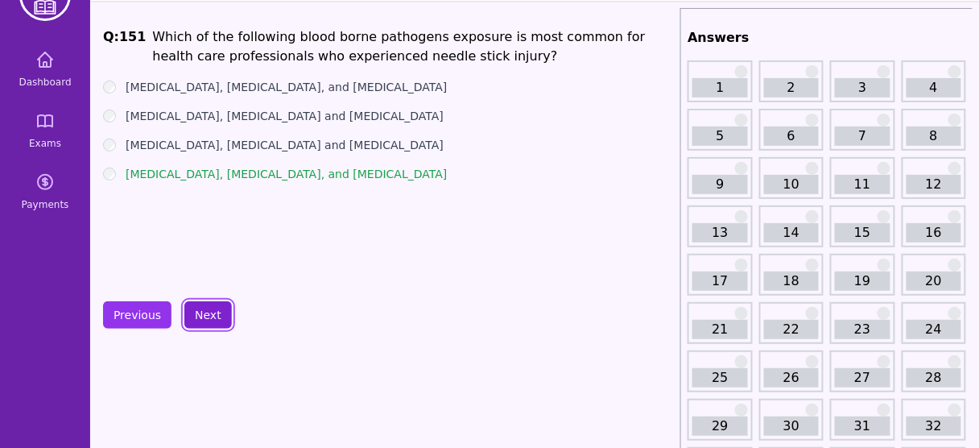
click at [198, 320] on button "Next" at bounding box center [207, 314] width 47 height 27
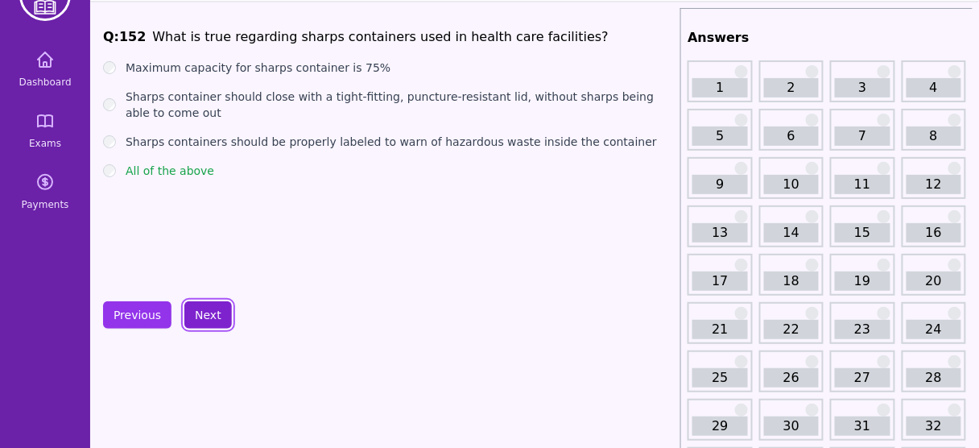
click at [198, 320] on button "Next" at bounding box center [207, 314] width 47 height 27
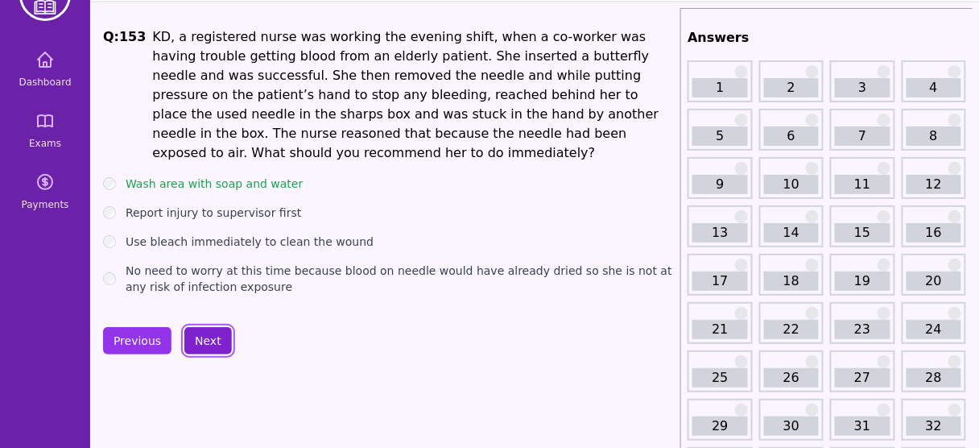
click at [198, 327] on button "Next" at bounding box center [207, 340] width 47 height 27
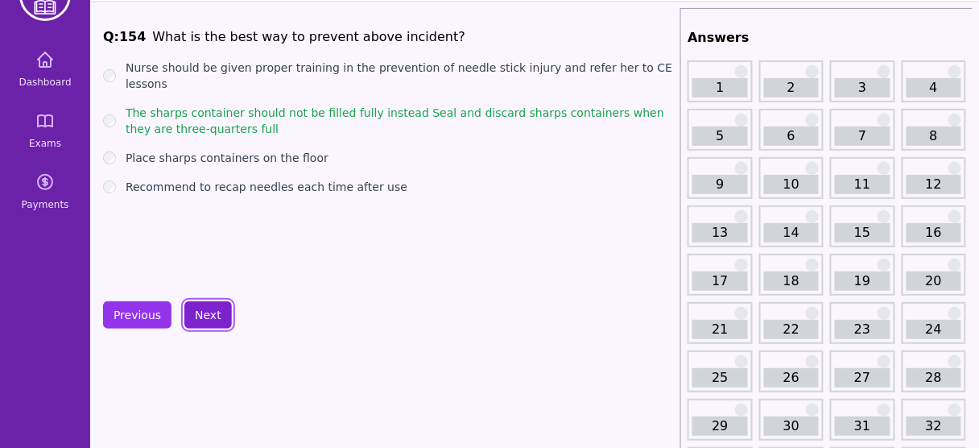
click at [198, 320] on button "Next" at bounding box center [207, 314] width 47 height 27
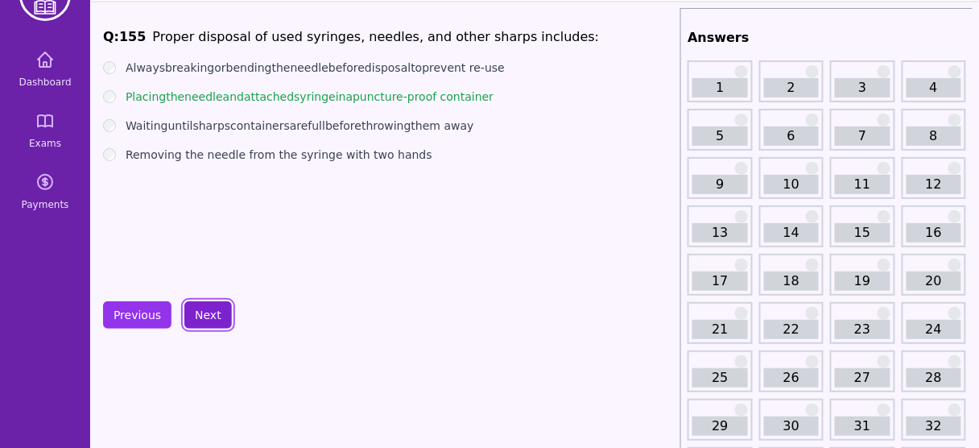
click at [198, 320] on button "Next" at bounding box center [207, 314] width 47 height 27
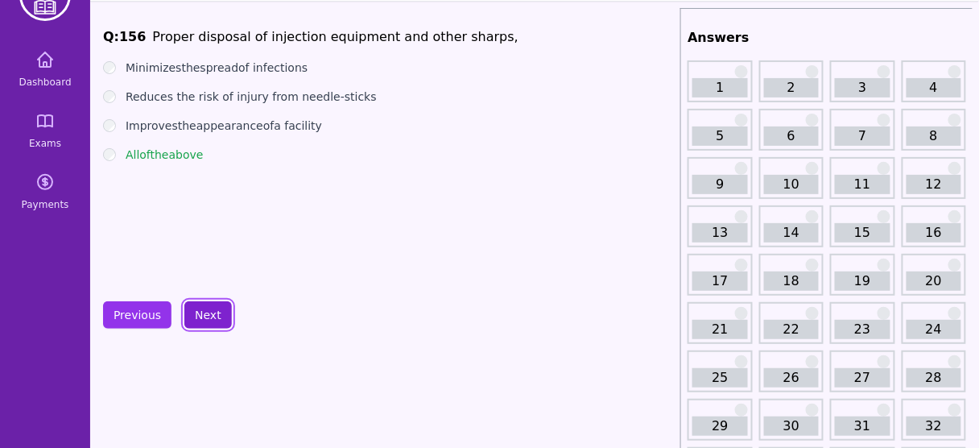
click at [198, 320] on button "Next" at bounding box center [207, 314] width 47 height 27
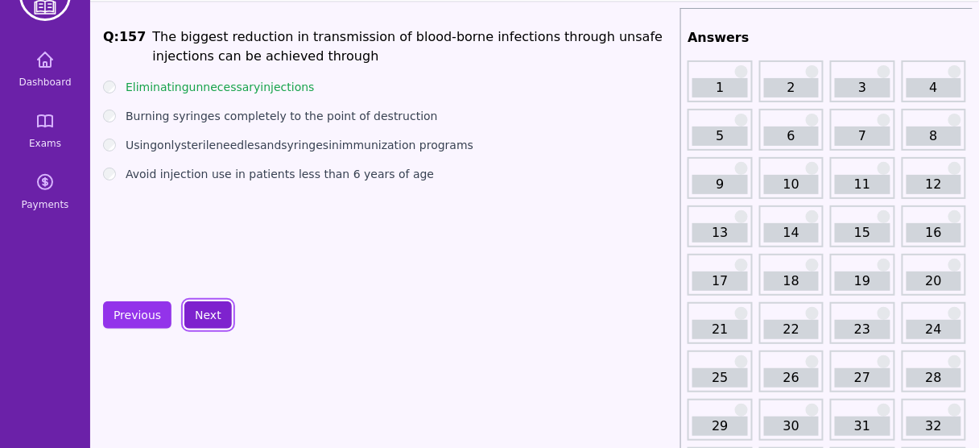
click at [208, 319] on button "Next" at bounding box center [207, 314] width 47 height 27
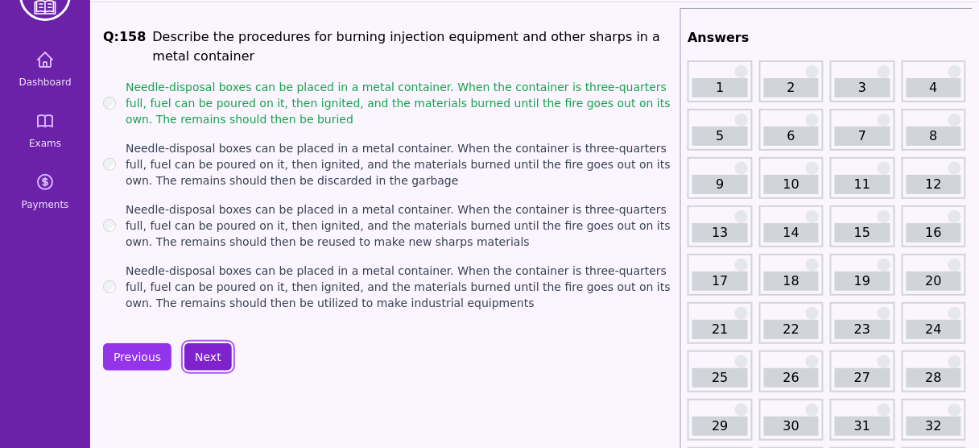
click at [197, 357] on button "Next" at bounding box center [207, 356] width 47 height 27
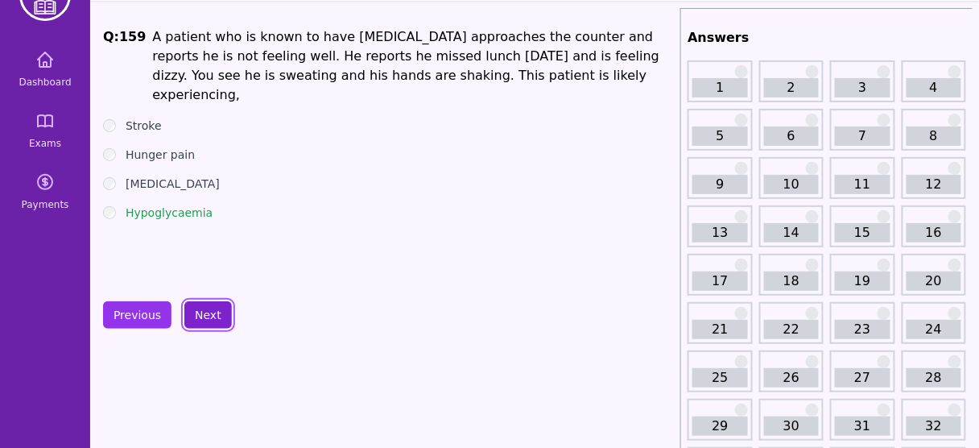
click at [200, 316] on button "Next" at bounding box center [207, 314] width 47 height 27
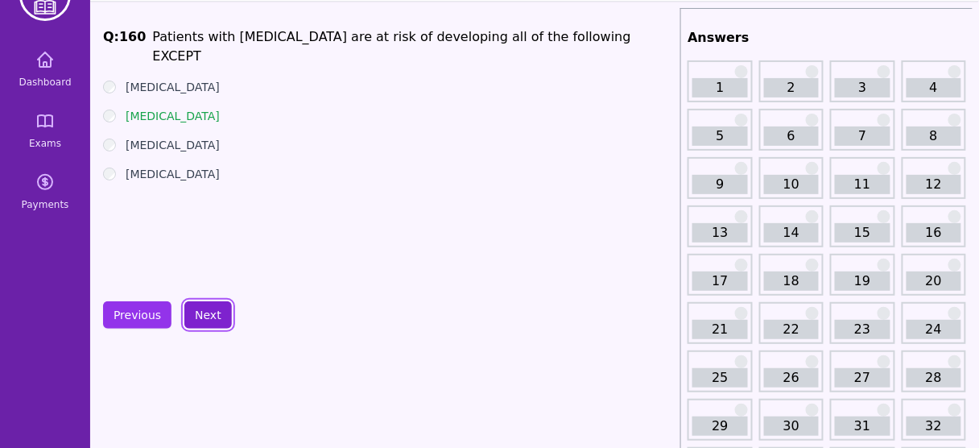
click at [200, 316] on button "Next" at bounding box center [207, 314] width 47 height 27
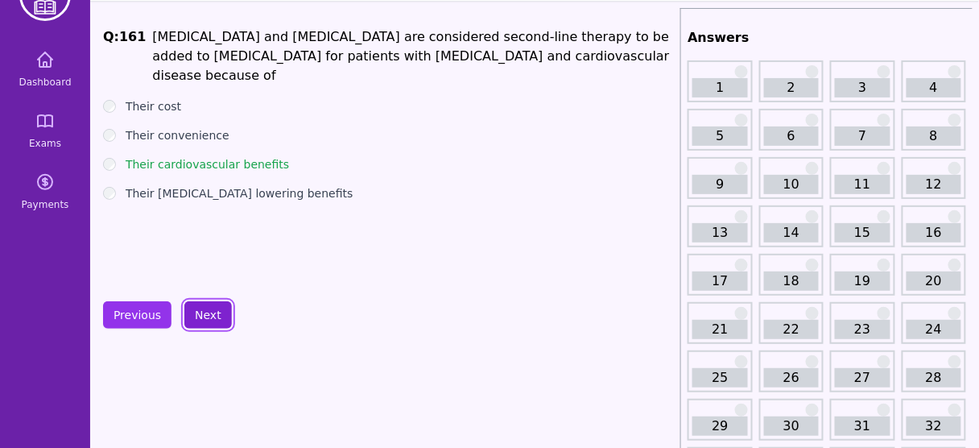
click at [200, 316] on button "Next" at bounding box center [207, 314] width 47 height 27
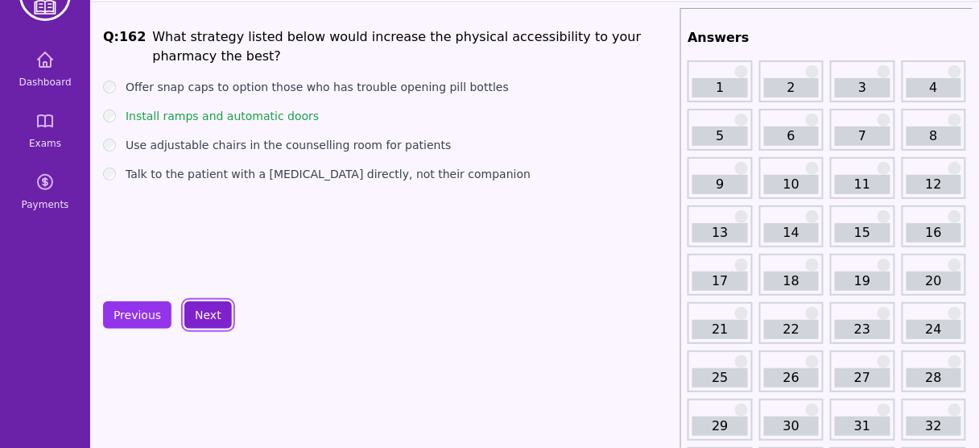
click at [200, 316] on button "Next" at bounding box center [207, 314] width 47 height 27
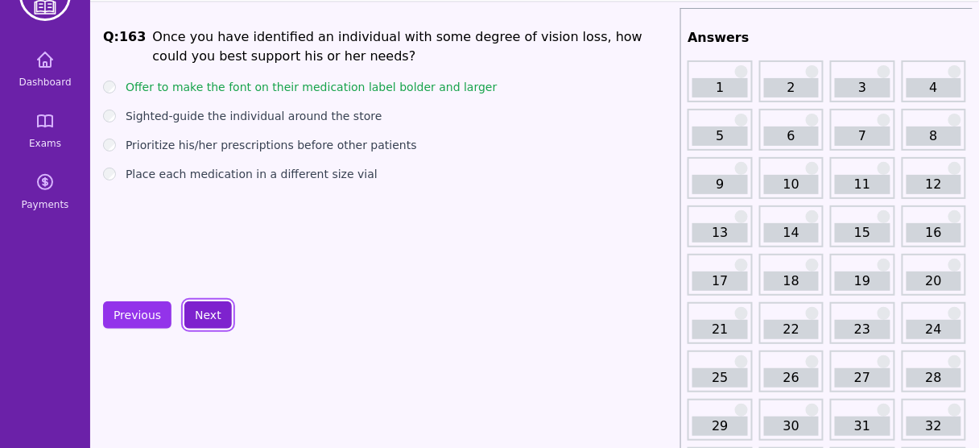
click at [200, 316] on button "Next" at bounding box center [207, 314] width 47 height 27
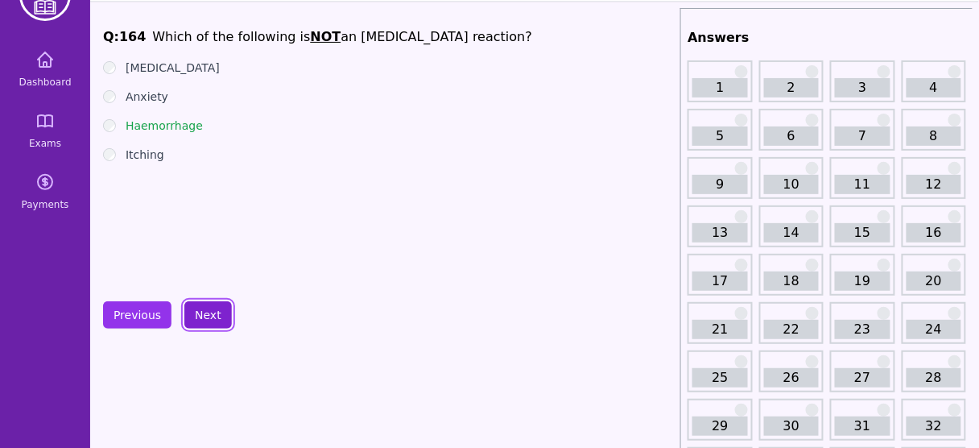
click at [204, 314] on button "Next" at bounding box center [207, 314] width 47 height 27
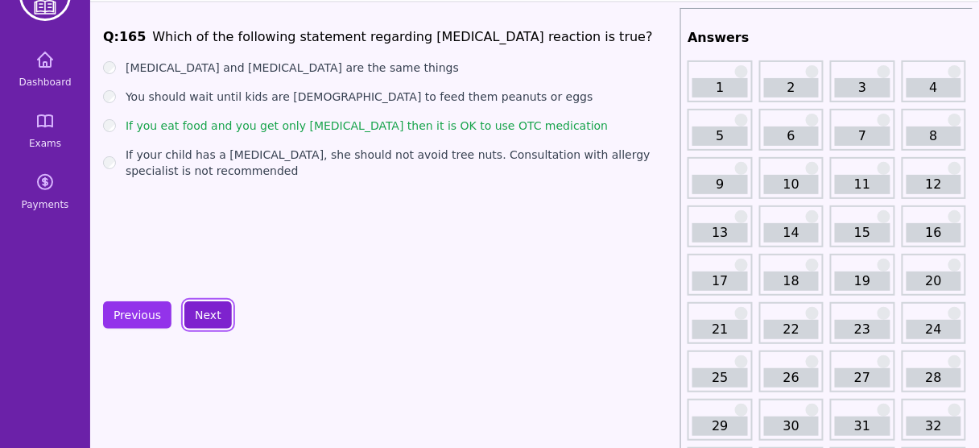
click at [204, 314] on button "Next" at bounding box center [207, 314] width 47 height 27
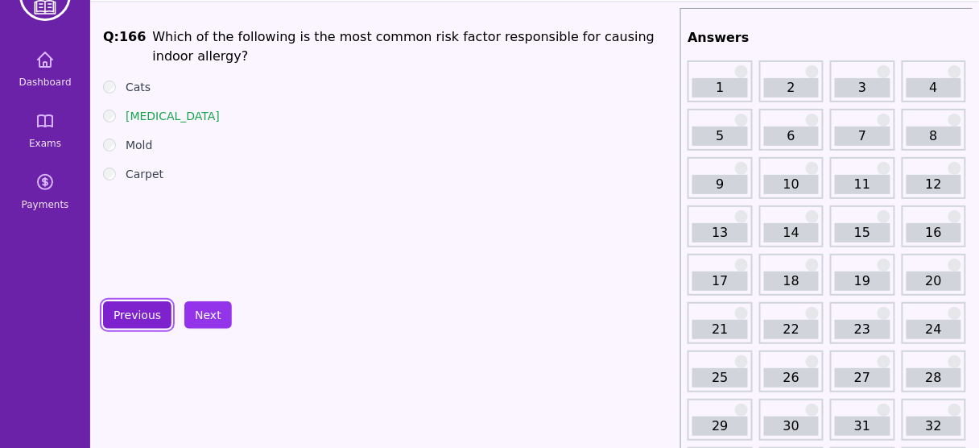
click at [135, 304] on button "Previous" at bounding box center [137, 314] width 68 height 27
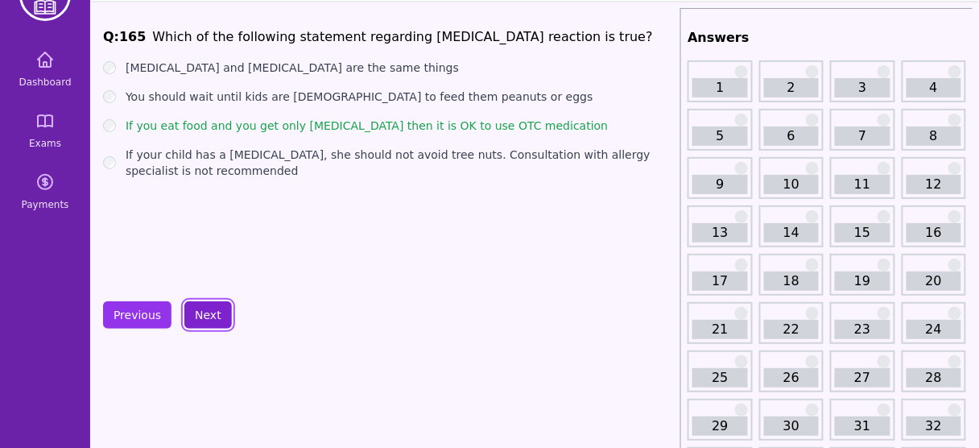
click at [204, 308] on button "Next" at bounding box center [207, 314] width 47 height 27
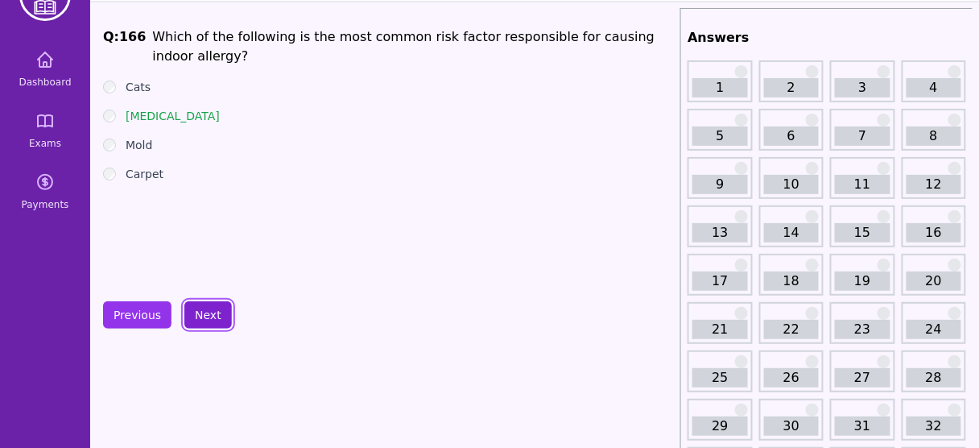
click at [204, 308] on button "Next" at bounding box center [207, 314] width 47 height 27
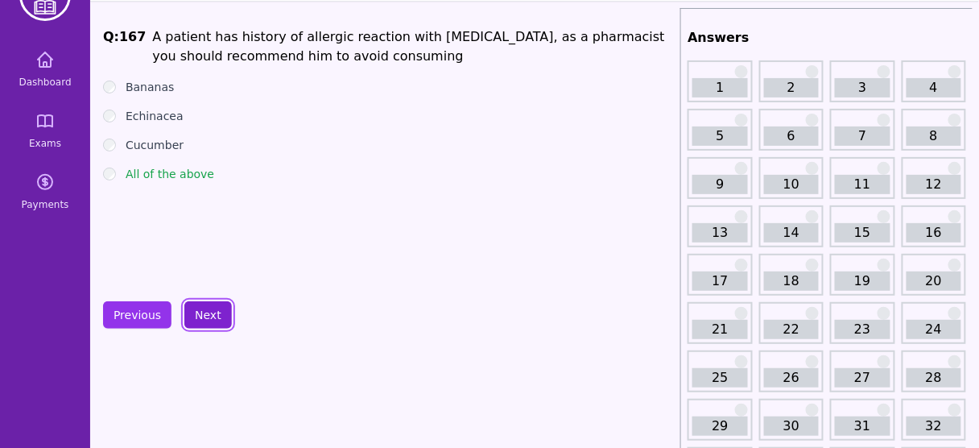
click at [204, 308] on button "Next" at bounding box center [207, 314] width 47 height 27
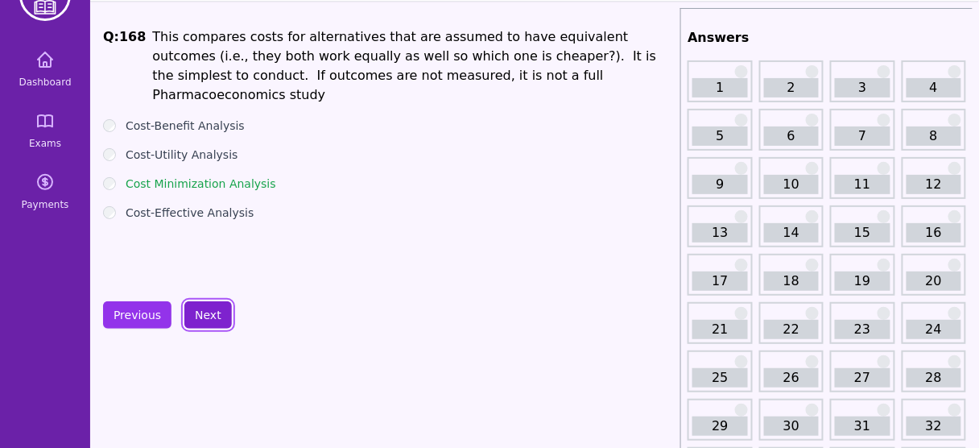
click at [204, 308] on button "Next" at bounding box center [207, 314] width 47 height 27
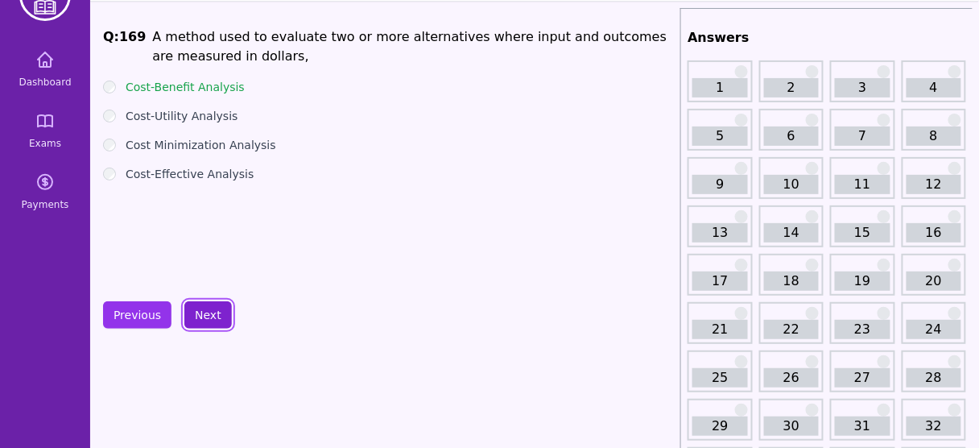
click at [204, 308] on button "Next" at bounding box center [207, 314] width 47 height 27
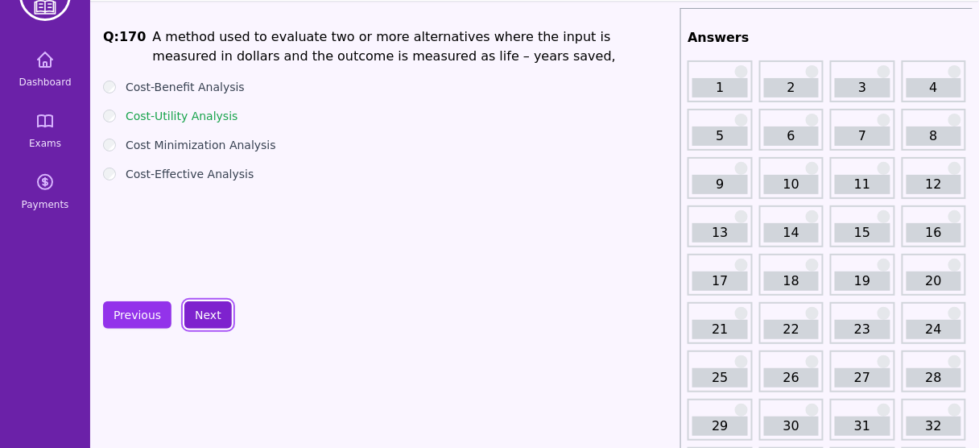
click at [204, 308] on button "Next" at bounding box center [207, 314] width 47 height 27
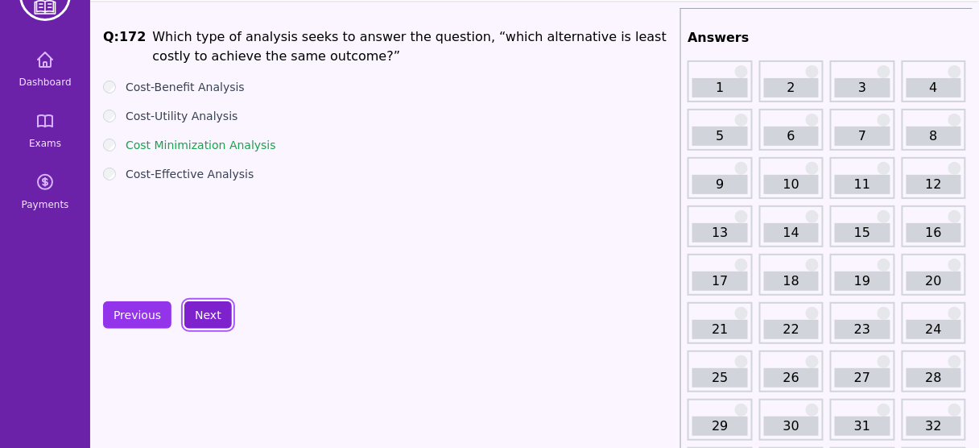
click at [204, 308] on button "Next" at bounding box center [207, 314] width 47 height 27
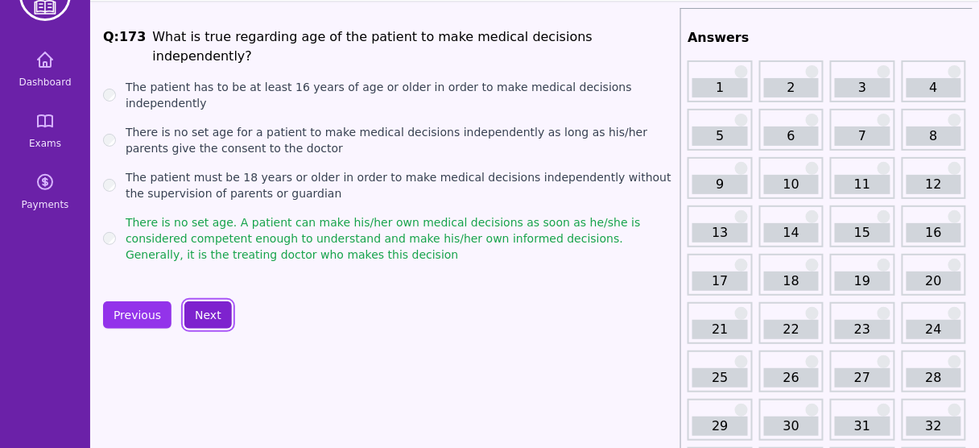
click at [204, 308] on button "Next" at bounding box center [207, 314] width 47 height 27
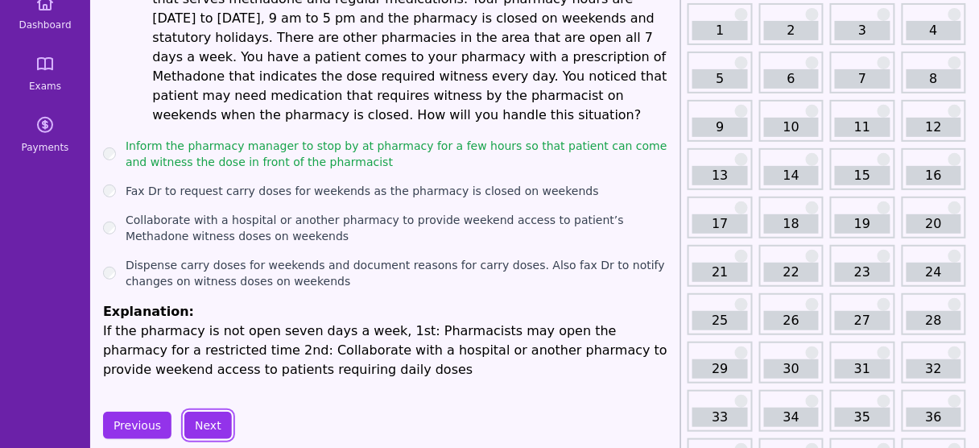
scroll to position [116, 0]
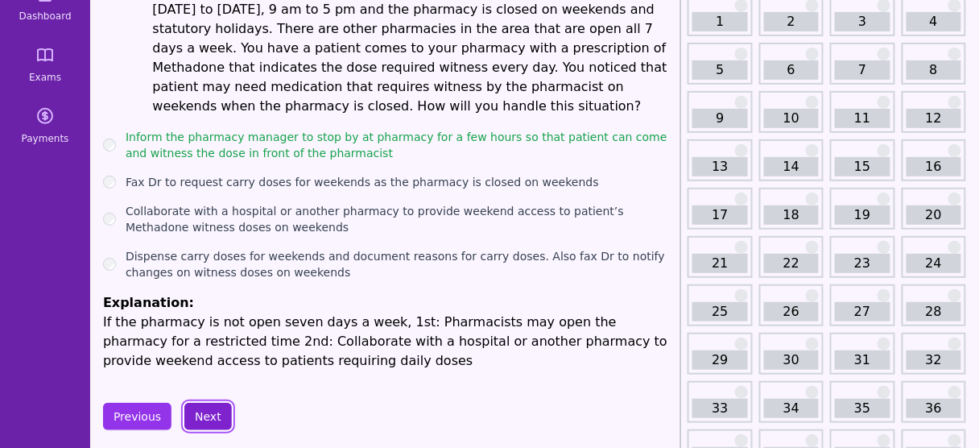
click at [196, 403] on button "Next" at bounding box center [207, 416] width 47 height 27
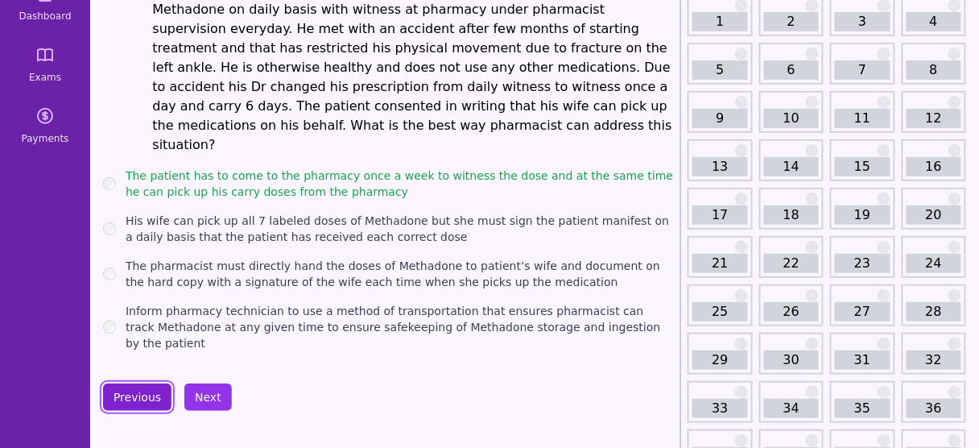
click at [129, 383] on button "Previous" at bounding box center [137, 396] width 68 height 27
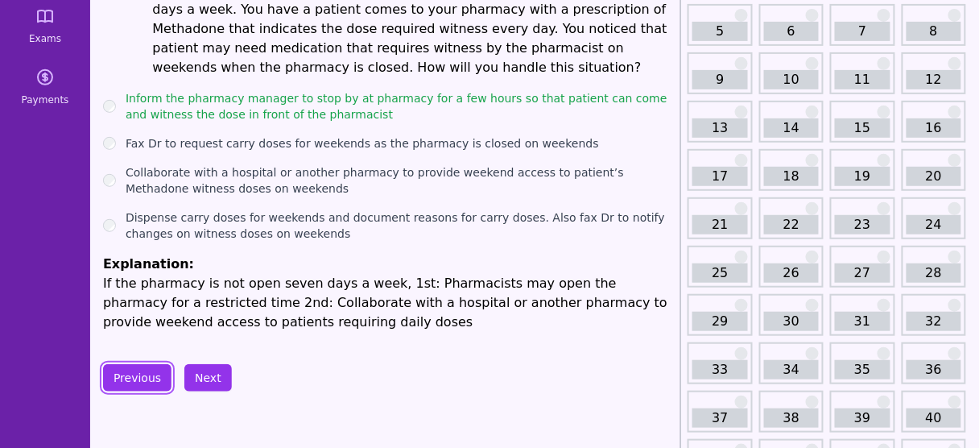
scroll to position [163, 0]
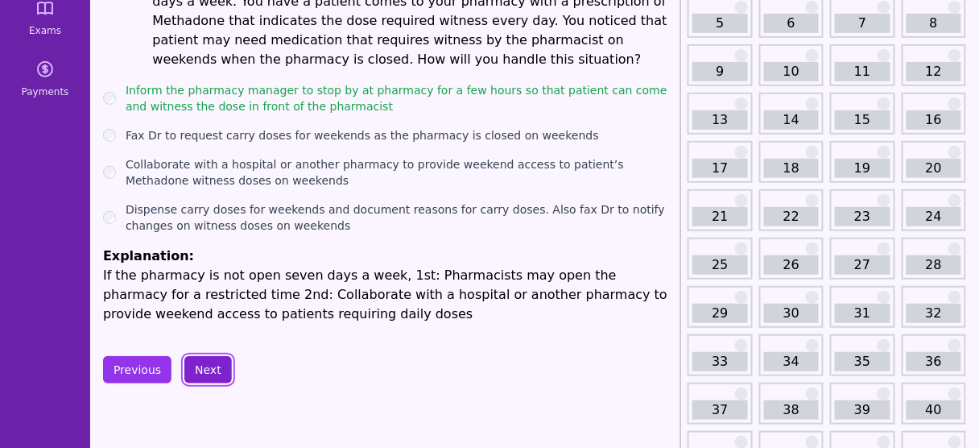
click at [208, 356] on button "Next" at bounding box center [207, 369] width 47 height 27
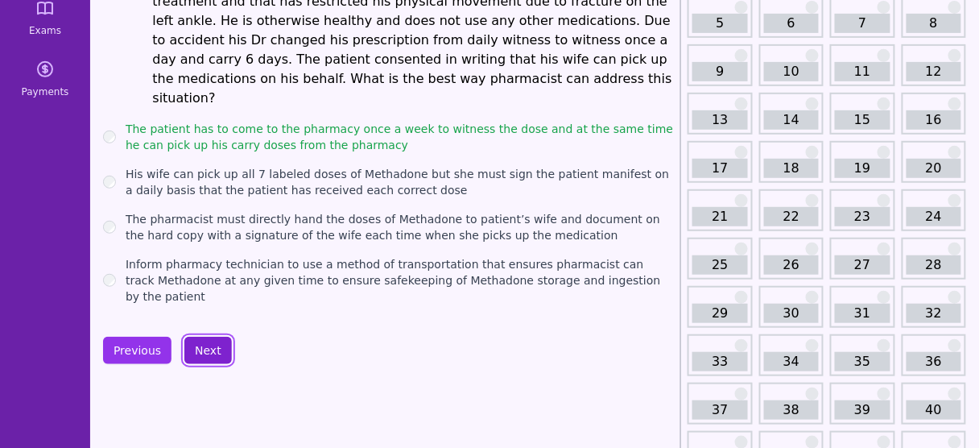
click at [197, 337] on button "Next" at bounding box center [207, 350] width 47 height 27
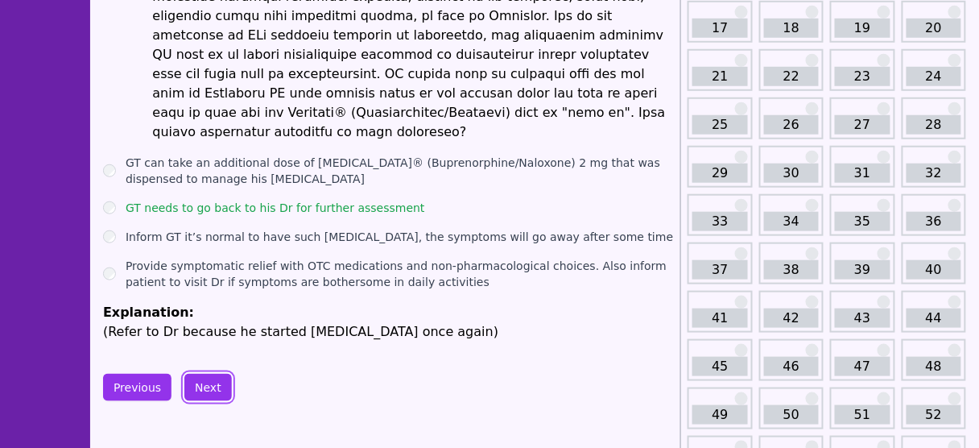
scroll to position [304, 0]
click at [206, 373] on button "Next" at bounding box center [207, 386] width 47 height 27
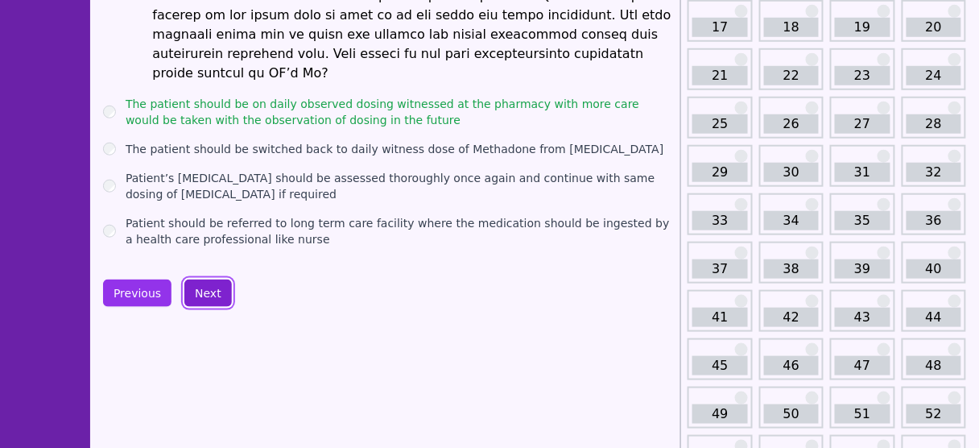
click at [196, 279] on button "Next" at bounding box center [207, 292] width 47 height 27
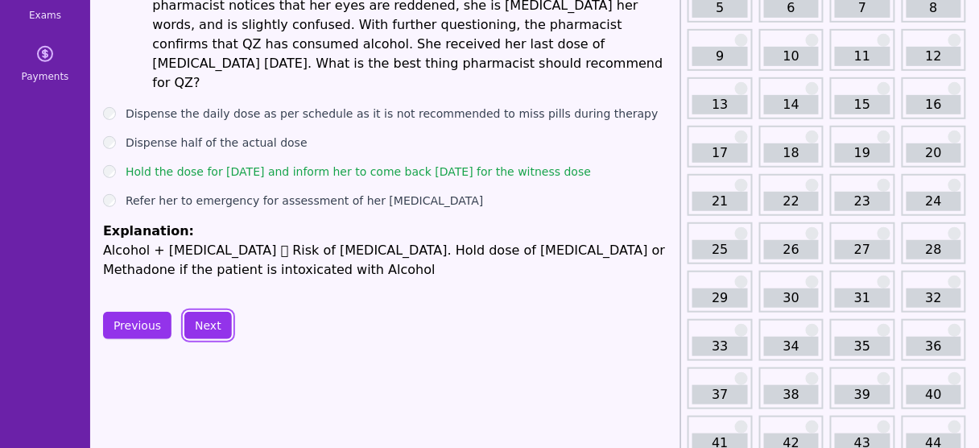
scroll to position [177, 0]
click at [210, 312] on button "Next" at bounding box center [207, 325] width 47 height 27
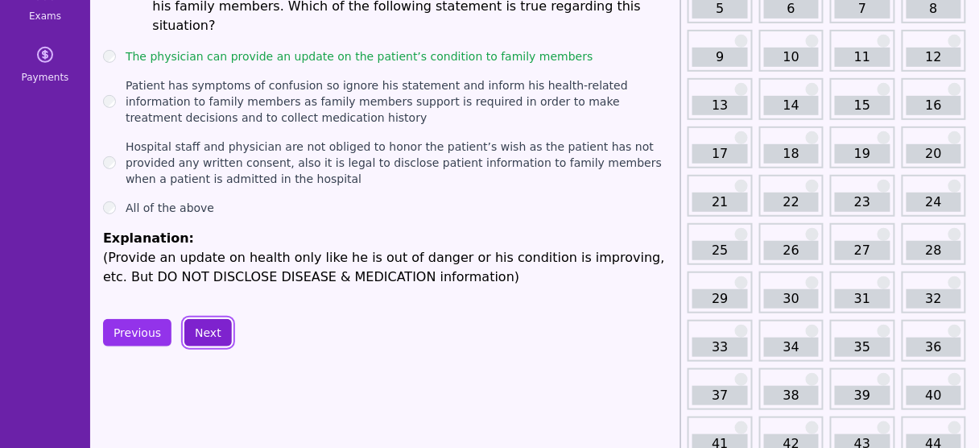
click at [210, 319] on button "Next" at bounding box center [207, 332] width 47 height 27
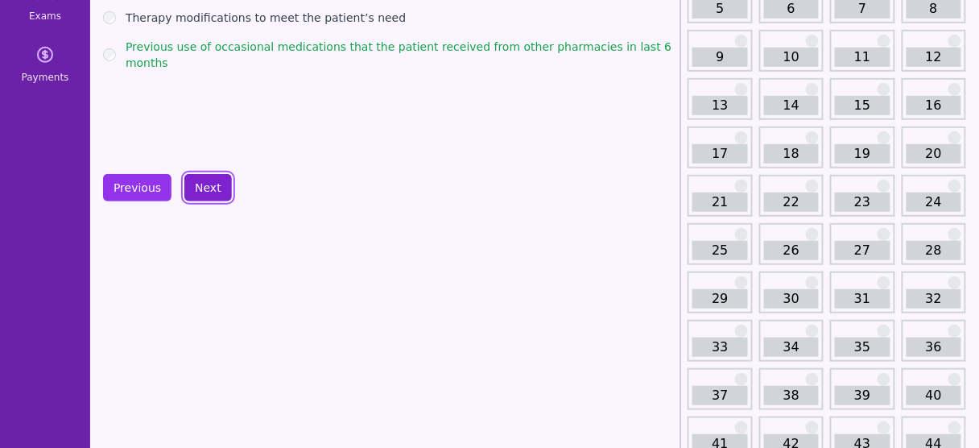
click at [199, 190] on button "Next" at bounding box center [207, 187] width 47 height 27
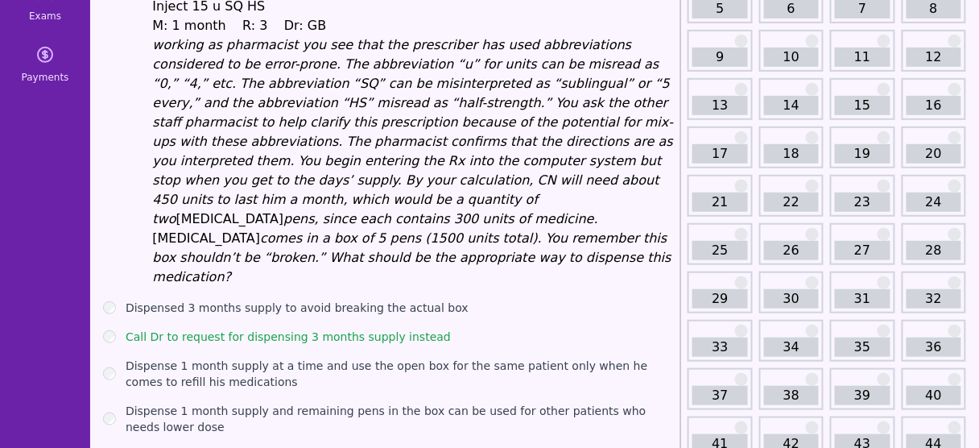
click at [251, 230] on em "comes in a box of 5 pens (1500 units total). You remember this box shouldn’t be…" at bounding box center [411, 257] width 518 height 54
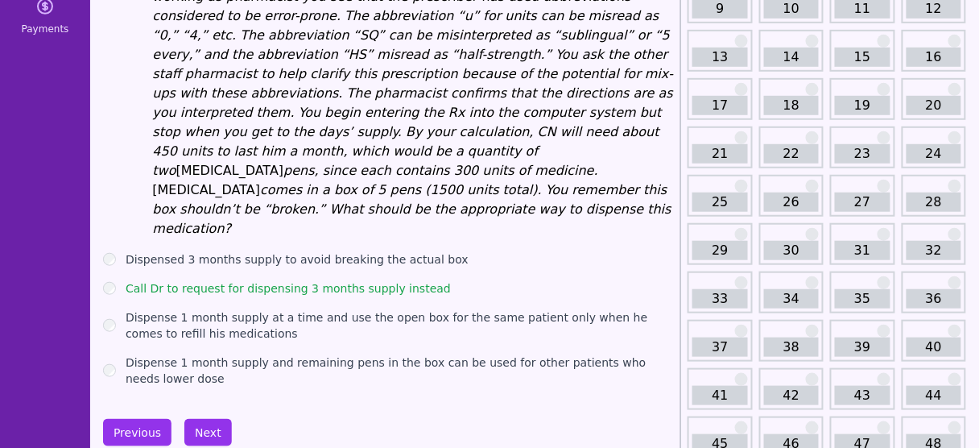
scroll to position [229, 0]
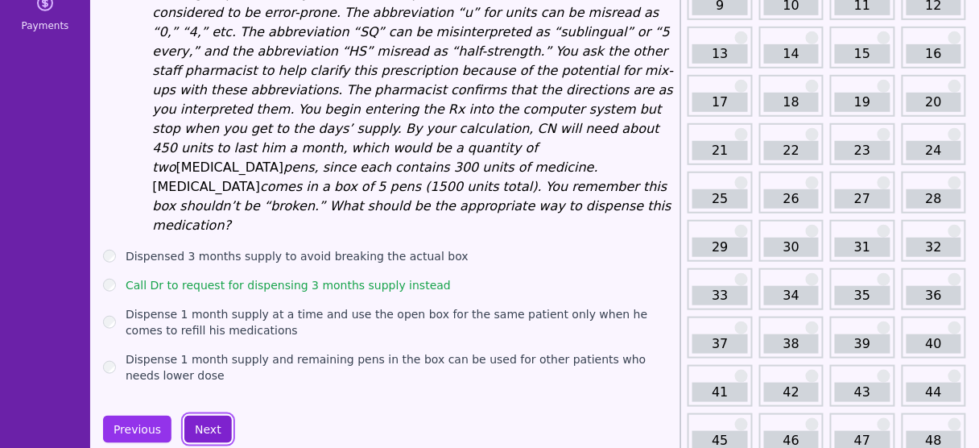
click at [207, 415] on button "Next" at bounding box center [207, 428] width 47 height 27
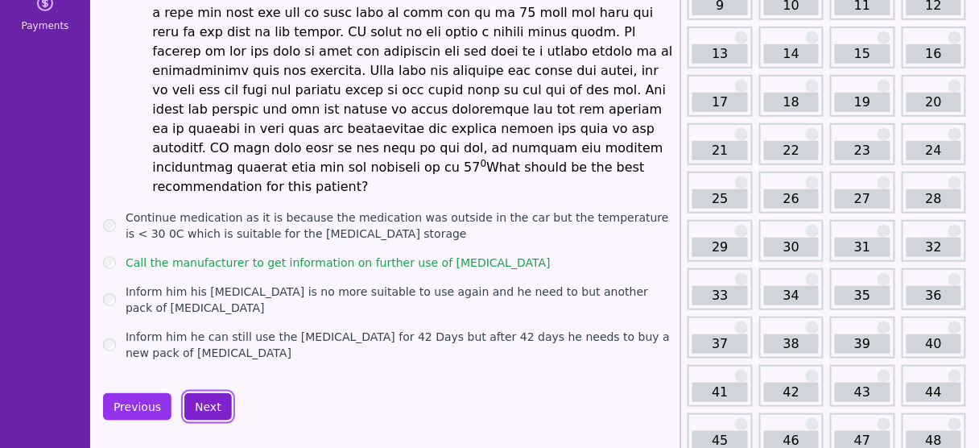
click at [207, 393] on button "Next" at bounding box center [207, 406] width 47 height 27
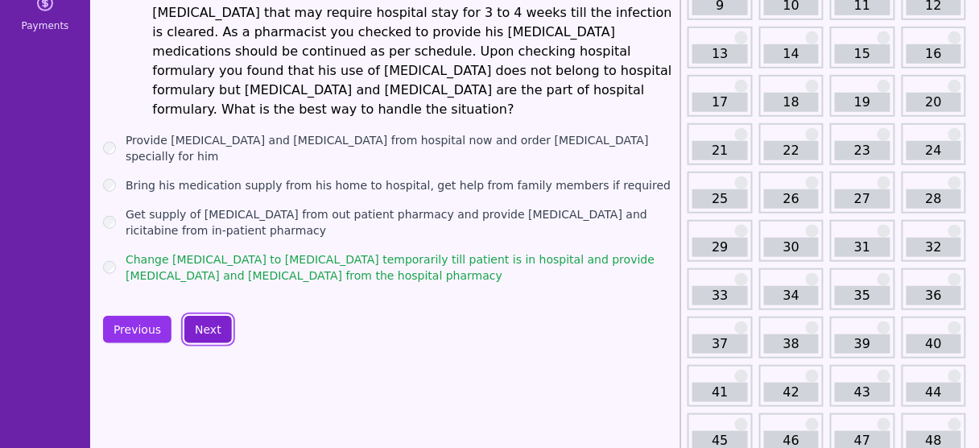
click at [204, 316] on button "Next" at bounding box center [207, 329] width 47 height 27
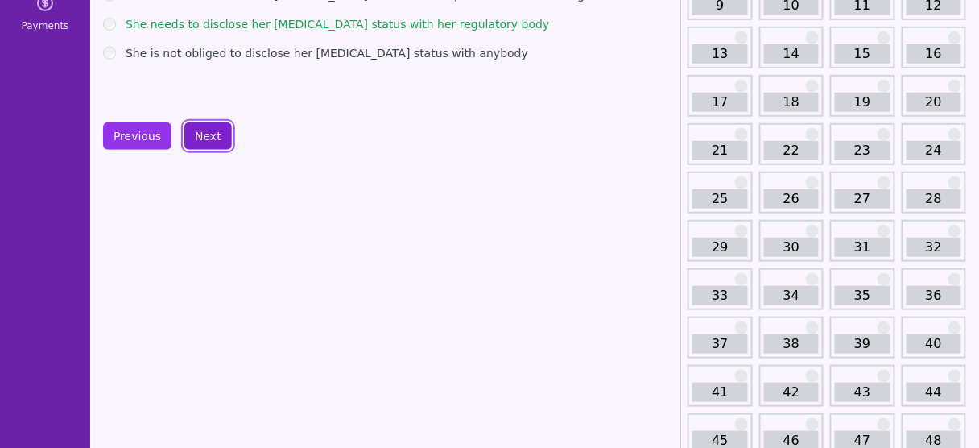
click at [197, 138] on button "Next" at bounding box center [207, 135] width 47 height 27
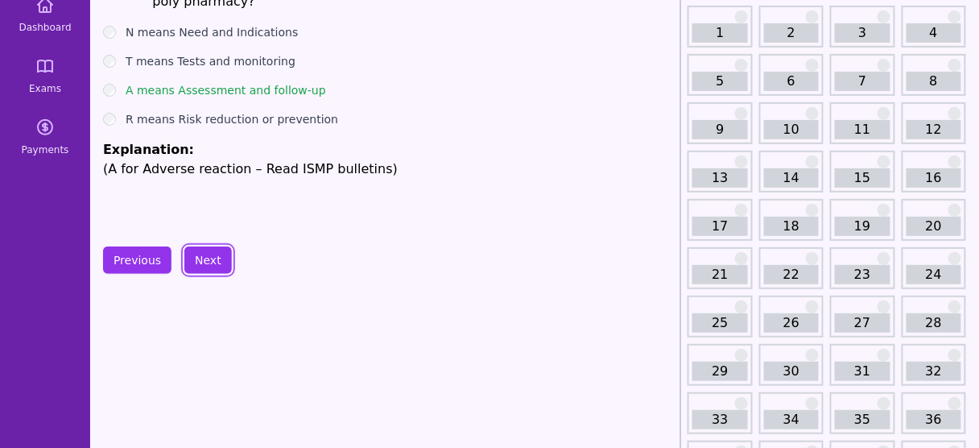
scroll to position [52, 0]
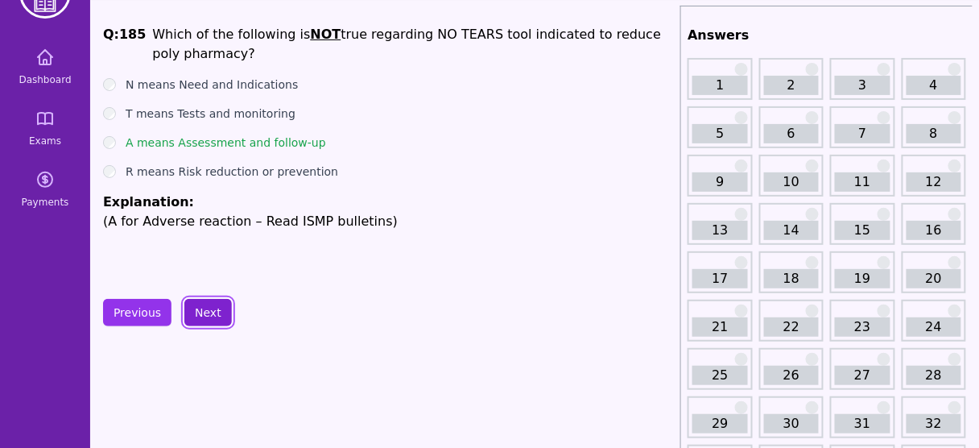
click at [201, 307] on button "Next" at bounding box center [207, 312] width 47 height 27
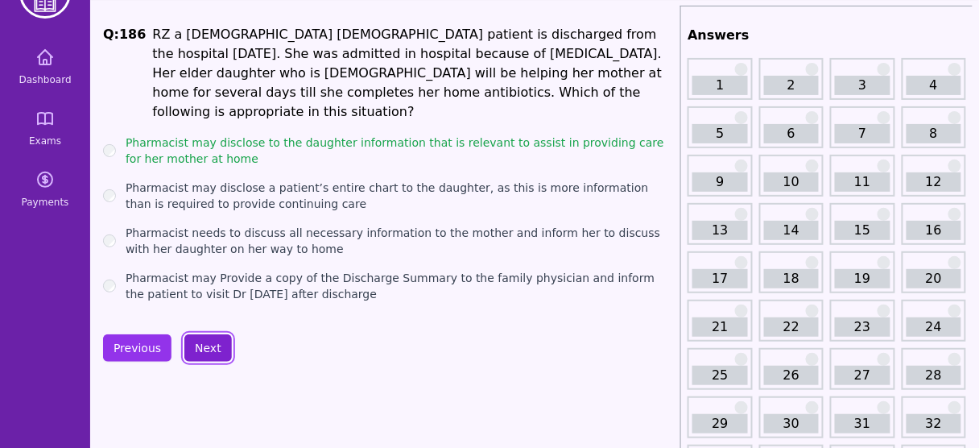
click at [200, 334] on button "Next" at bounding box center [207, 347] width 47 height 27
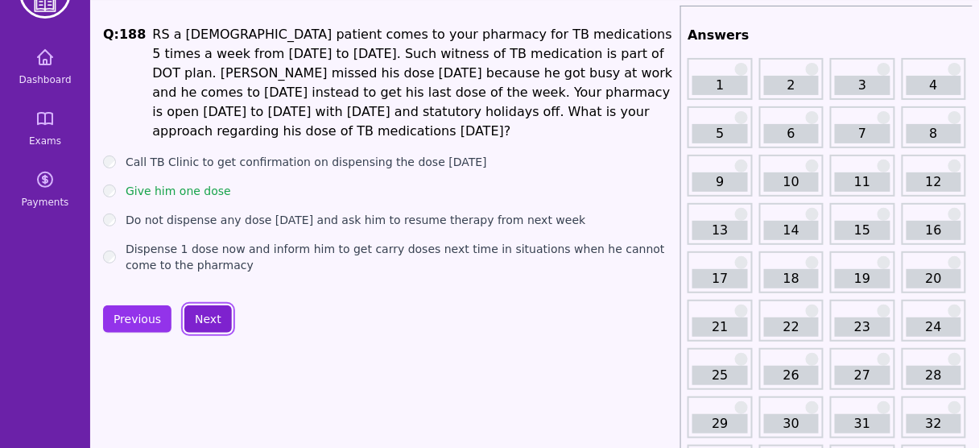
click at [209, 316] on button "Next" at bounding box center [207, 318] width 47 height 27
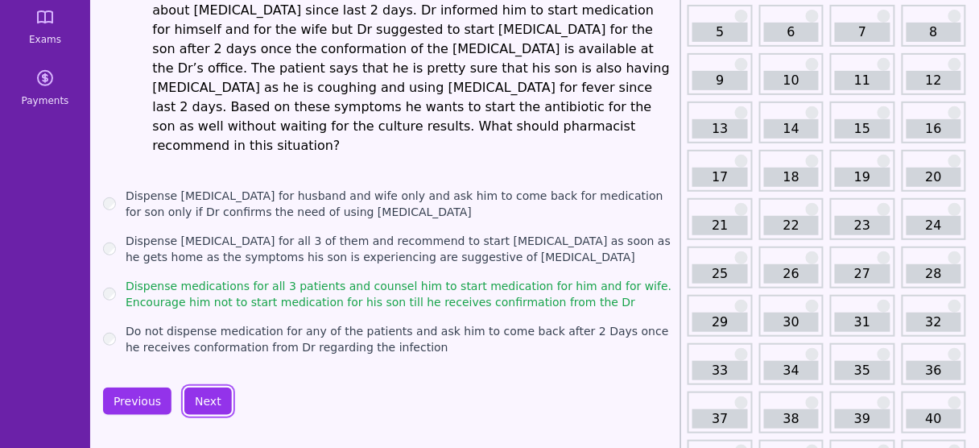
scroll to position [155, 0]
click at [202, 386] on button "Next" at bounding box center [207, 399] width 47 height 27
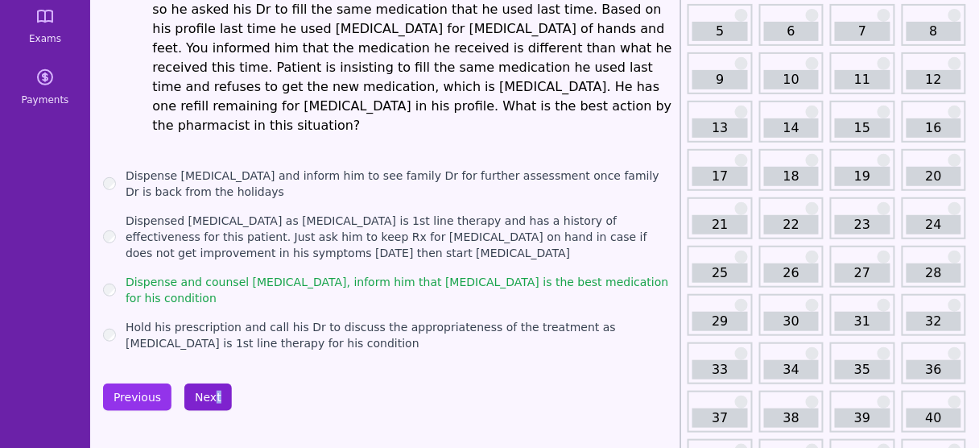
drag, startPoint x: 201, startPoint y: 380, endPoint x: 208, endPoint y: 343, distance: 37.6
click at [209, 383] on button "Next" at bounding box center [207, 396] width 47 height 27
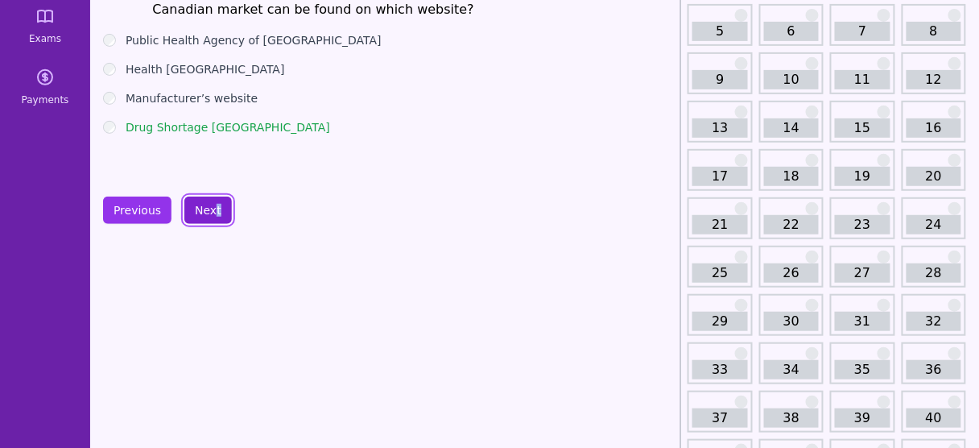
click at [196, 196] on button "Next" at bounding box center [207, 209] width 47 height 27
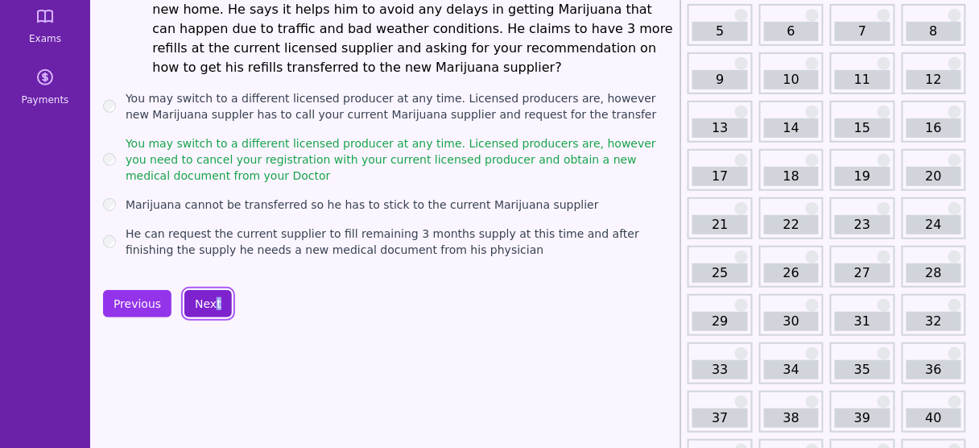
click at [204, 291] on button "Next" at bounding box center [207, 303] width 47 height 27
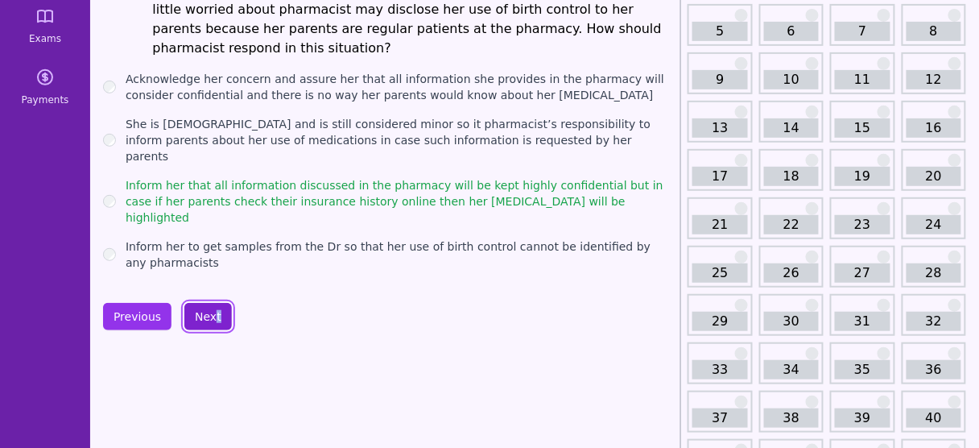
click at [204, 303] on button "Next" at bounding box center [207, 316] width 47 height 27
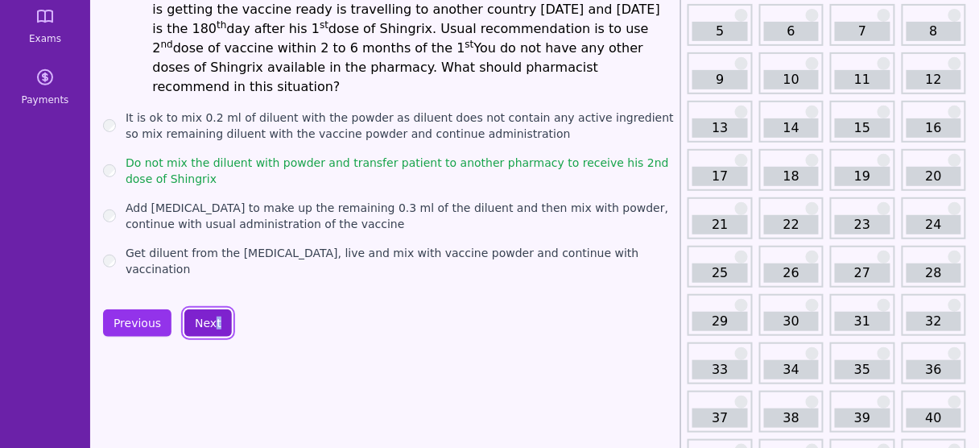
click at [197, 309] on button "Next" at bounding box center [207, 322] width 47 height 27
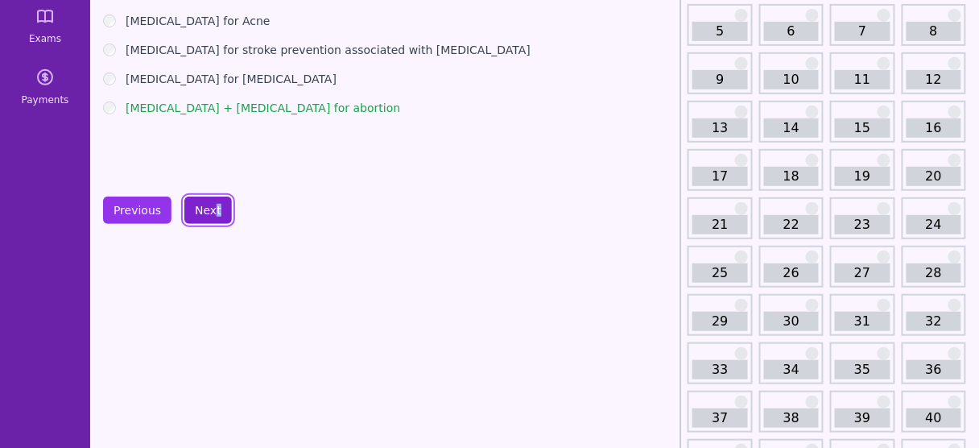
click at [200, 209] on button "Next" at bounding box center [207, 209] width 47 height 27
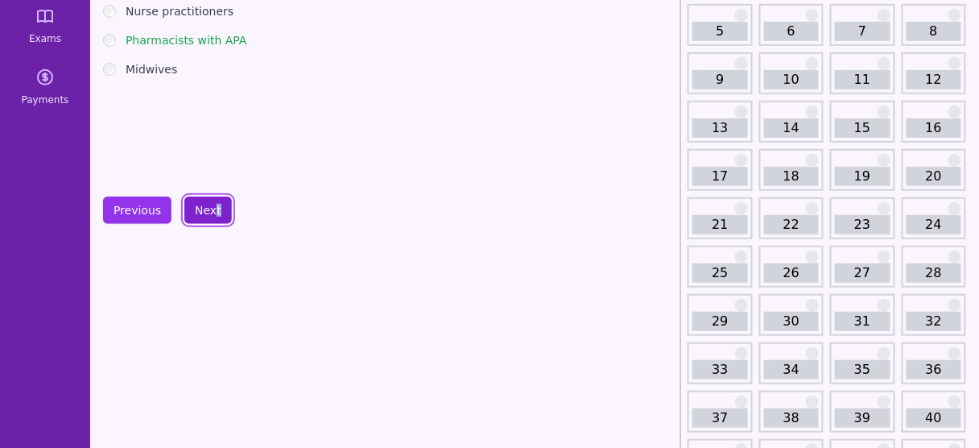
click at [200, 209] on button "Next" at bounding box center [207, 209] width 47 height 27
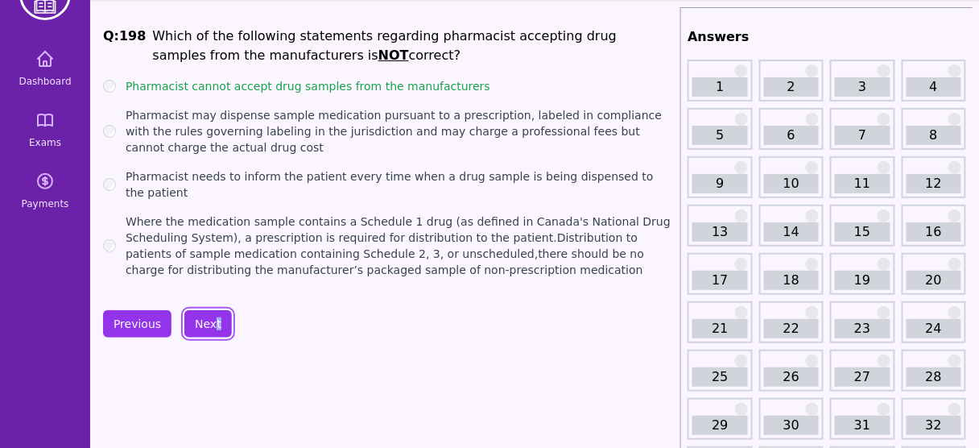
scroll to position [52, 0]
click at [200, 309] on button "Next" at bounding box center [207, 322] width 47 height 27
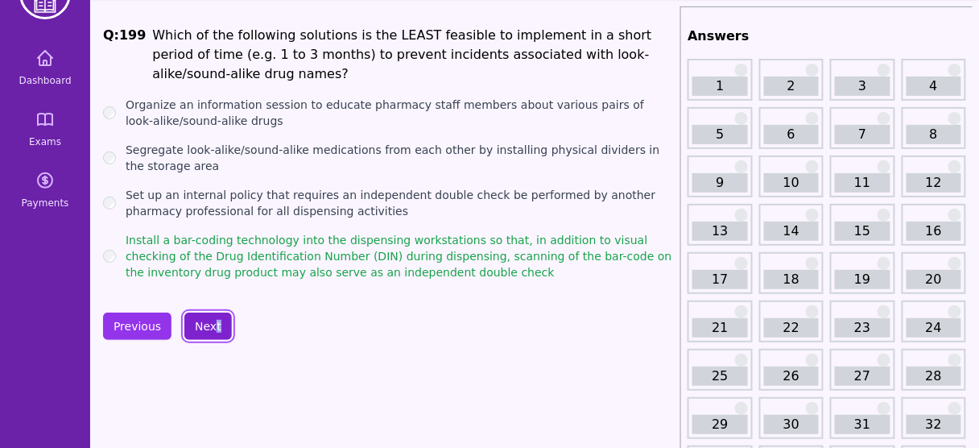
click at [200, 312] on button "Next" at bounding box center [207, 325] width 47 height 27
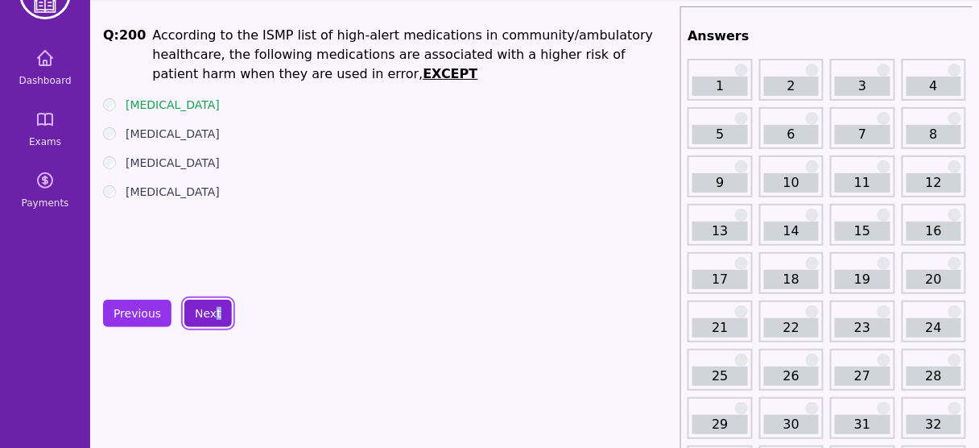
click at [200, 305] on button "Next" at bounding box center [207, 312] width 47 height 27
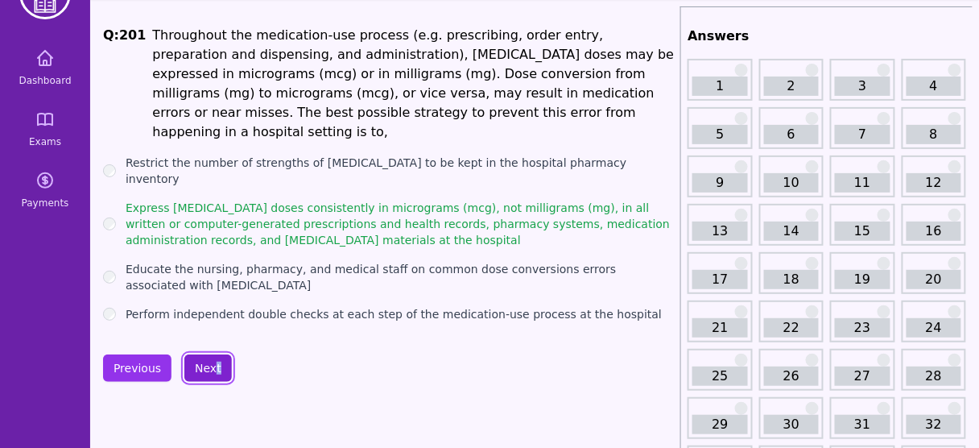
click at [201, 354] on button "Next" at bounding box center [207, 367] width 47 height 27
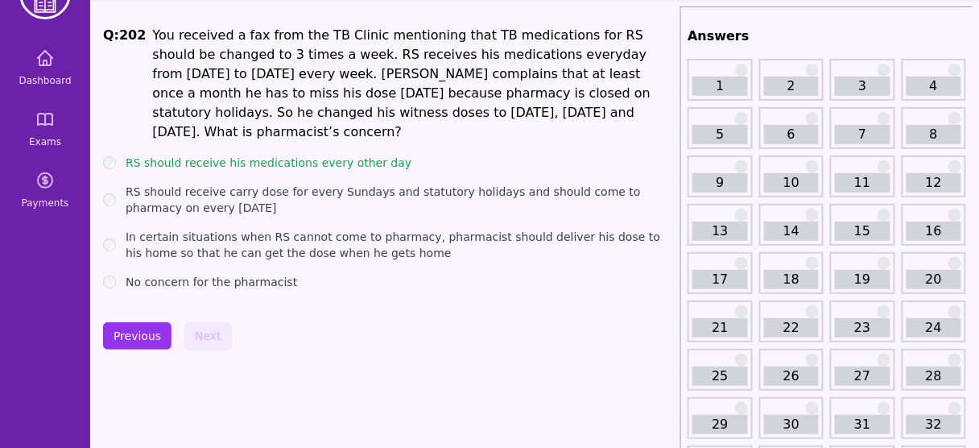
click at [284, 155] on label "RS should receive his medications every other day" at bounding box center [269, 163] width 286 height 16
click at [121, 155] on div "RS should receive his medications every other day" at bounding box center [388, 163] width 571 height 16
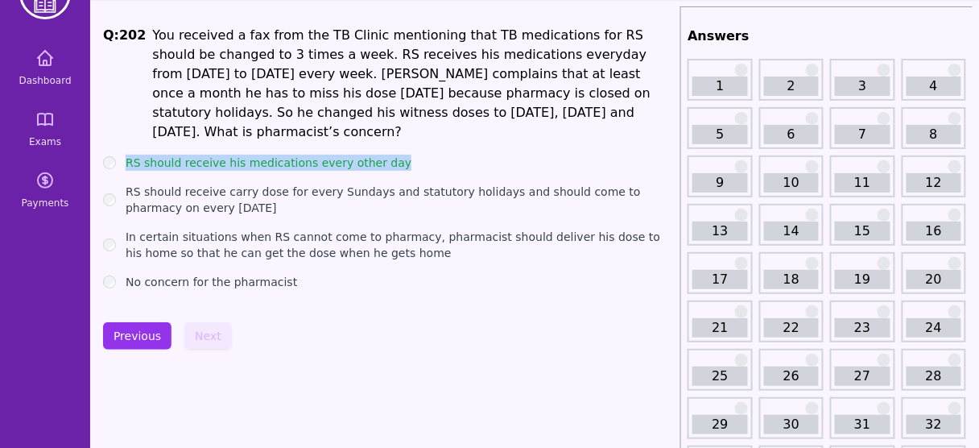
click at [121, 155] on div "RS should receive his medications every other day" at bounding box center [388, 163] width 571 height 16
